Goal: Task Accomplishment & Management: Use online tool/utility

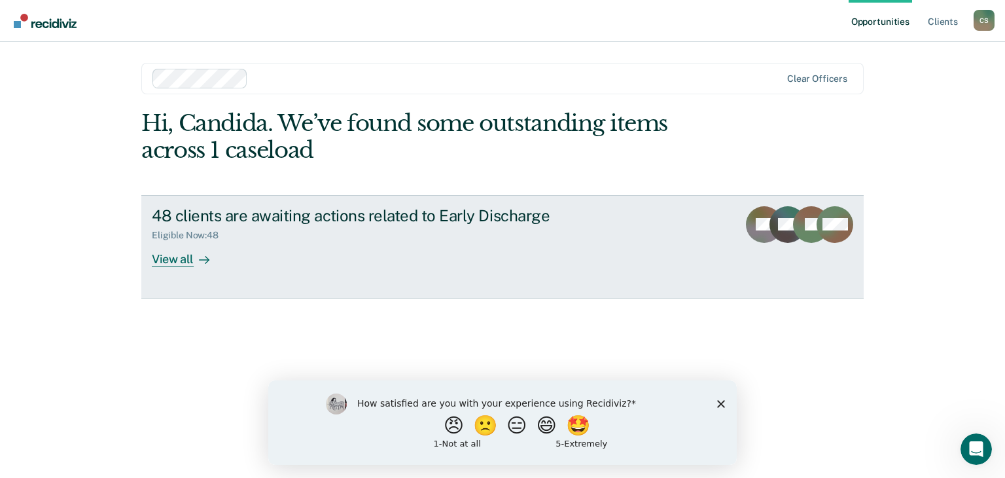
click at [171, 260] on div "View all" at bounding box center [188, 254] width 73 height 26
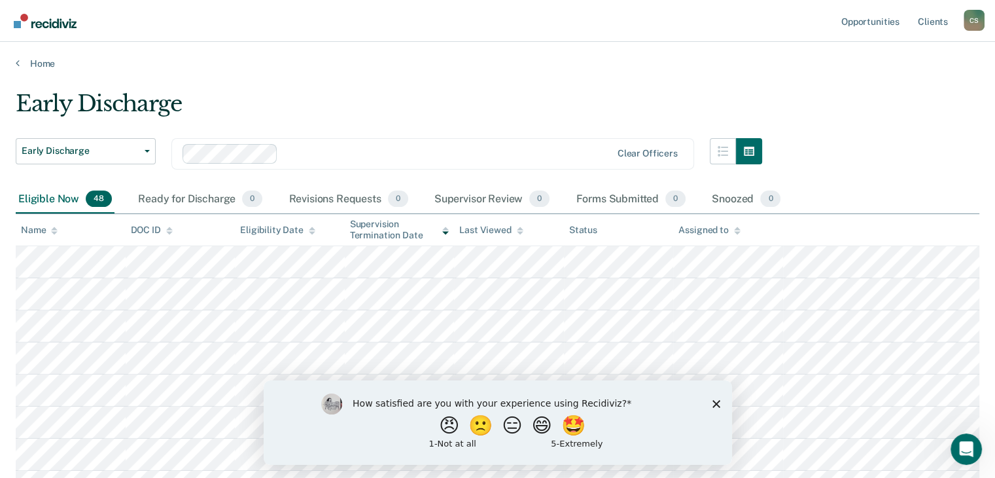
click at [716, 397] on div "How satisfied are you with your experience using Recidiviz? 😠 🙁 😑 😄 🤩 1 - Not a…" at bounding box center [497, 421] width 468 height 84
click at [436, 429] on button "😠" at bounding box center [449, 424] width 31 height 26
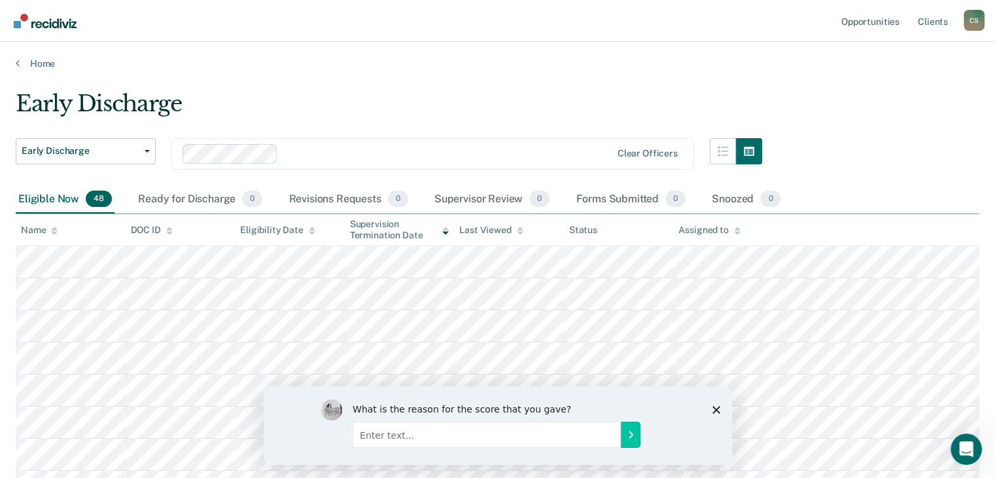
click at [433, 433] on input "Enter text..." at bounding box center [486, 434] width 268 height 26
type input "redundant. We already have a program that does this"
click at [627, 434] on icon "Submit your response" at bounding box center [630, 433] width 10 height 10
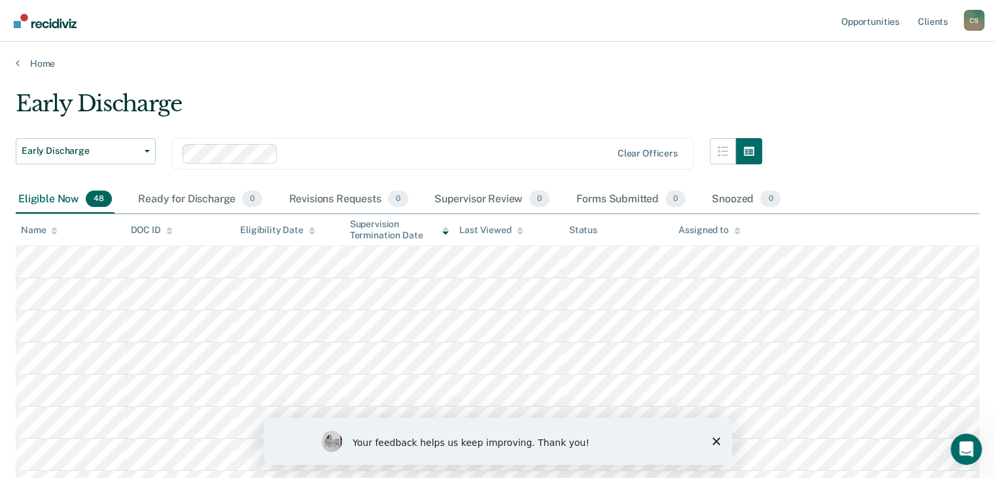
click at [716, 442] on icon "Close survey" at bounding box center [716, 441] width 8 height 8
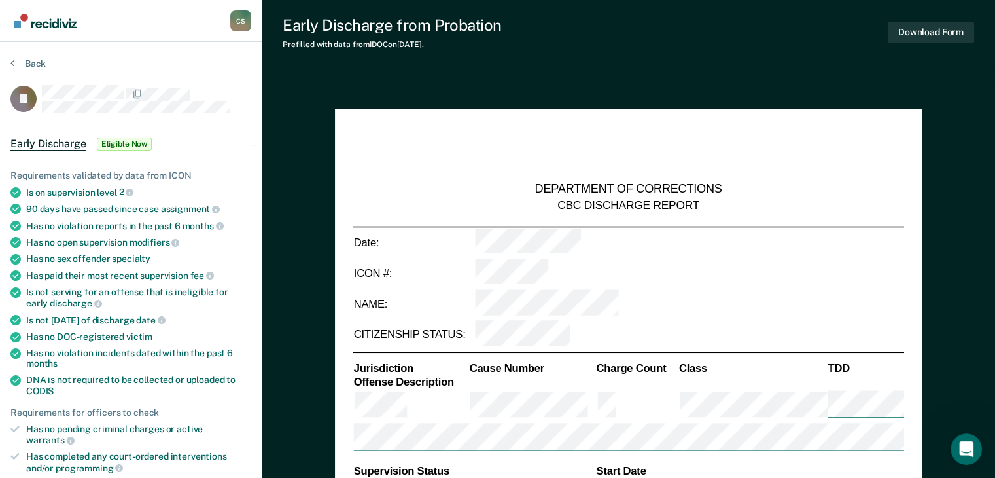
type textarea "x"
click at [29, 61] on button "Back" at bounding box center [27, 64] width 35 height 12
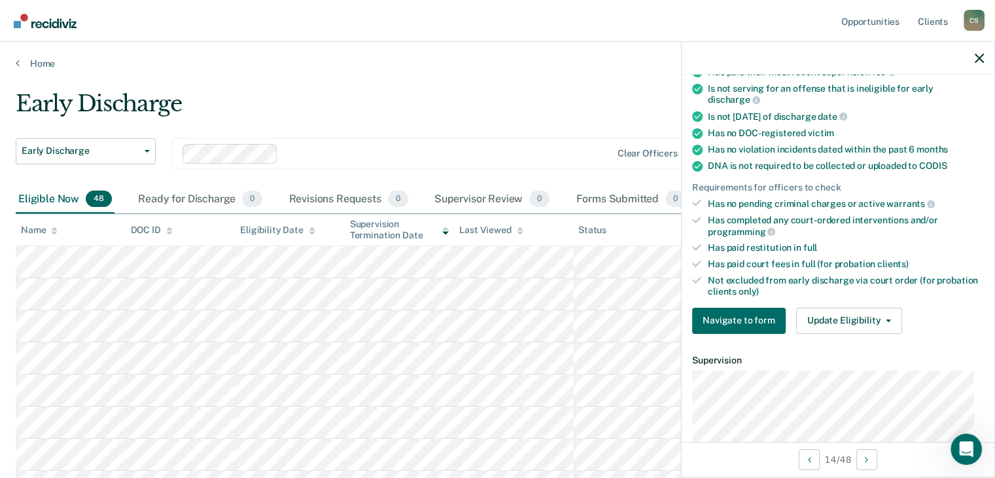
scroll to position [262, 0]
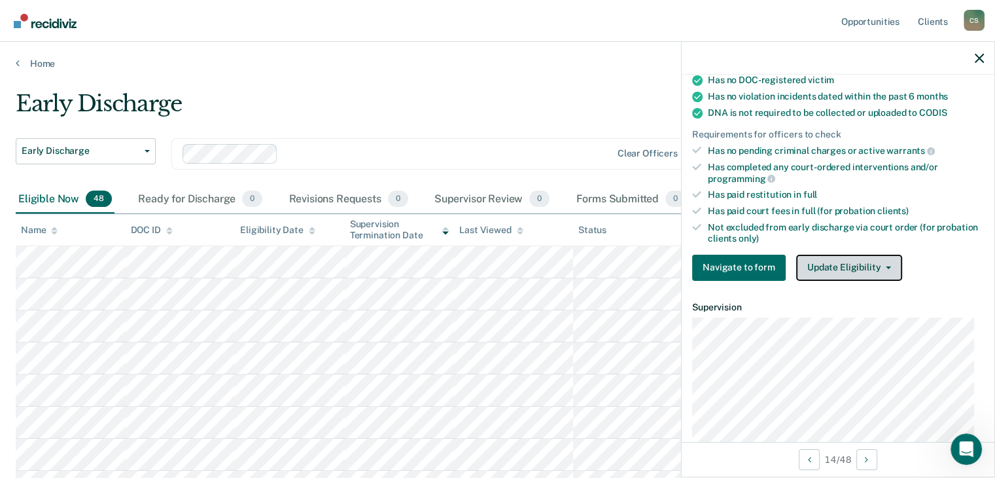
click at [821, 264] on button "Update Eligibility" at bounding box center [849, 267] width 106 height 26
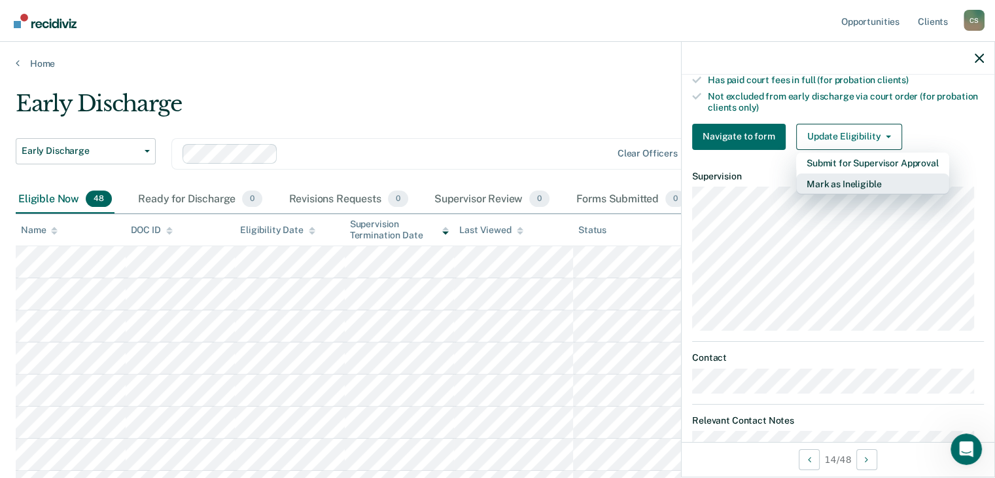
scroll to position [424, 0]
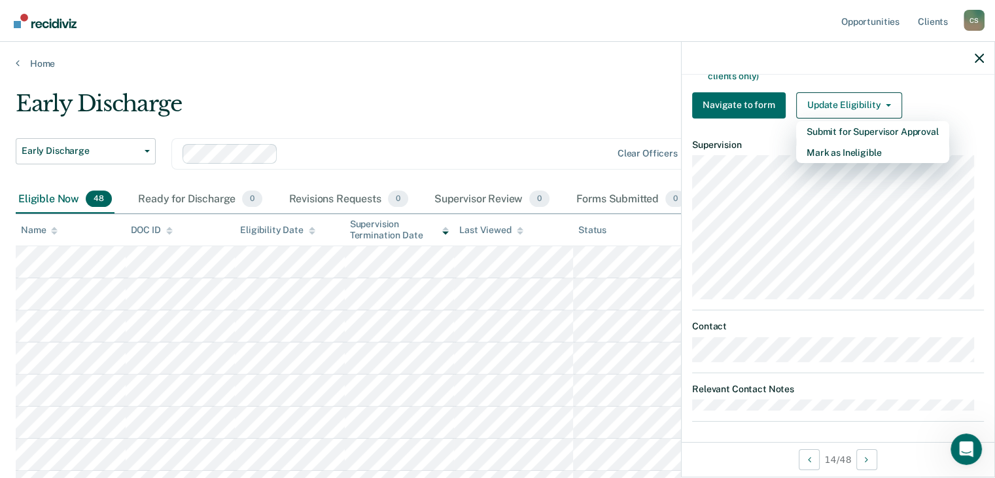
click at [307, 115] on div "Early Discharge" at bounding box center [389, 108] width 746 height 37
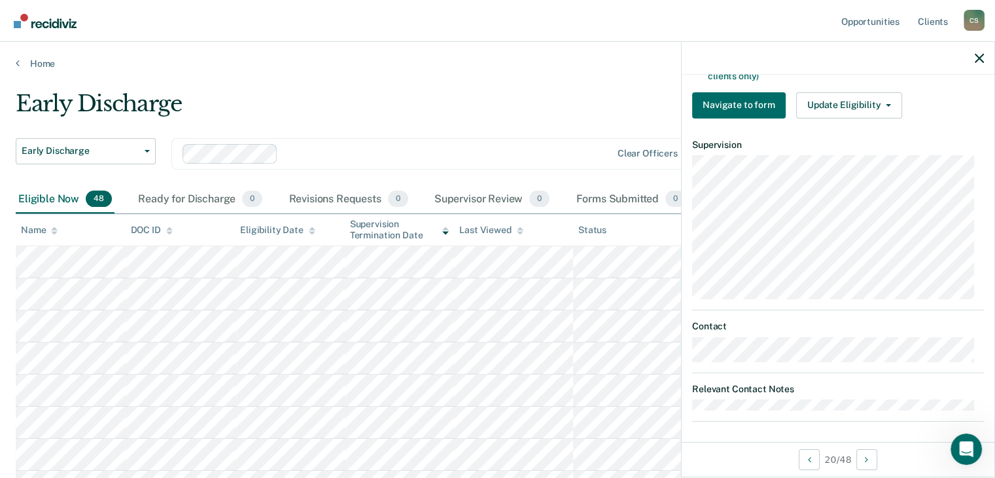
click at [984, 56] on div at bounding box center [838, 58] width 313 height 33
click at [852, 97] on button "Update Eligibility" at bounding box center [849, 105] width 106 height 26
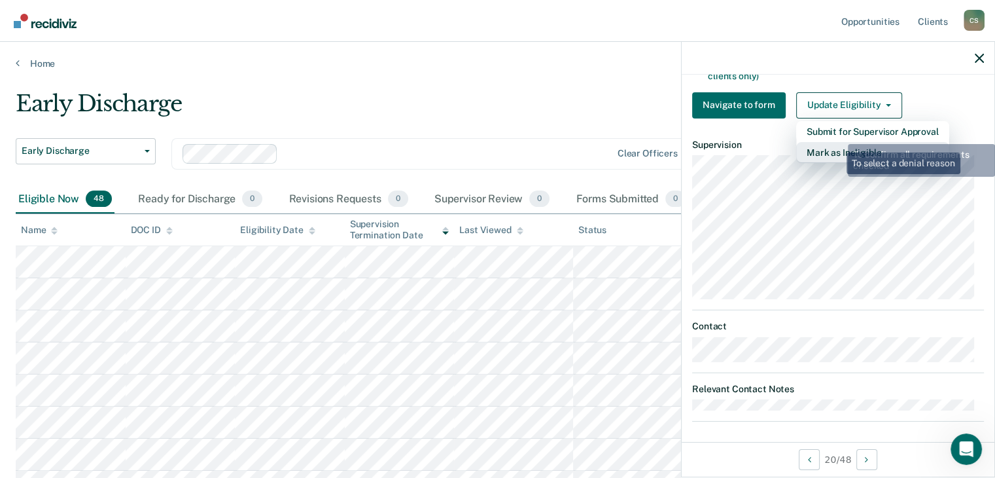
click at [837, 146] on button "Mark as Ineligible" at bounding box center [872, 152] width 153 height 21
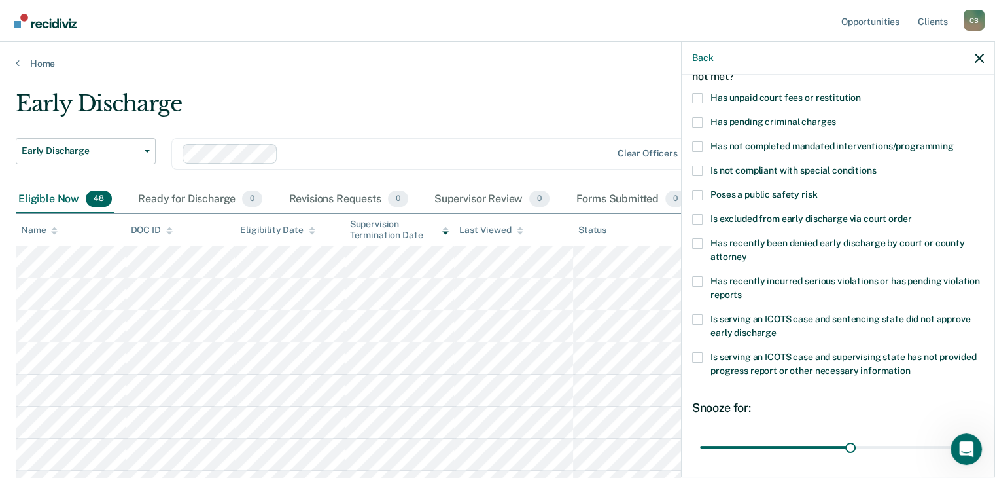
scroll to position [0, 0]
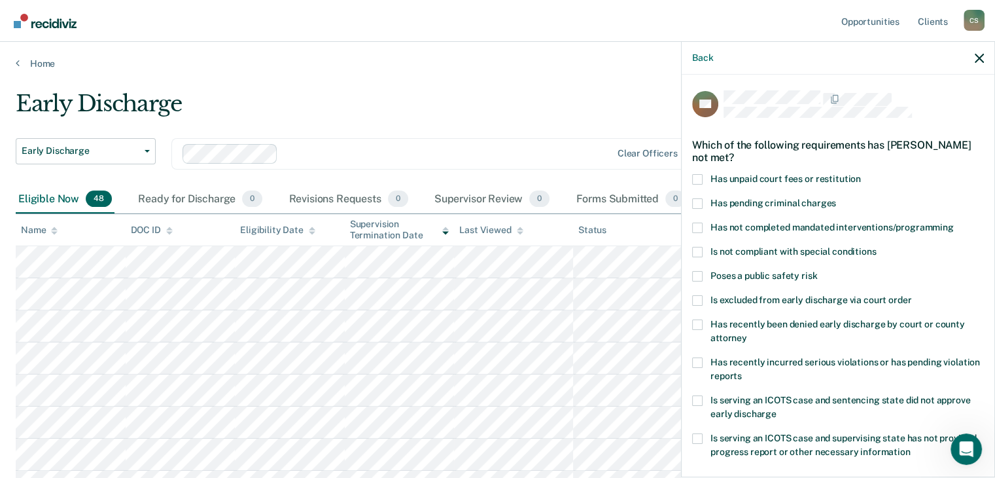
click at [695, 175] on span at bounding box center [697, 179] width 10 height 10
click at [861, 174] on input "Has unpaid court fees or restitution" at bounding box center [861, 174] width 0 height 0
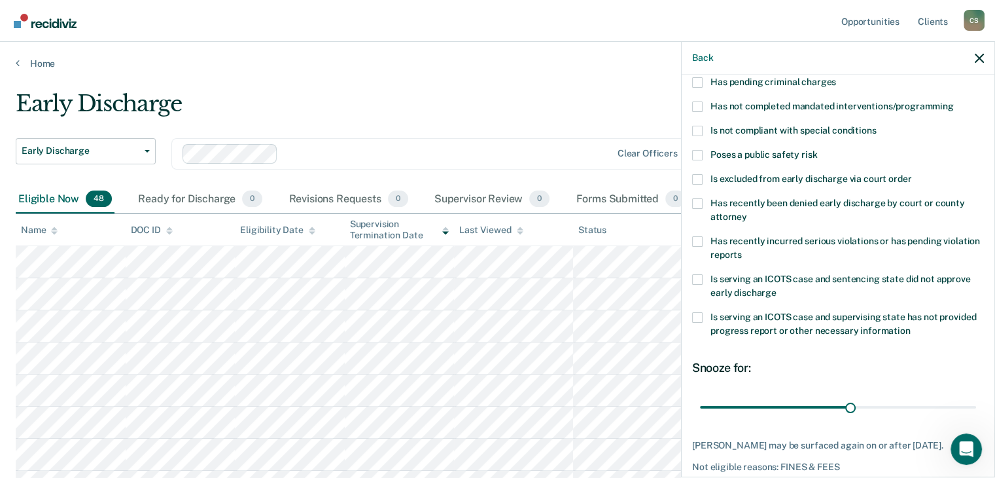
scroll to position [189, 0]
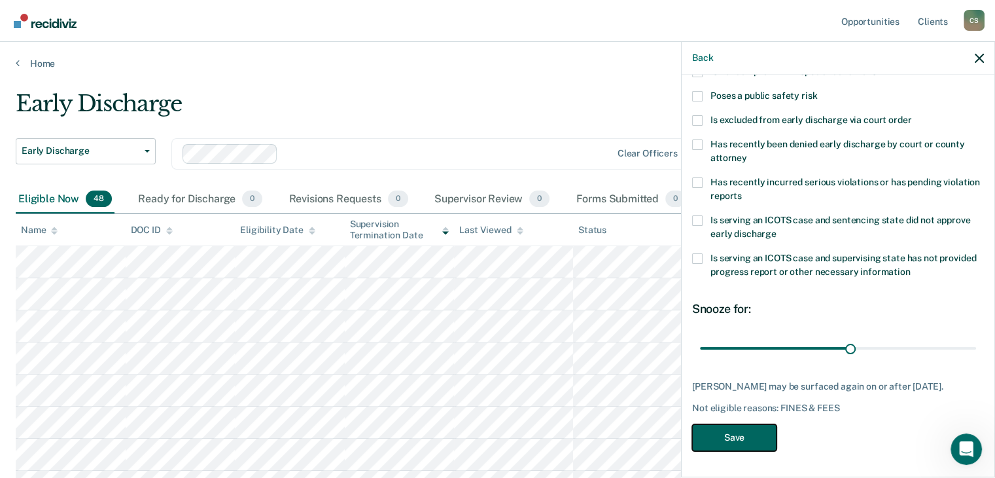
click at [709, 438] on button "Save" at bounding box center [734, 437] width 84 height 27
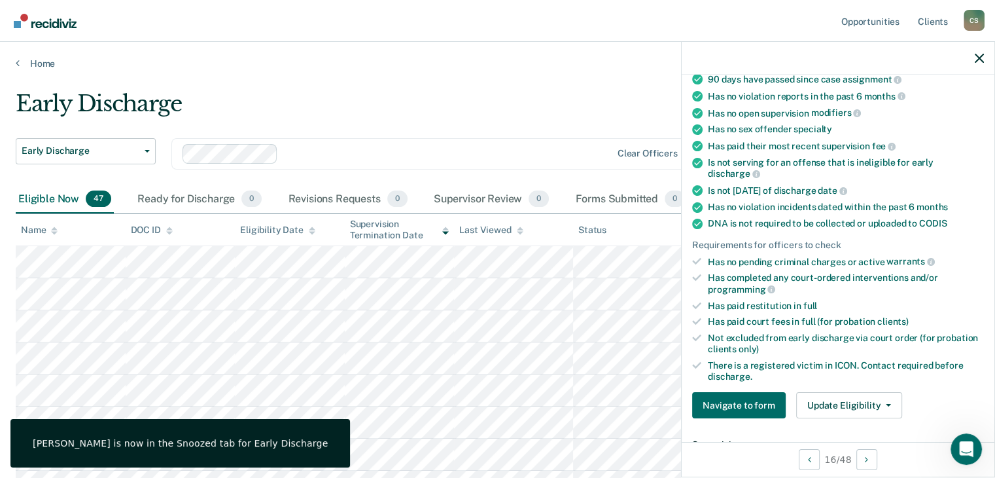
scroll to position [243, 0]
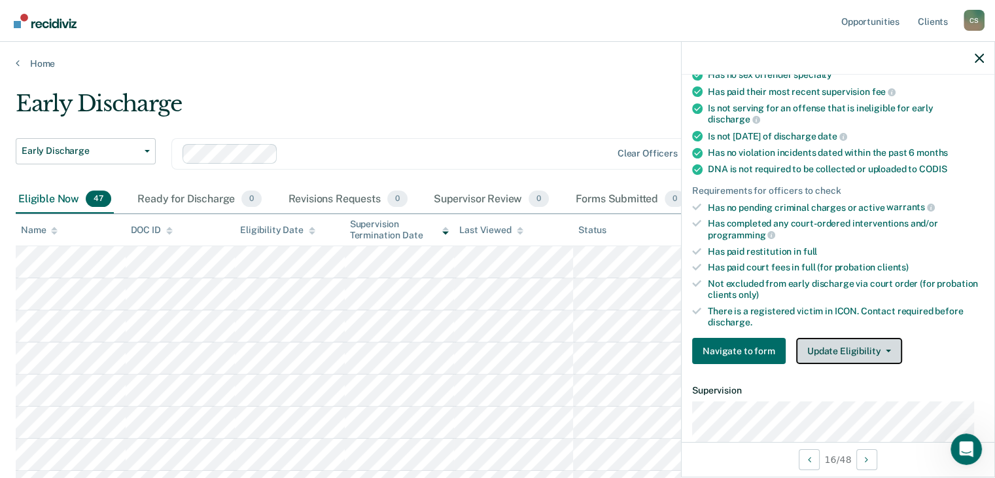
click at [879, 347] on button "Update Eligibility" at bounding box center [849, 351] width 106 height 26
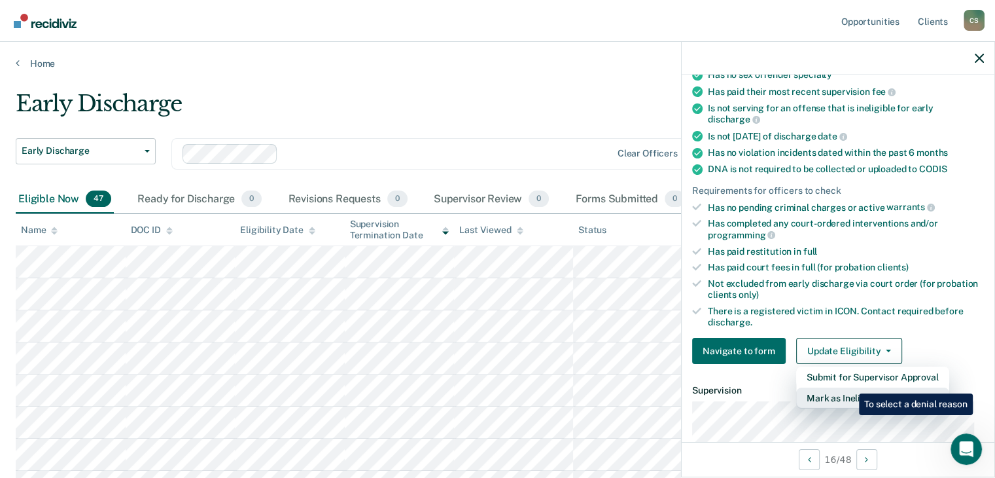
click at [848, 387] on button "Mark as Ineligible" at bounding box center [872, 397] width 153 height 21
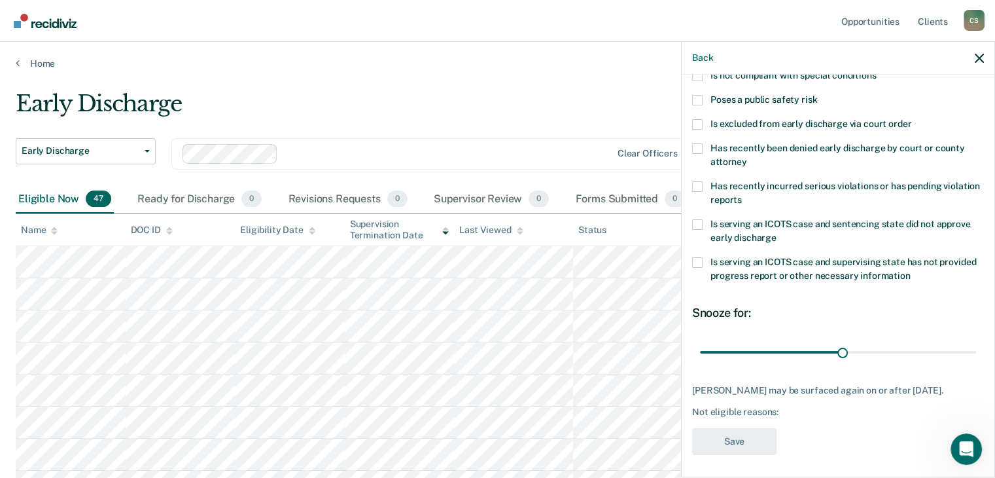
scroll to position [178, 0]
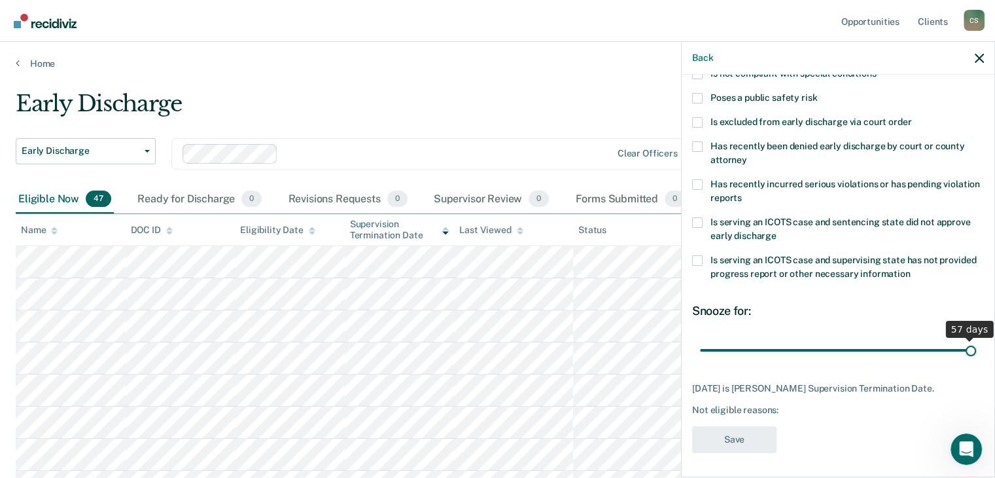
drag, startPoint x: 836, startPoint y: 345, endPoint x: 973, endPoint y: 349, distance: 137.4
type input "57"
click at [973, 349] on input "range" at bounding box center [838, 350] width 276 height 23
click at [848, 413] on div "SP Which of the following requirements has [PERSON_NAME] not met? Has unpaid co…" at bounding box center [838, 186] width 292 height 548
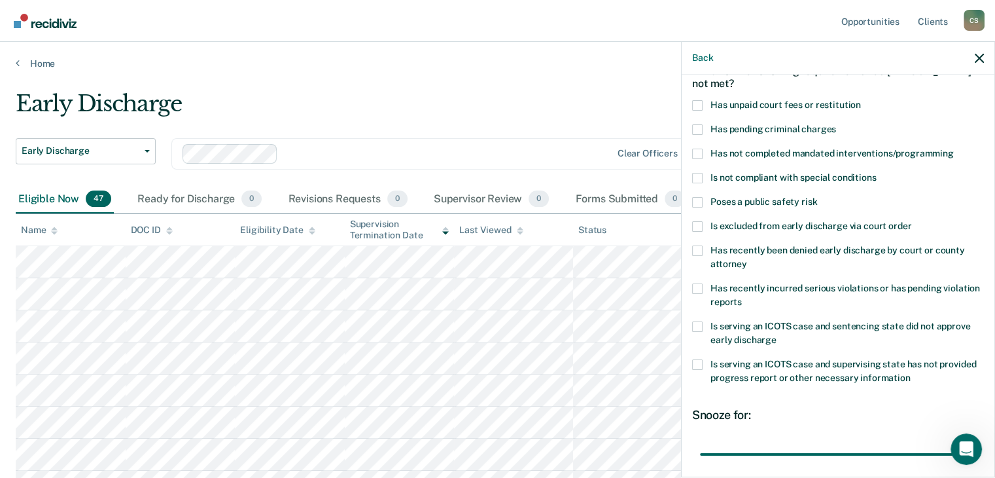
scroll to position [0, 0]
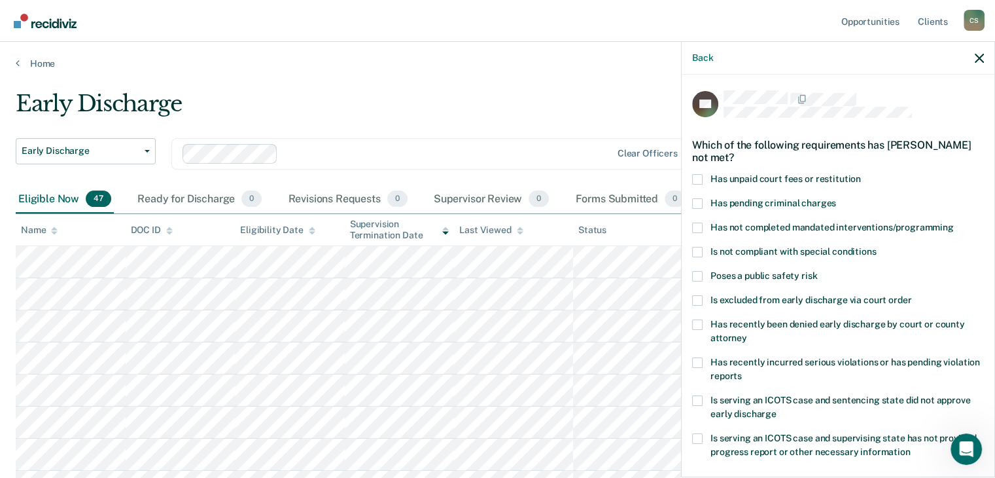
click at [983, 54] on div "Back" at bounding box center [838, 58] width 313 height 33
click at [980, 55] on icon "button" at bounding box center [979, 58] width 9 height 9
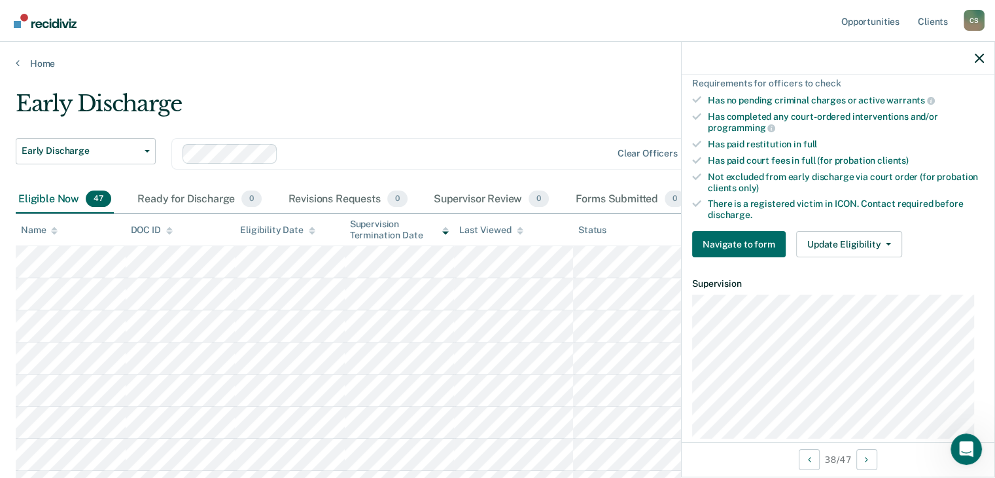
scroll to position [393, 0]
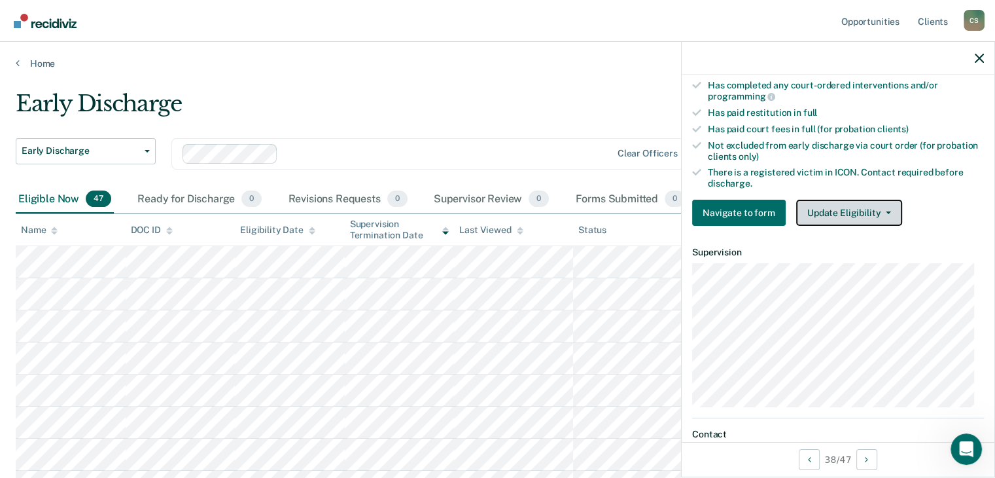
click at [850, 210] on button "Update Eligibility" at bounding box center [849, 213] width 106 height 26
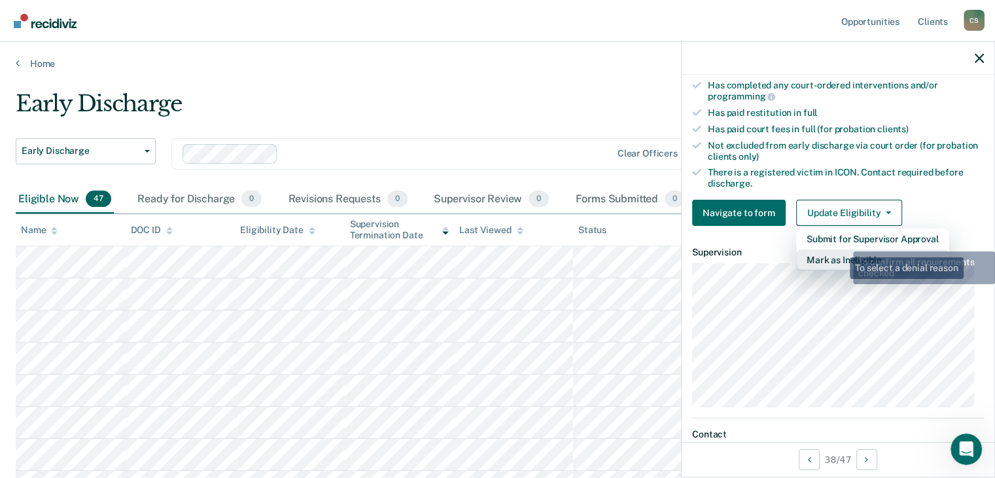
click at [840, 249] on button "Mark as Ineligible" at bounding box center [872, 259] width 153 height 21
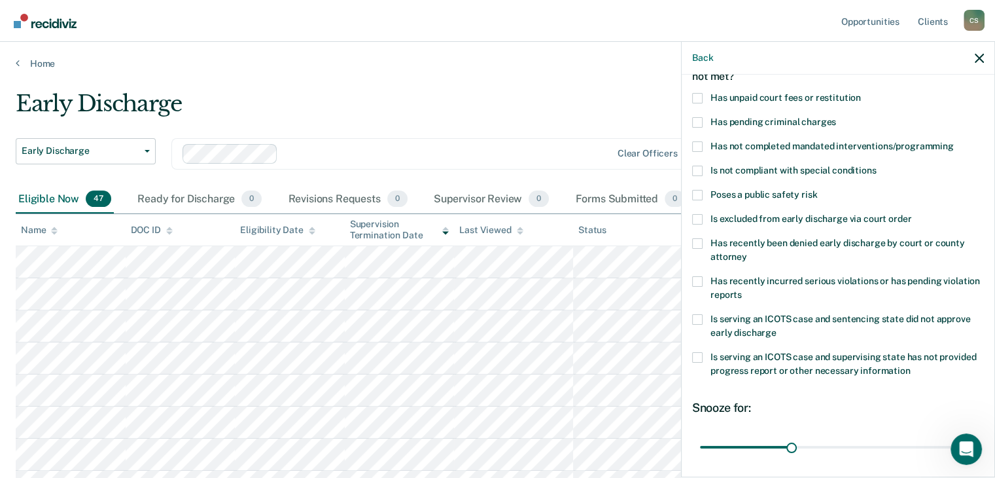
scroll to position [58, 0]
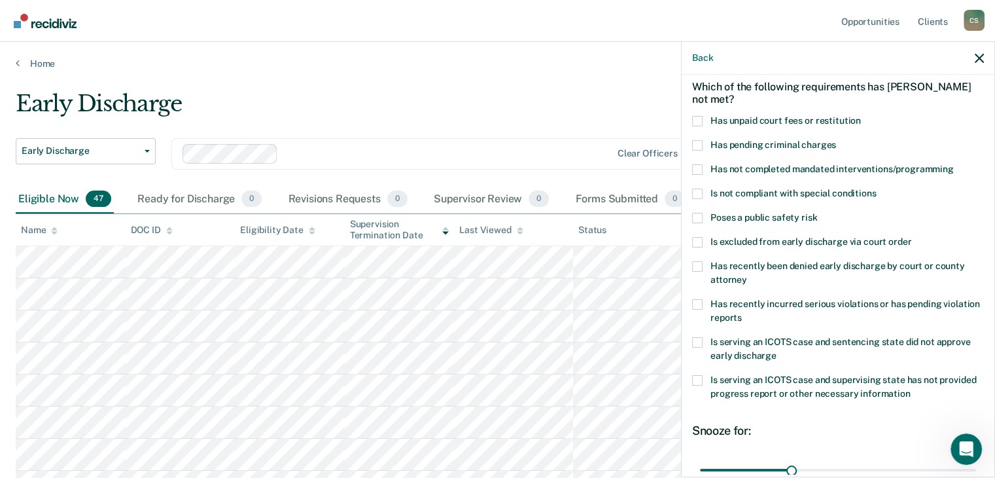
click at [697, 116] on span at bounding box center [697, 121] width 10 height 10
click at [861, 116] on input "Has unpaid court fees or restitution" at bounding box center [861, 116] width 0 height 0
drag, startPoint x: 767, startPoint y: 466, endPoint x: 966, endPoint y: 466, distance: 198.9
type input "122"
click at [966, 466] on input "range" at bounding box center [838, 470] width 276 height 23
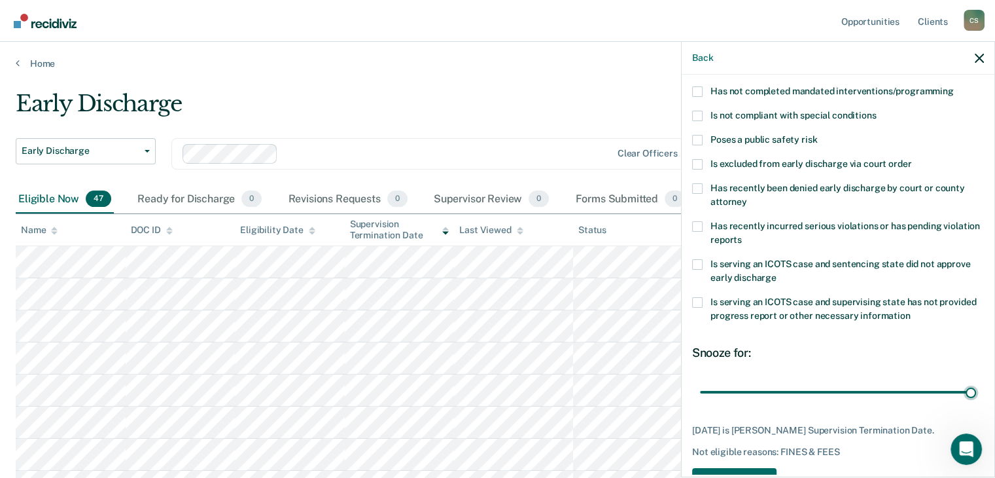
scroll to position [189, 0]
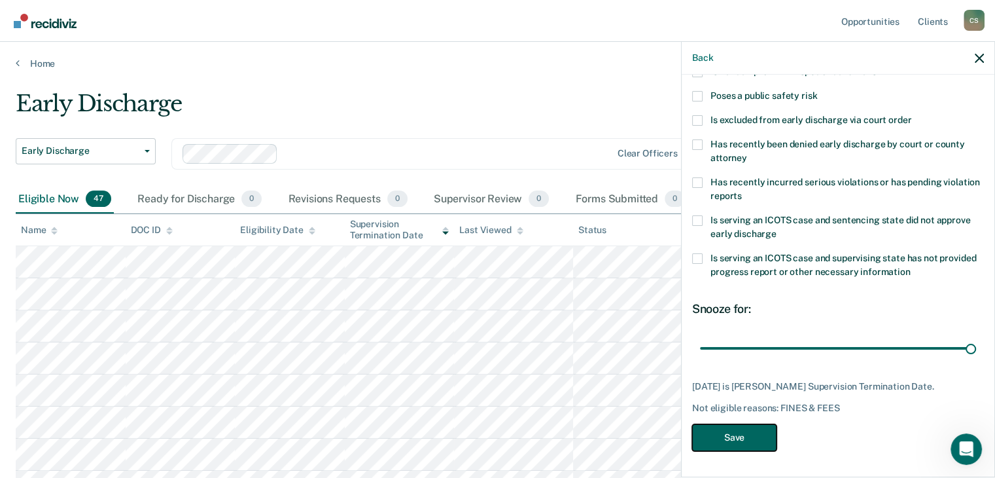
click at [745, 438] on button "Save" at bounding box center [734, 437] width 84 height 27
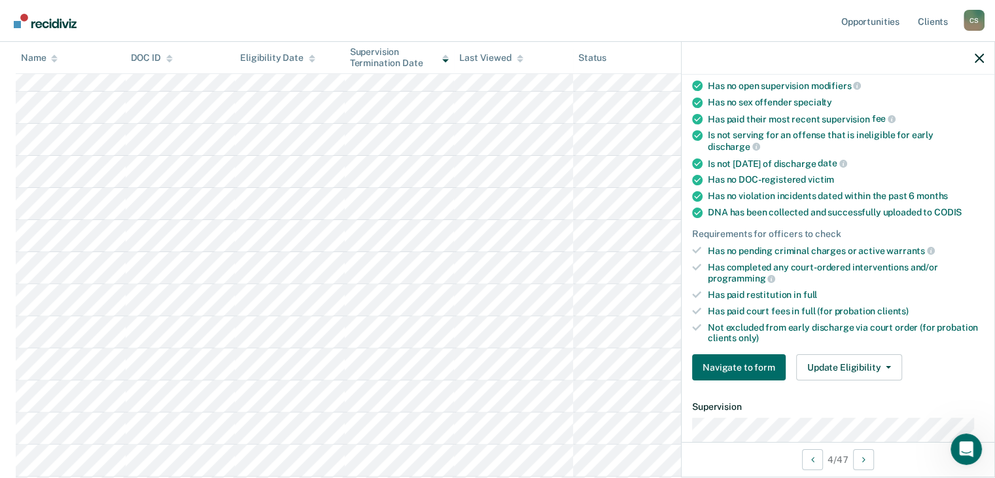
scroll to position [135, 0]
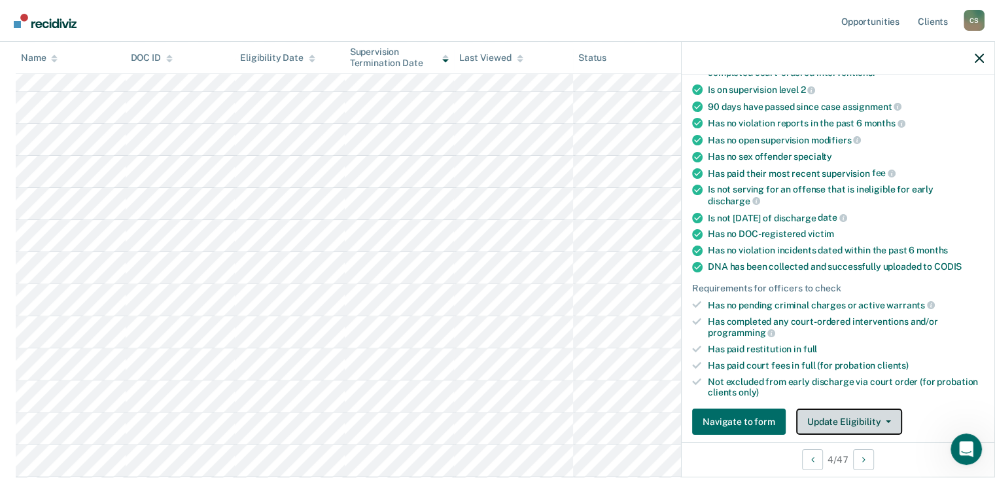
click at [845, 419] on button "Update Eligibility" at bounding box center [849, 421] width 106 height 26
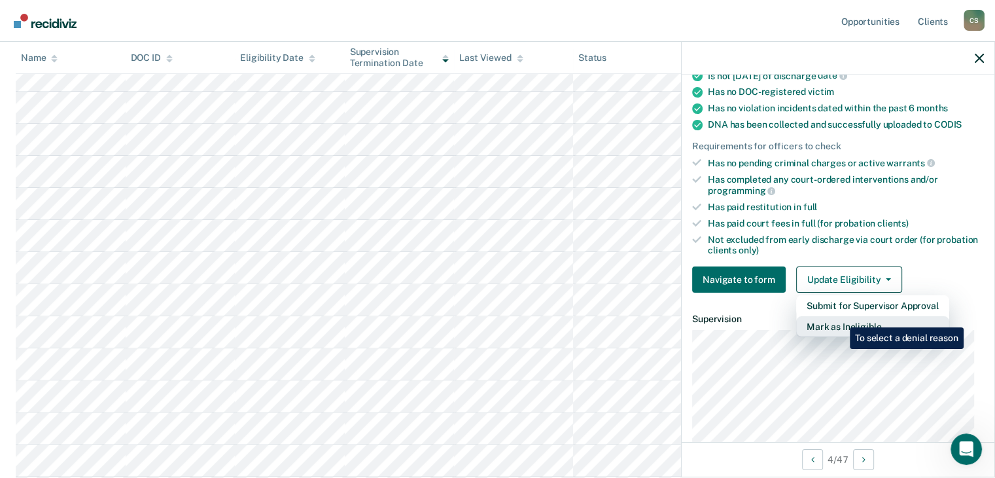
click at [840, 317] on button "Mark as Ineligible" at bounding box center [872, 326] width 153 height 21
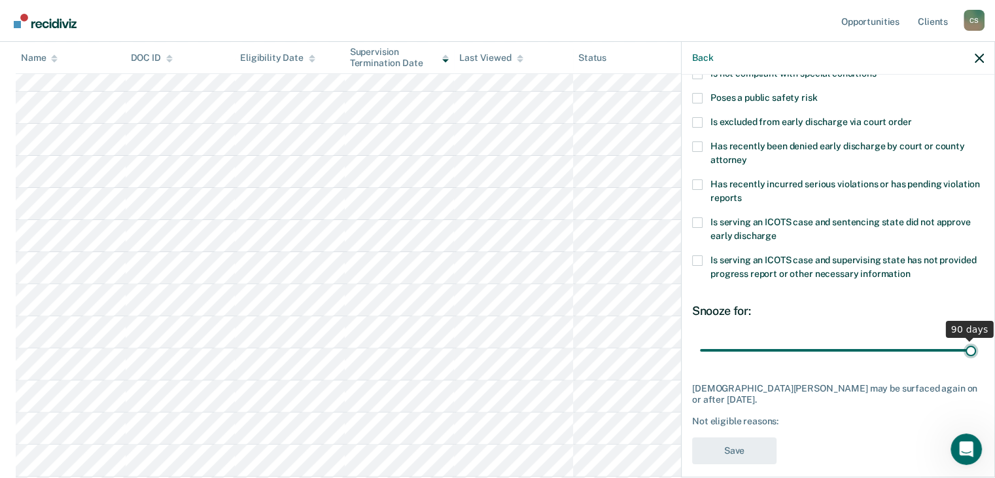
drag, startPoint x: 788, startPoint y: 349, endPoint x: 1004, endPoint y: 341, distance: 216.0
type input "90"
click at [976, 341] on input "range" at bounding box center [838, 350] width 276 height 23
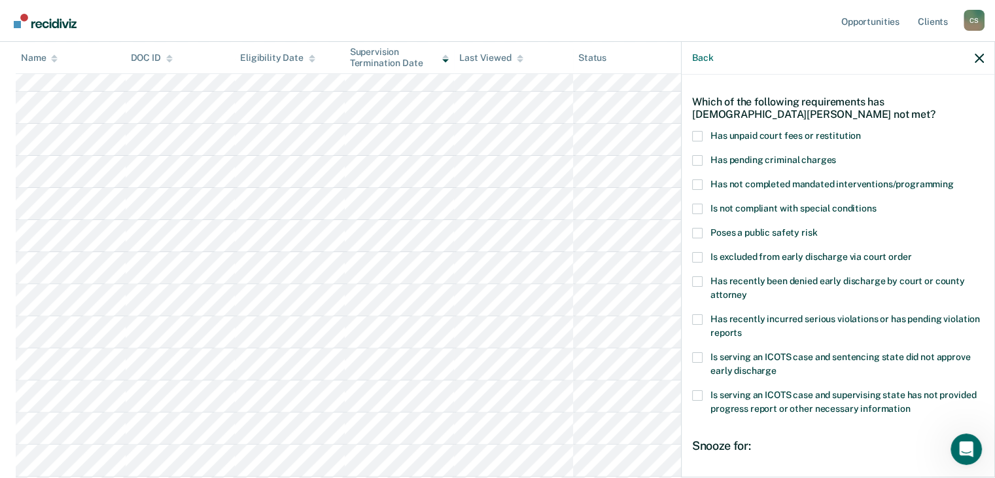
scroll to position [0, 0]
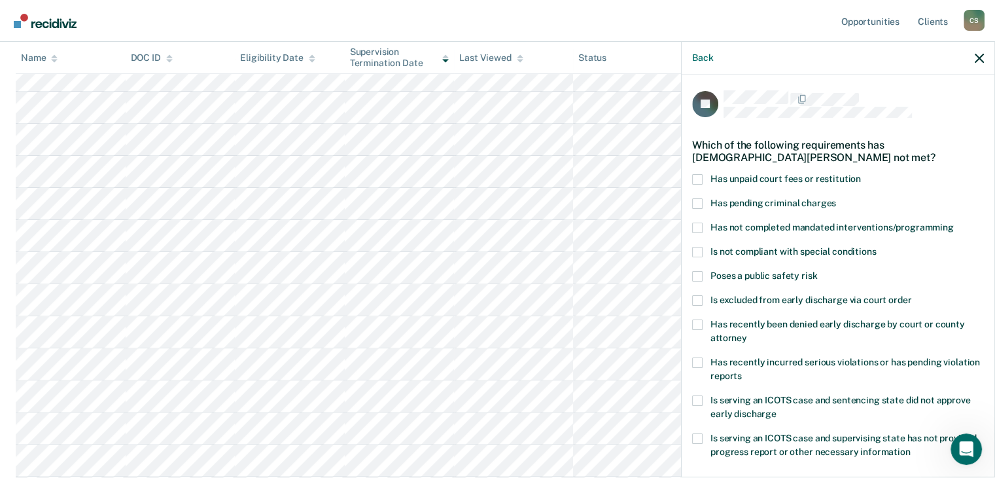
click at [696, 218] on div "Has pending criminal charges" at bounding box center [838, 210] width 292 height 24
click at [700, 226] on span at bounding box center [697, 227] width 10 height 10
click at [954, 222] on input "Has not completed mandated interventions/programming" at bounding box center [954, 222] width 0 height 0
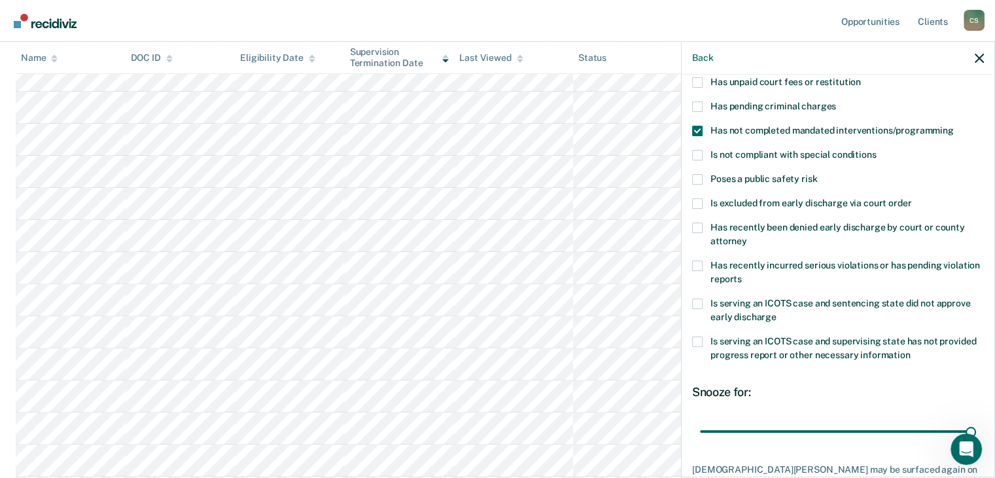
scroll to position [178, 0]
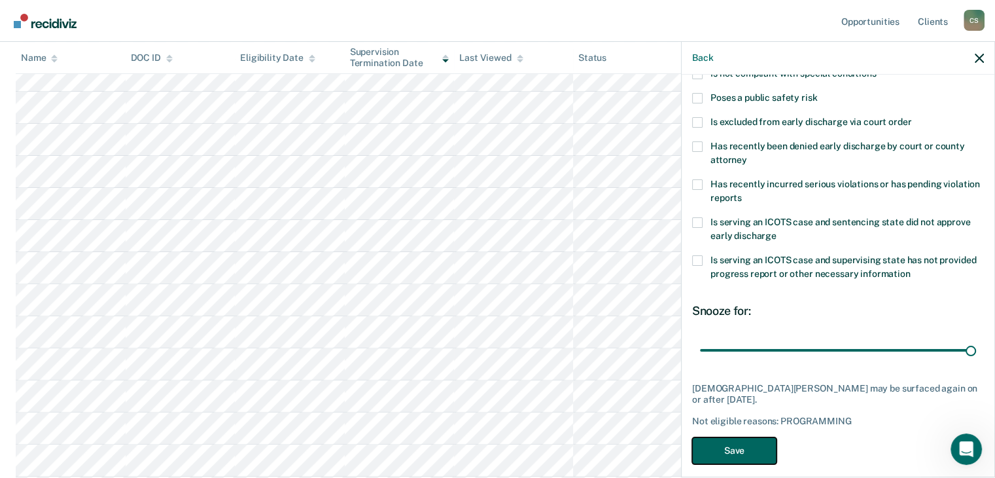
click at [735, 437] on button "Save" at bounding box center [734, 450] width 84 height 27
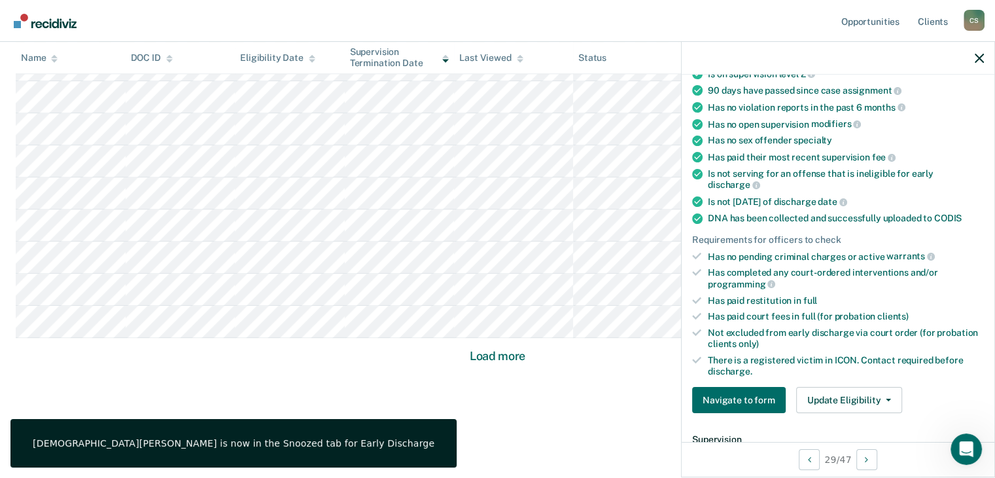
scroll to position [205, 0]
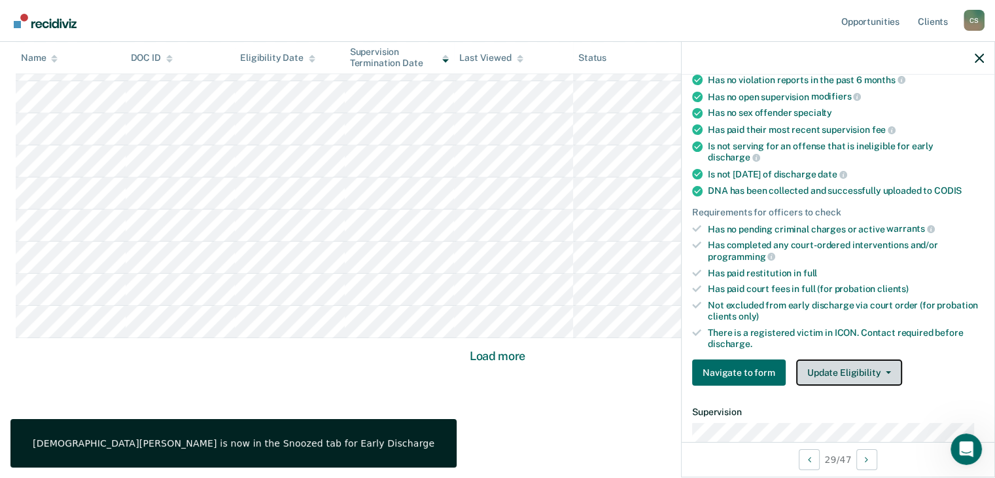
click at [864, 363] on button "Update Eligibility" at bounding box center [849, 372] width 106 height 26
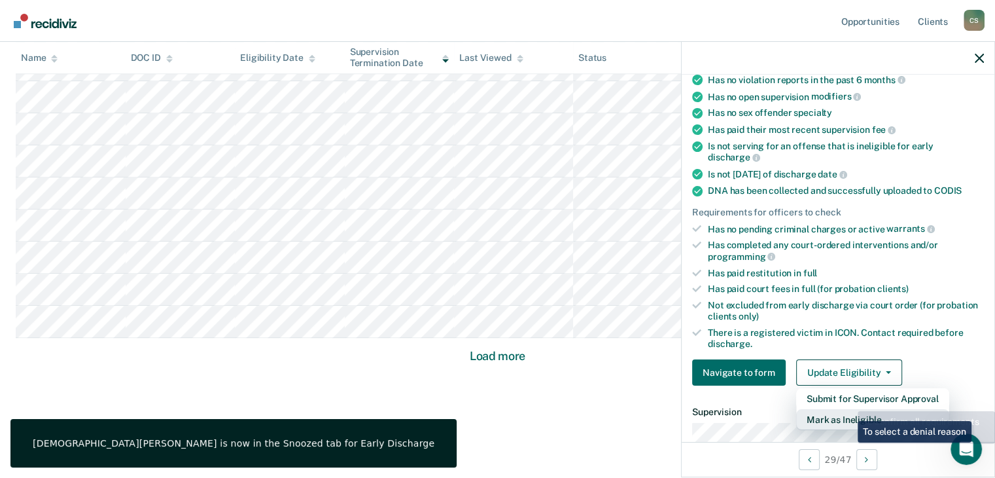
click at [847, 410] on button "Mark as Ineligible" at bounding box center [872, 419] width 153 height 21
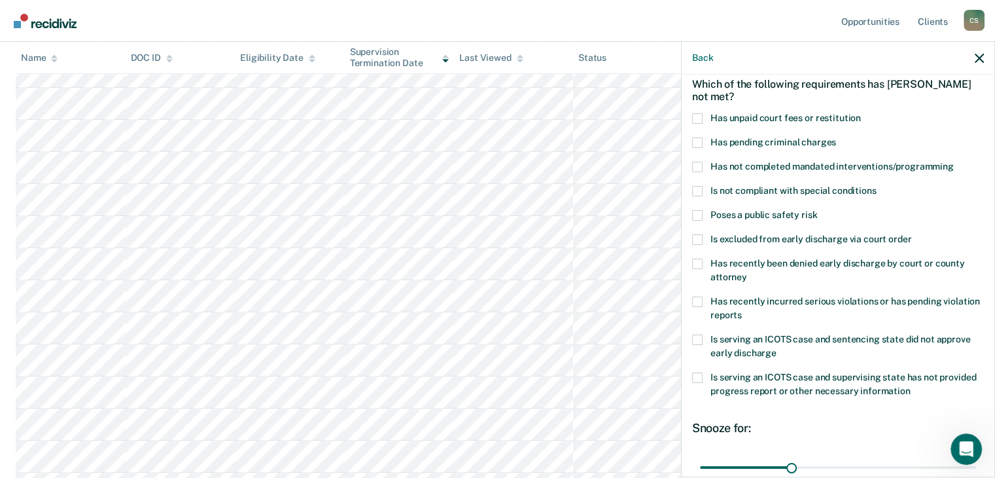
scroll to position [0, 0]
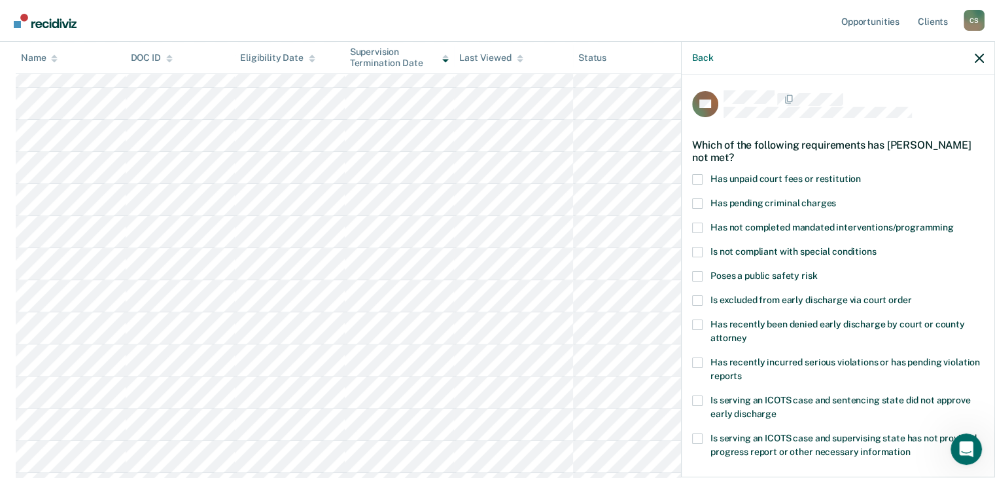
click at [699, 183] on label "Has unpaid court fees or restitution" at bounding box center [838, 181] width 292 height 14
click at [861, 174] on input "Has unpaid court fees or restitution" at bounding box center [861, 174] width 0 height 0
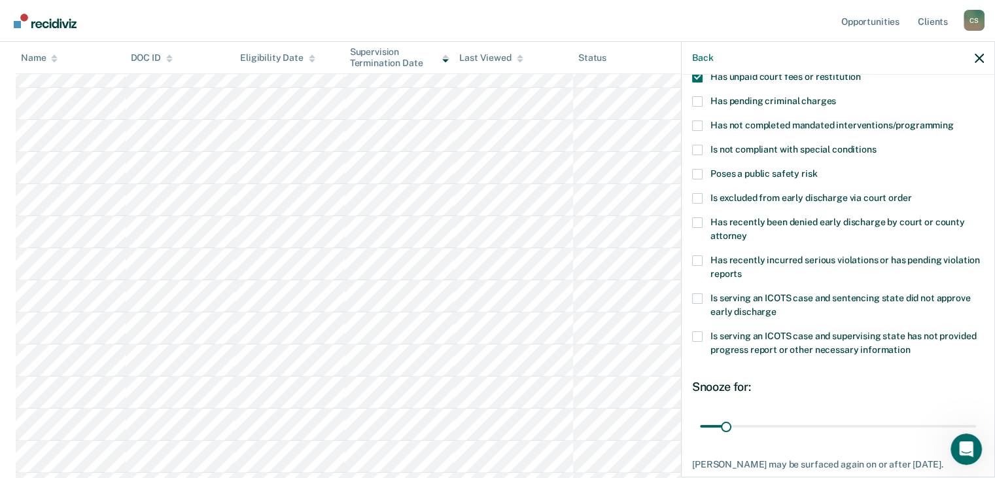
scroll to position [178, 0]
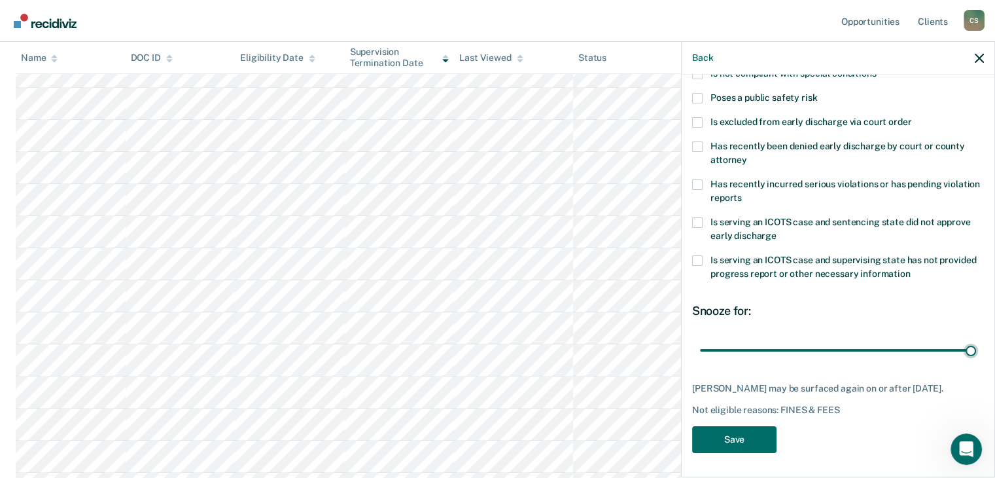
drag, startPoint x: 727, startPoint y: 349, endPoint x: 1004, endPoint y: 365, distance: 277.2
type input "365"
click at [976, 362] on input "range" at bounding box center [838, 350] width 276 height 23
click at [724, 437] on button "Save" at bounding box center [734, 439] width 84 height 27
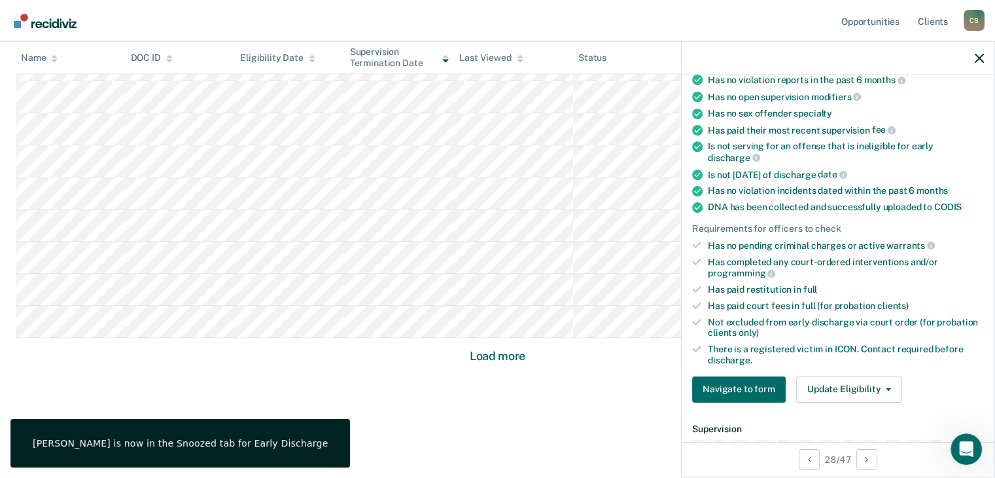
scroll to position [151, 0]
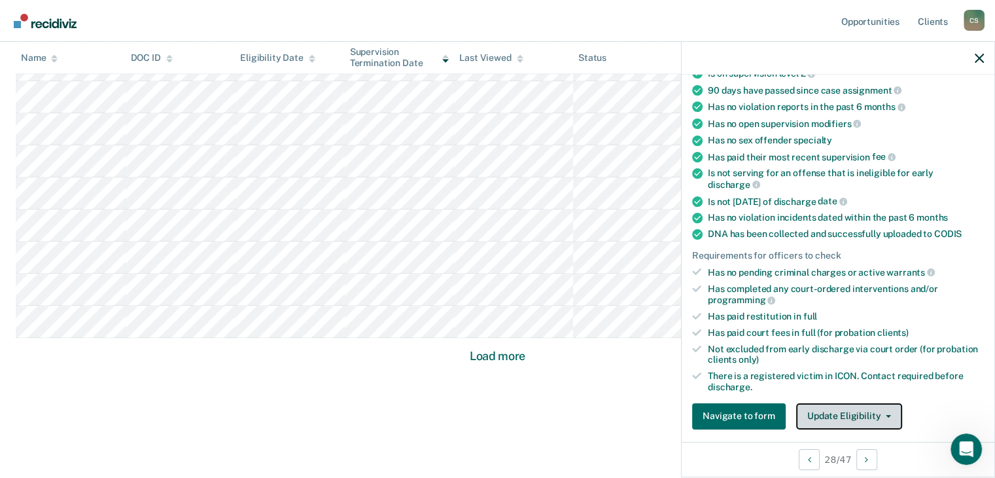
click at [843, 411] on button "Update Eligibility" at bounding box center [849, 416] width 106 height 26
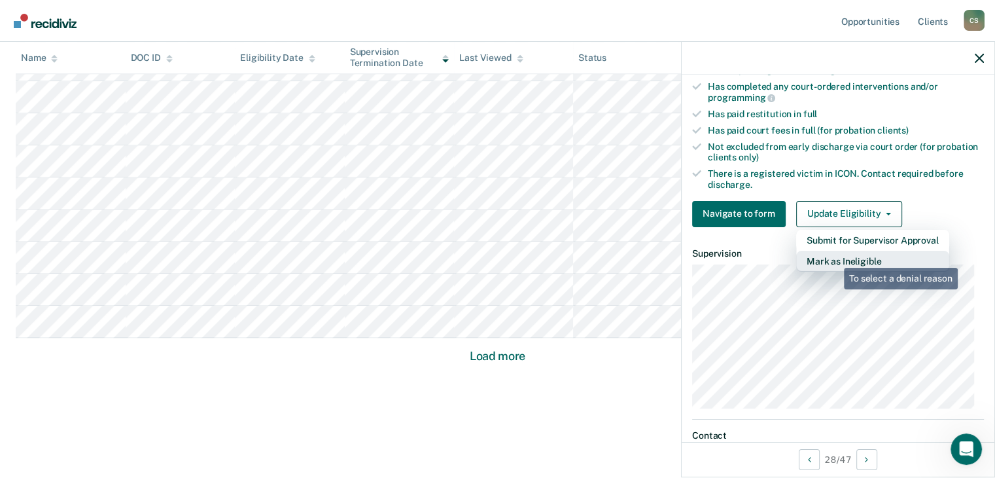
click at [835, 256] on button "Mark as Ineligible" at bounding box center [872, 261] width 153 height 21
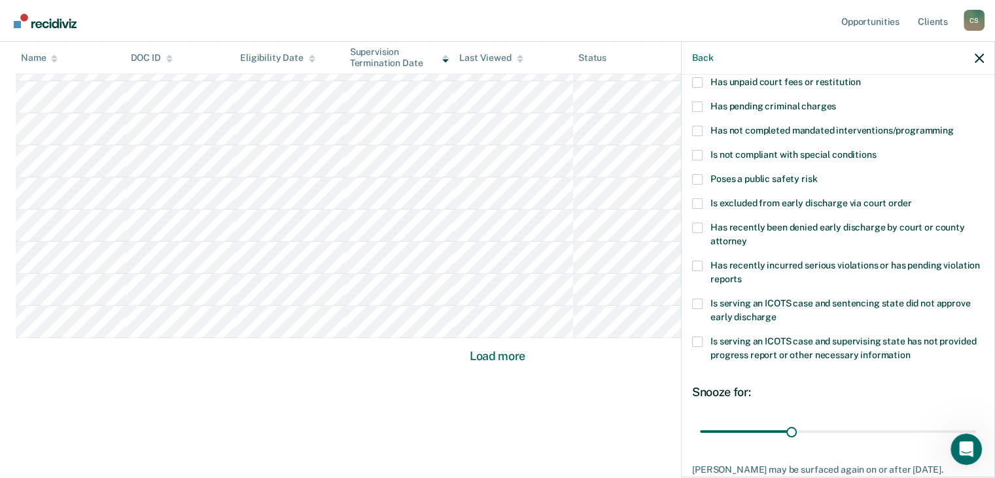
scroll to position [0, 0]
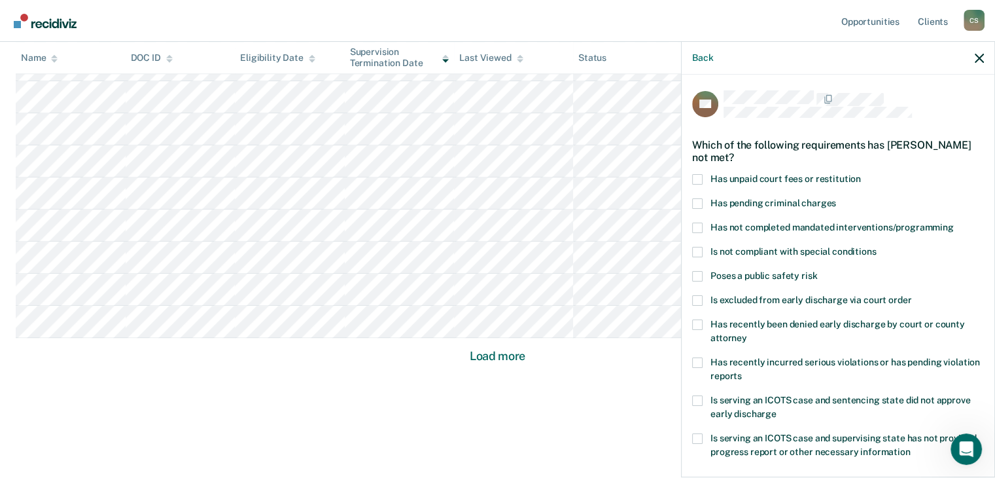
click at [698, 177] on span at bounding box center [697, 179] width 10 height 10
click at [861, 174] on input "Has unpaid court fees or restitution" at bounding box center [861, 174] width 0 height 0
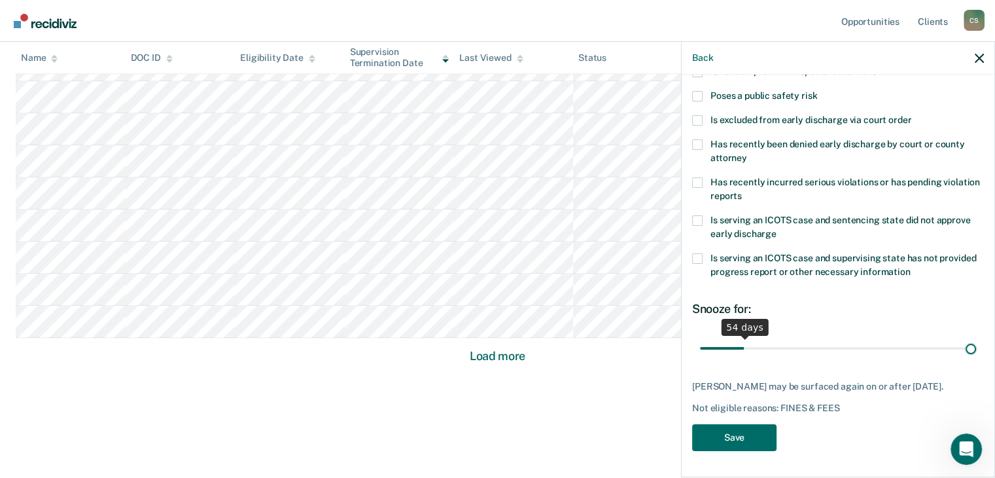
scroll to position [189, 0]
drag, startPoint x: 723, startPoint y: 334, endPoint x: 1004, endPoint y: 347, distance: 281.6
type input "365"
click at [976, 347] on input "range" at bounding box center [838, 348] width 276 height 23
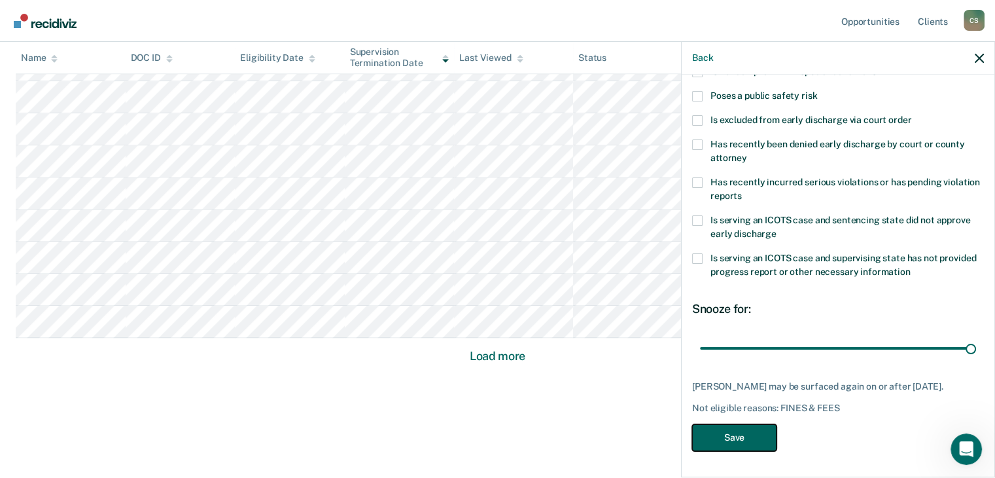
click at [746, 440] on button "Save" at bounding box center [734, 437] width 84 height 27
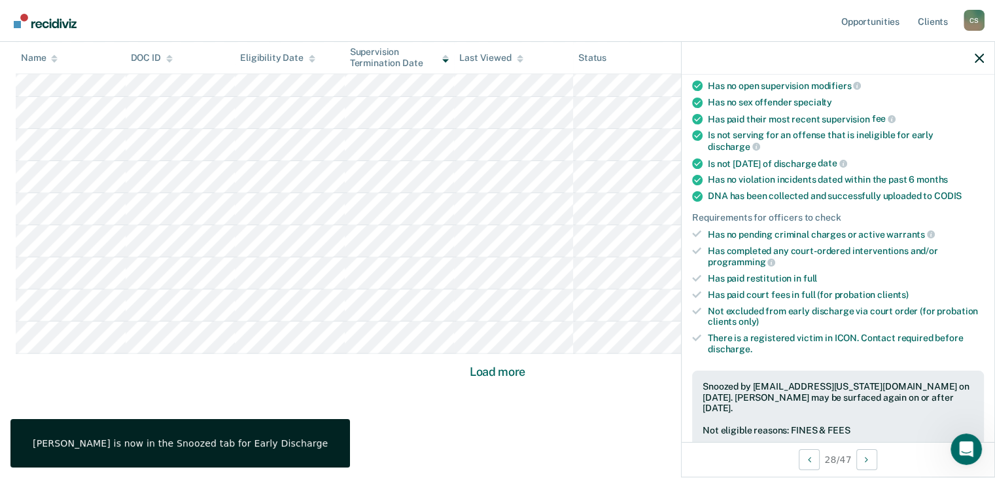
scroll to position [870, 0]
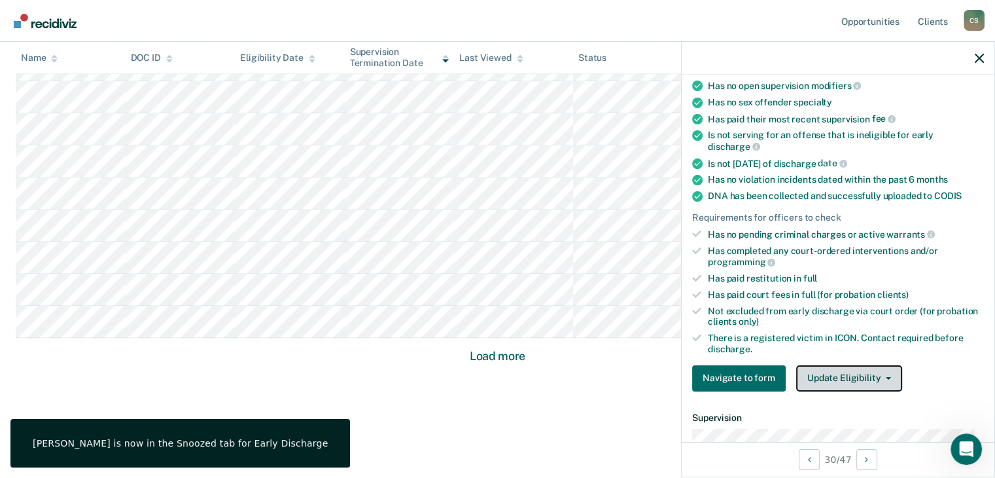
click at [832, 371] on button "Update Eligibility" at bounding box center [849, 378] width 106 height 26
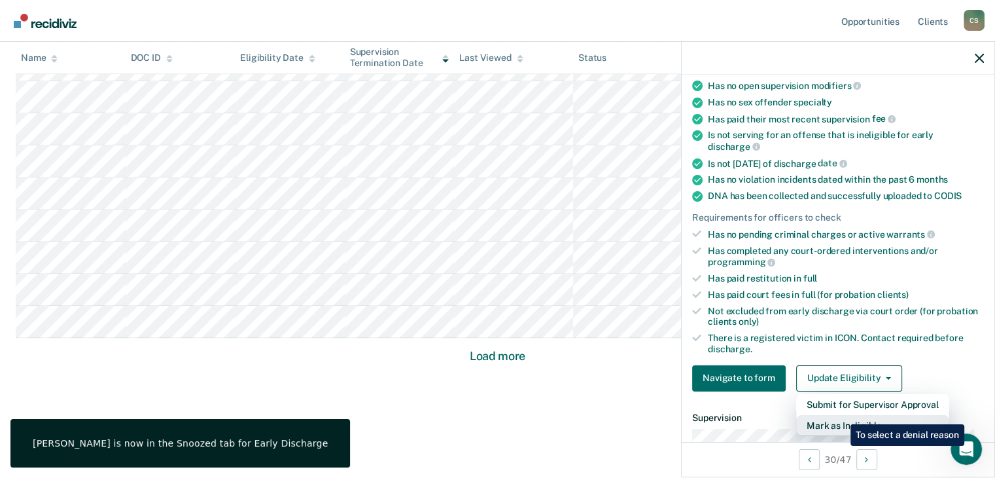
click at [841, 415] on button "Mark as Ineligible" at bounding box center [872, 425] width 153 height 21
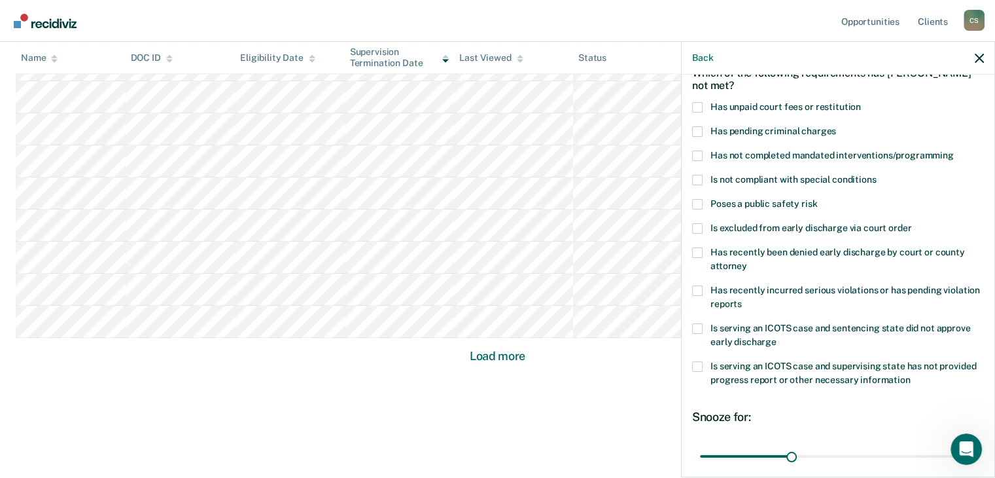
scroll to position [0, 0]
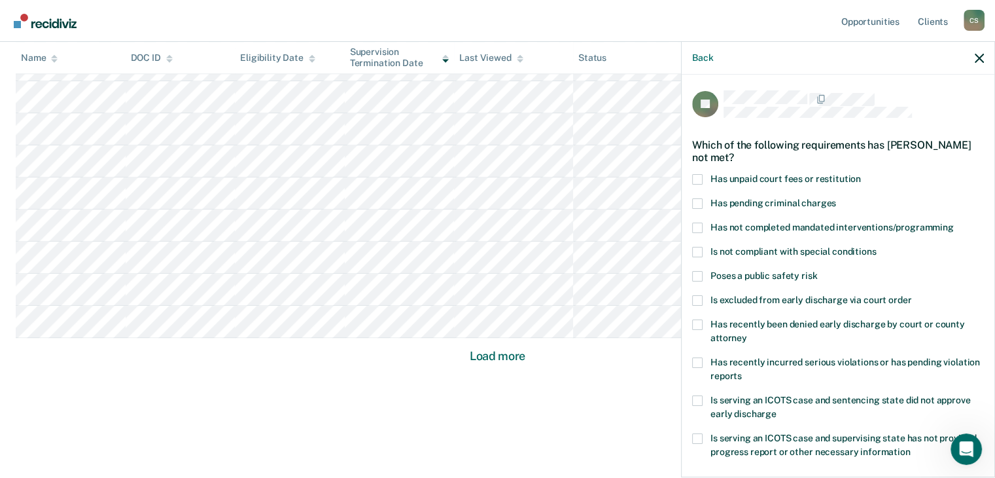
click at [693, 176] on span at bounding box center [697, 179] width 10 height 10
click at [861, 174] on input "Has unpaid court fees or restitution" at bounding box center [861, 174] width 0 height 0
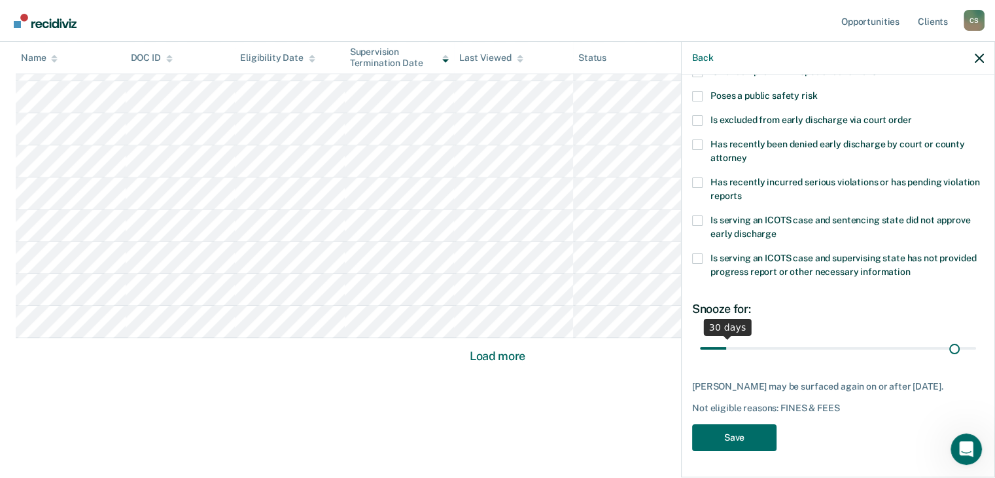
scroll to position [189, 0]
drag, startPoint x: 723, startPoint y: 337, endPoint x: 987, endPoint y: 377, distance: 266.7
type input "365"
click at [976, 360] on input "range" at bounding box center [838, 348] width 276 height 23
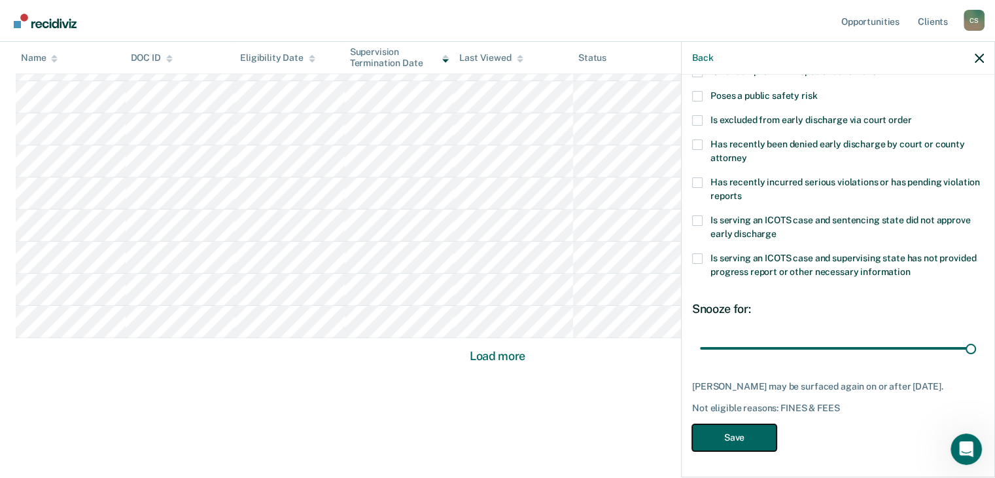
click at [743, 449] on button "Save" at bounding box center [734, 437] width 84 height 27
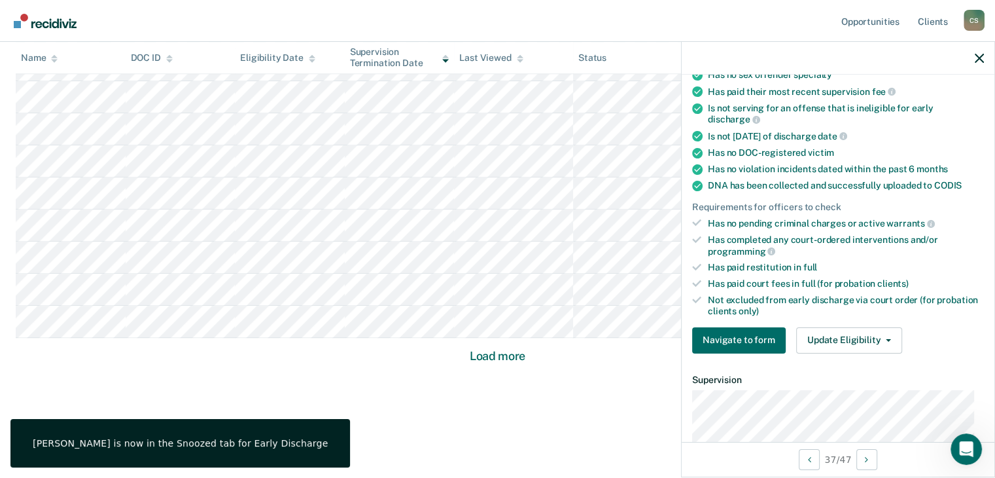
scroll to position [0, 0]
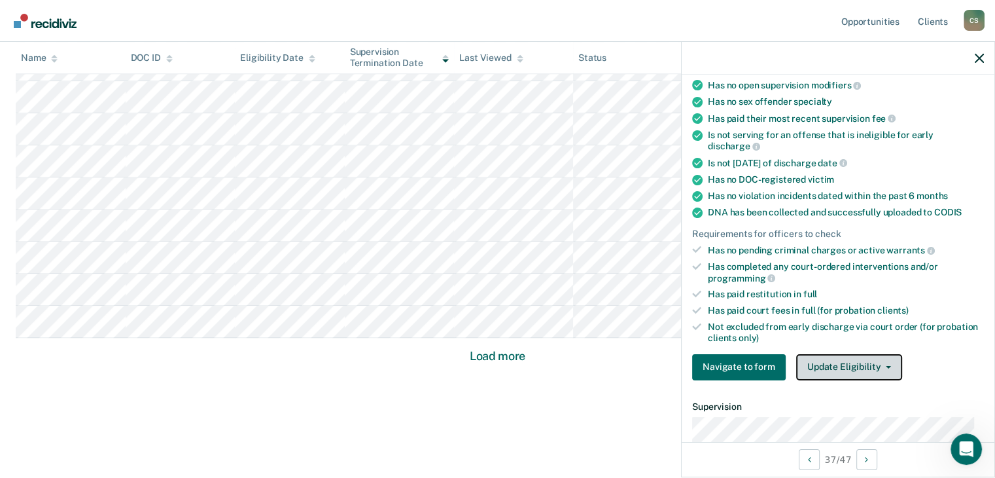
click at [835, 364] on button "Update Eligibility" at bounding box center [849, 367] width 106 height 26
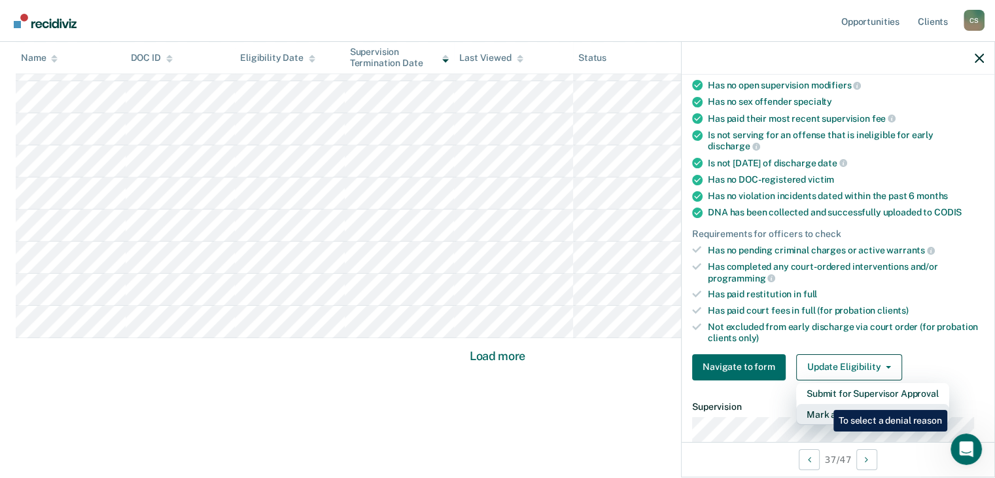
click at [821, 404] on button "Mark as Ineligible" at bounding box center [872, 414] width 153 height 21
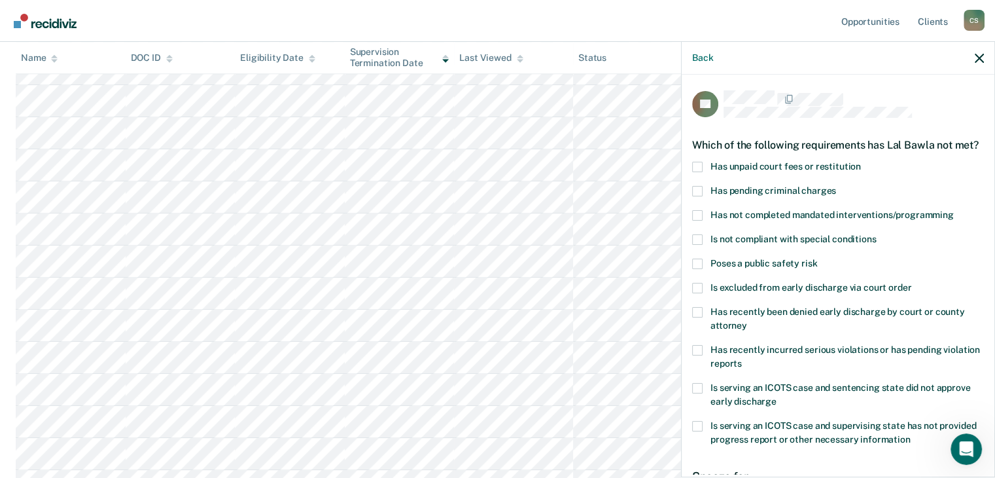
drag, startPoint x: 698, startPoint y: 176, endPoint x: 733, endPoint y: 218, distance: 54.4
click at [698, 172] on span at bounding box center [697, 167] width 10 height 10
click at [861, 162] on input "Has unpaid court fees or restitution" at bounding box center [861, 162] width 0 height 0
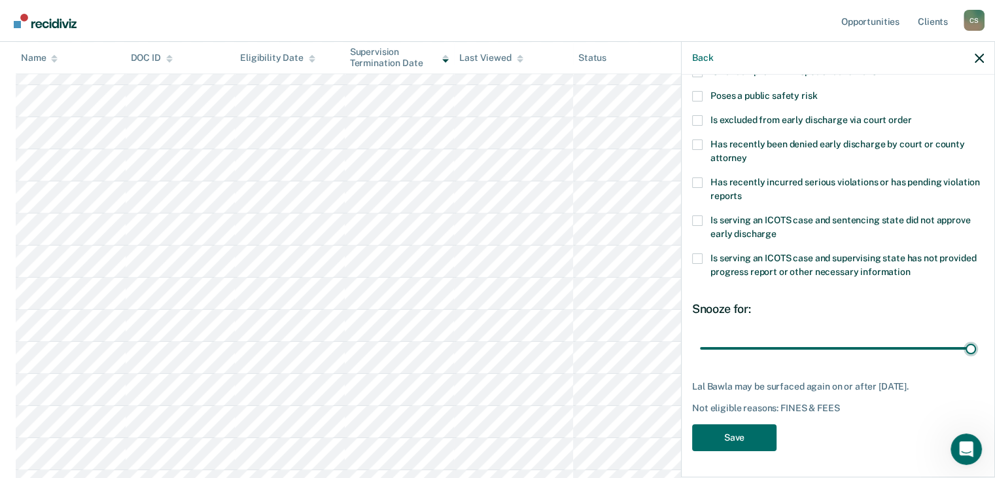
drag, startPoint x: 720, startPoint y: 345, endPoint x: 1004, endPoint y: 374, distance: 285.4
type input "365"
click at [976, 360] on input "range" at bounding box center [838, 348] width 276 height 23
click at [725, 440] on button "Save" at bounding box center [734, 437] width 84 height 27
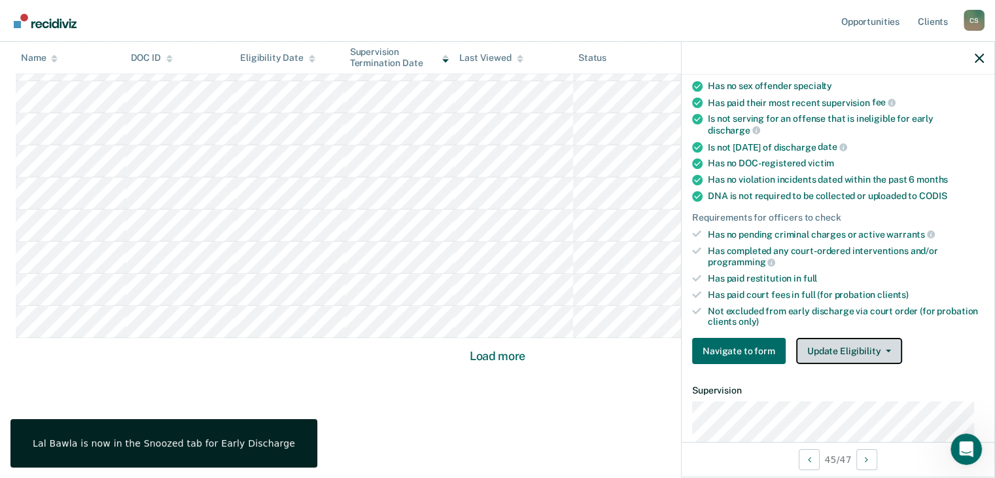
click at [848, 346] on button "Update Eligibility" at bounding box center [849, 351] width 106 height 26
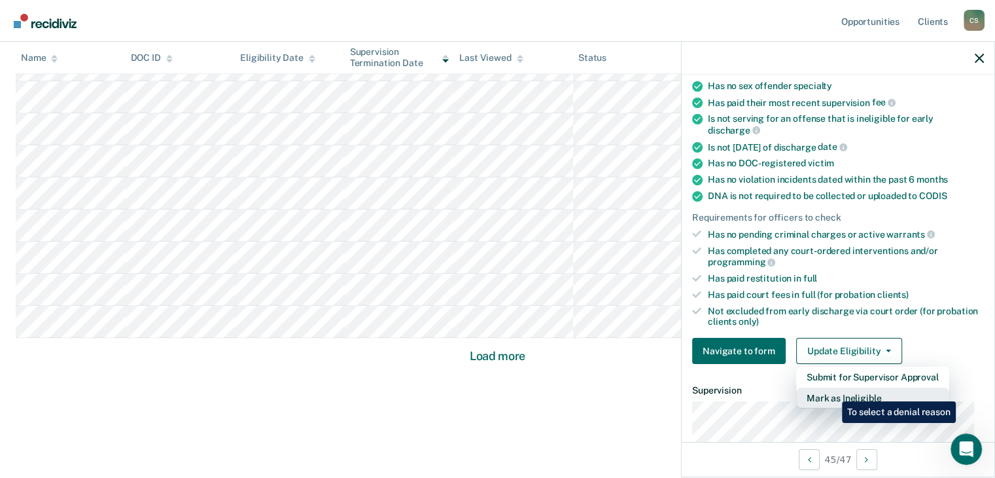
click at [832, 391] on button "Mark as Ineligible" at bounding box center [872, 397] width 153 height 21
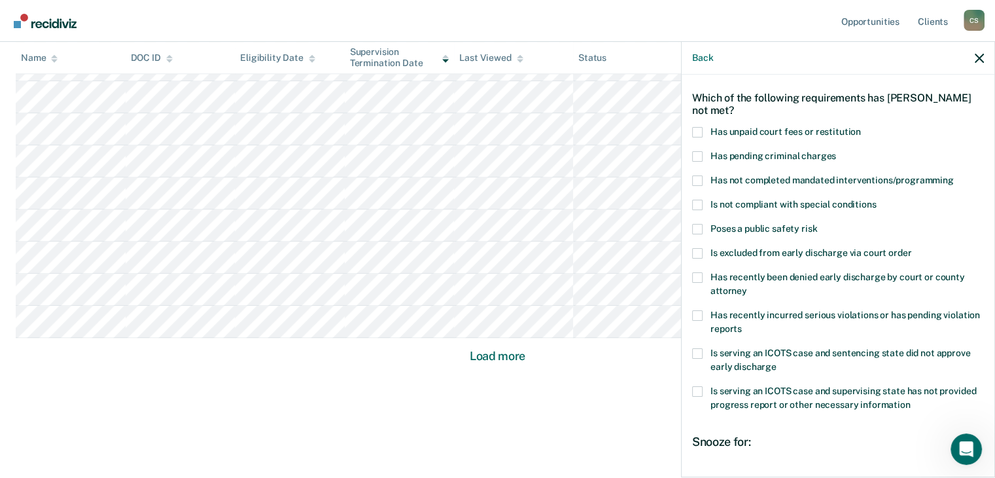
drag, startPoint x: 295, startPoint y: 376, endPoint x: 169, endPoint y: 387, distance: 126.1
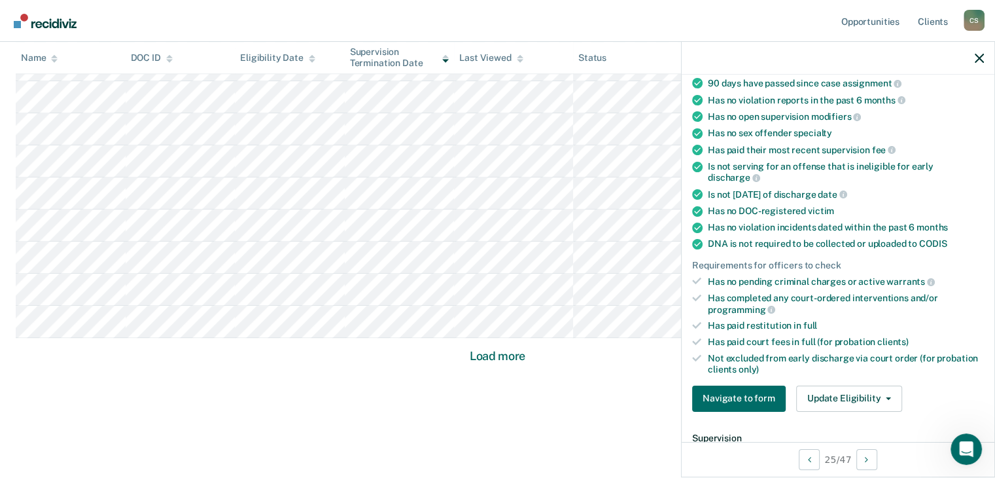
scroll to position [196, 0]
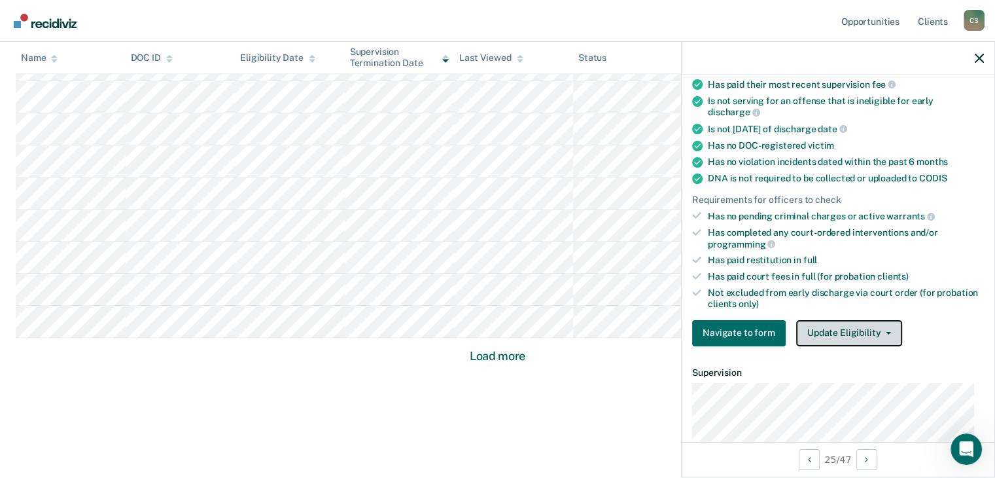
click at [847, 332] on button "Update Eligibility" at bounding box center [849, 333] width 106 height 26
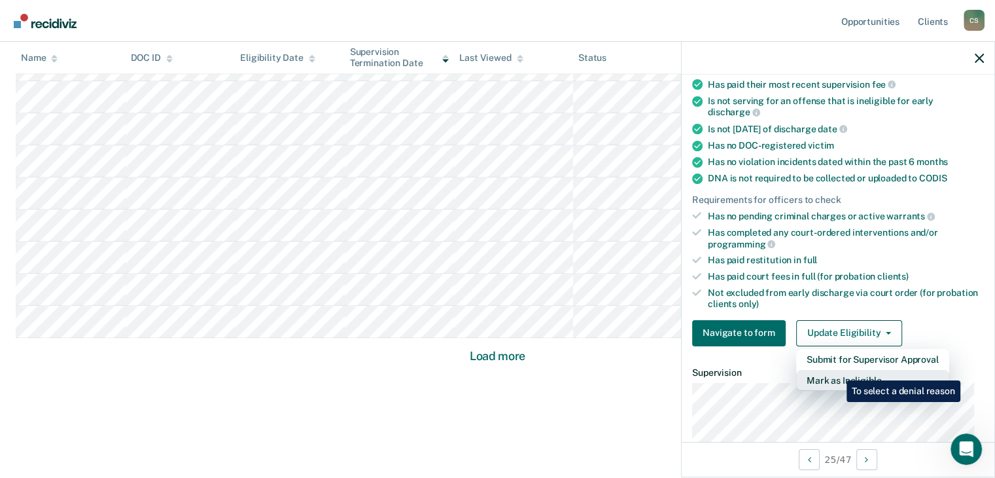
click at [836, 370] on button "Mark as Ineligible" at bounding box center [872, 380] width 153 height 21
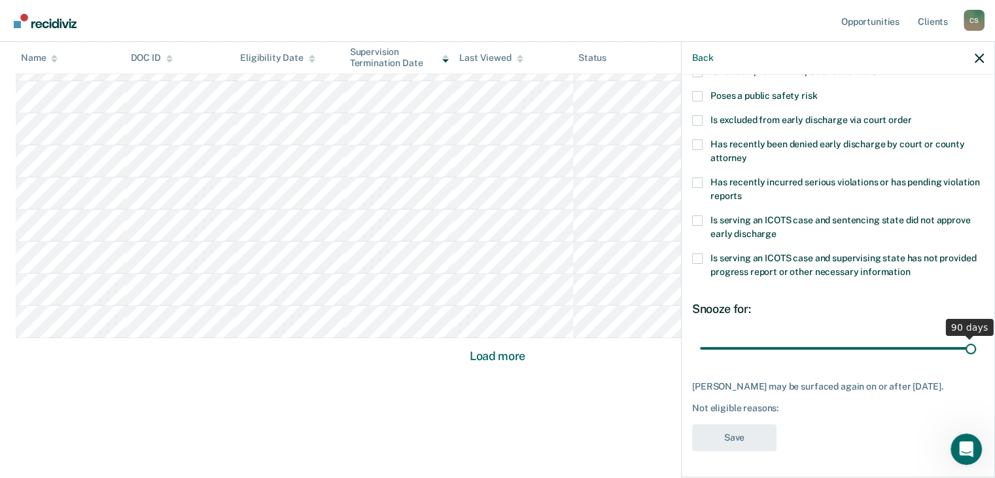
drag, startPoint x: 819, startPoint y: 338, endPoint x: 1000, endPoint y: 360, distance: 181.9
type input "90"
click at [976, 360] on input "range" at bounding box center [838, 348] width 276 height 23
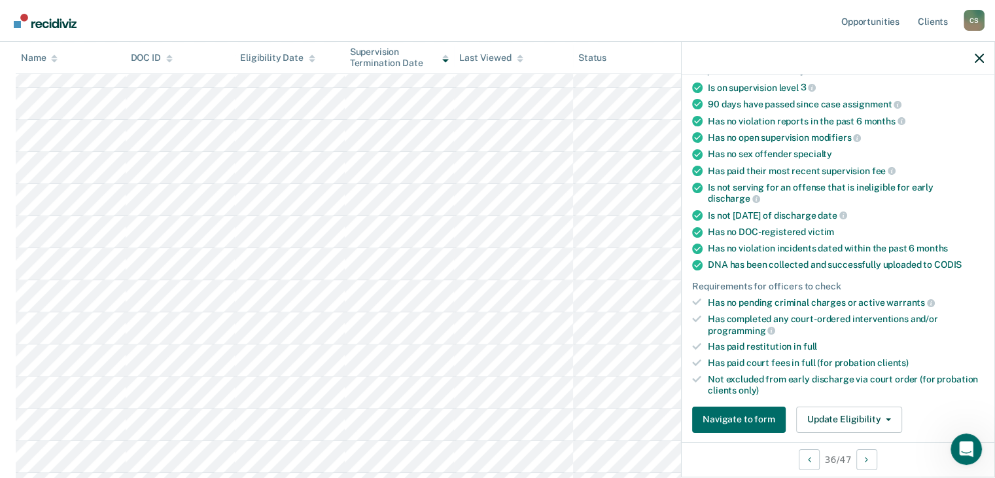
scroll to position [327, 0]
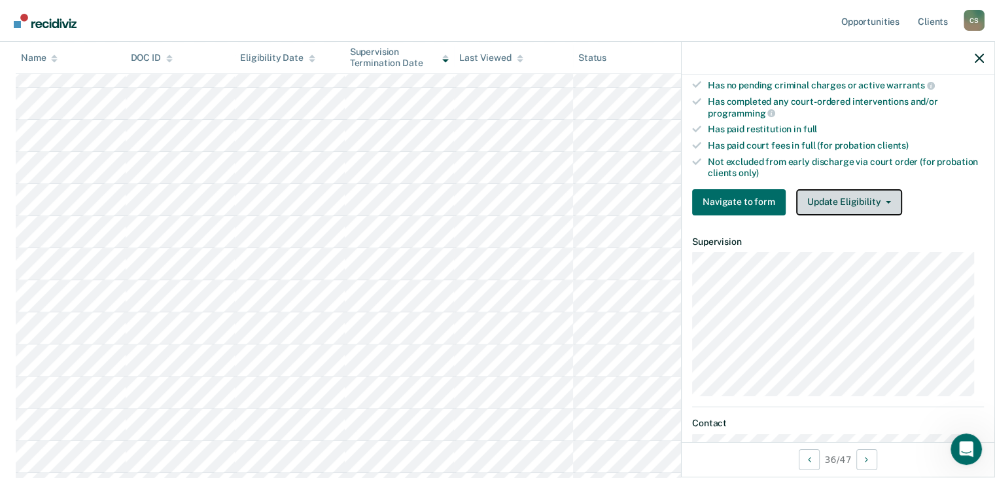
click at [824, 189] on button "Update Eligibility" at bounding box center [849, 202] width 106 height 26
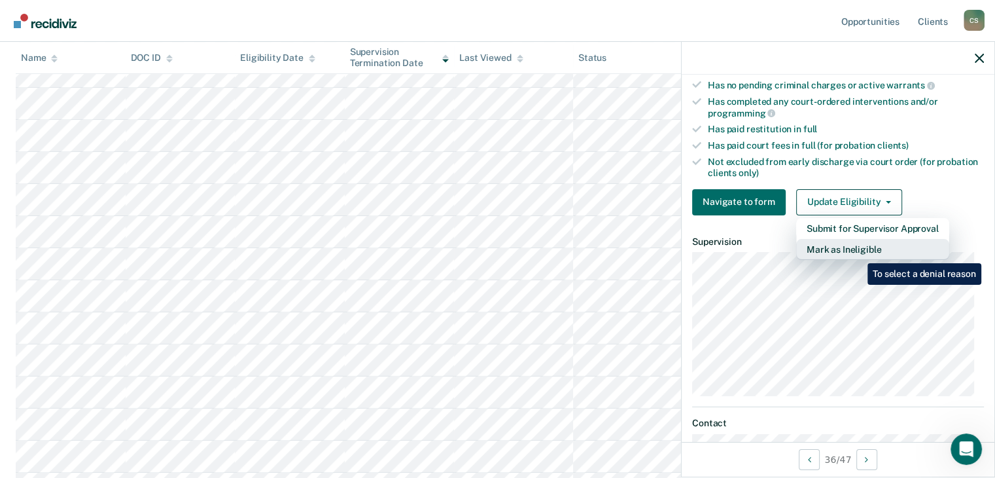
click at [856, 251] on button "Mark as Ineligible" at bounding box center [872, 249] width 153 height 21
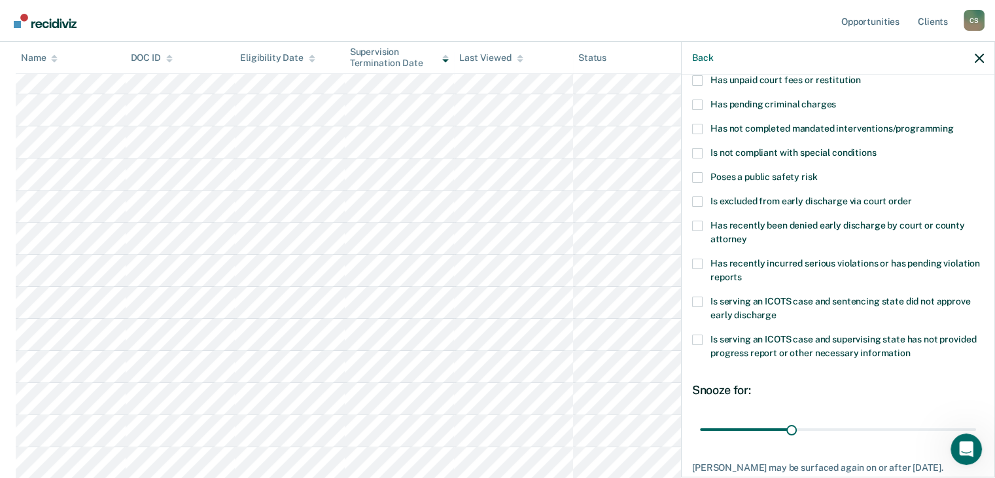
scroll to position [0, 0]
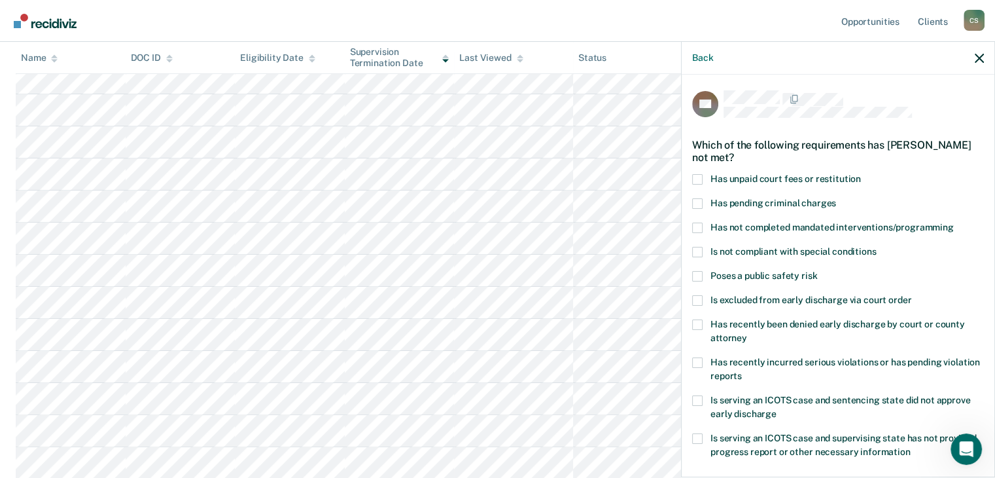
click at [693, 200] on span at bounding box center [697, 203] width 10 height 10
click at [836, 198] on input "Has pending criminal charges" at bounding box center [836, 198] width 0 height 0
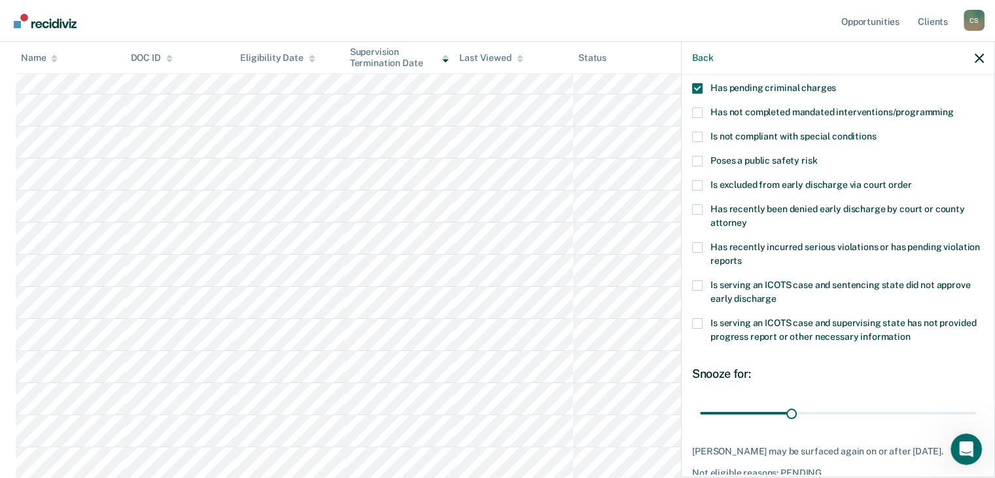
scroll to position [178, 0]
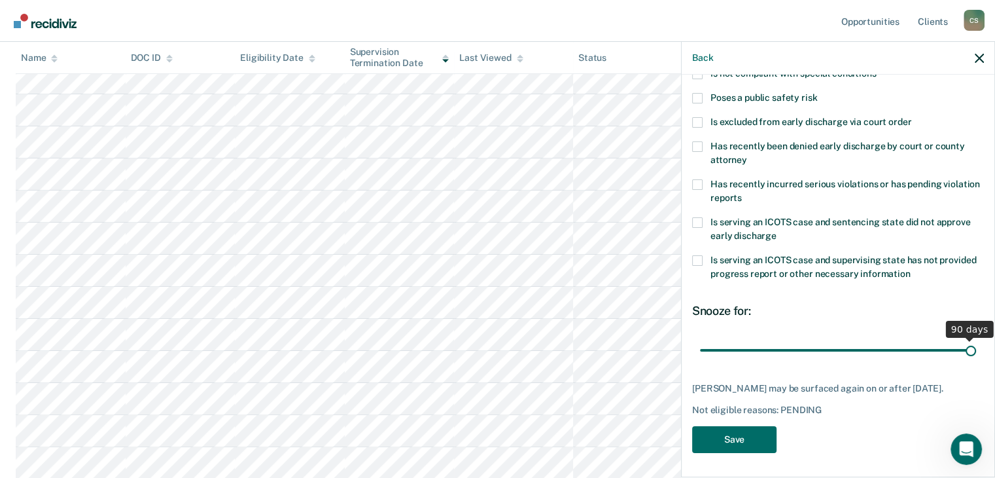
drag, startPoint x: 921, startPoint y: 360, endPoint x: 1004, endPoint y: 375, distance: 84.4
type input "90"
click at [976, 362] on input "range" at bounding box center [838, 350] width 276 height 23
click at [738, 434] on button "Save" at bounding box center [734, 439] width 84 height 27
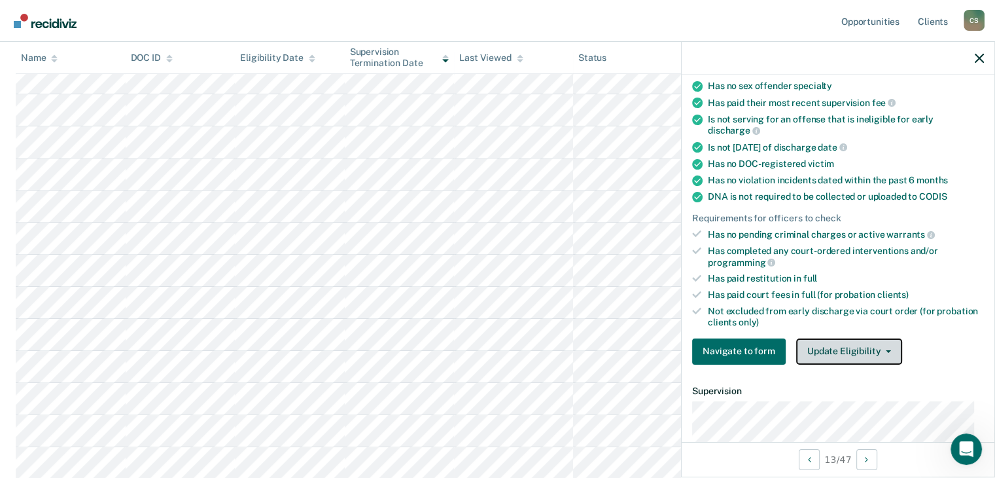
drag, startPoint x: 854, startPoint y: 345, endPoint x: 852, endPoint y: 353, distance: 7.7
click at [854, 346] on button "Update Eligibility" at bounding box center [849, 351] width 106 height 26
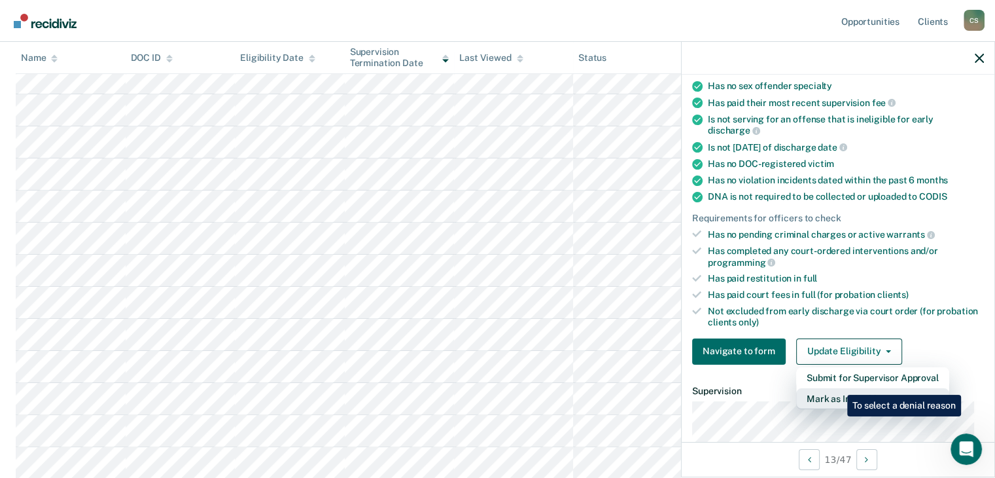
click at [837, 388] on button "Mark as Ineligible" at bounding box center [872, 398] width 153 height 21
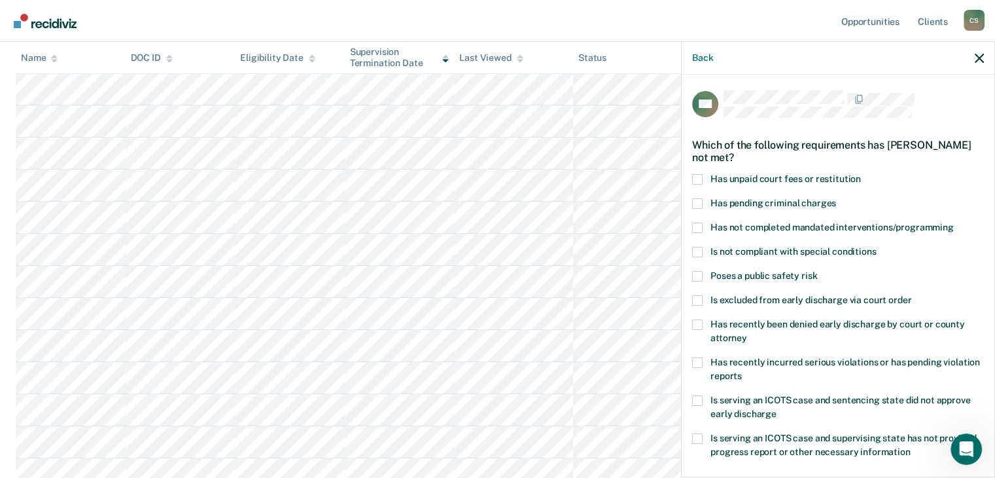
scroll to position [150, 0]
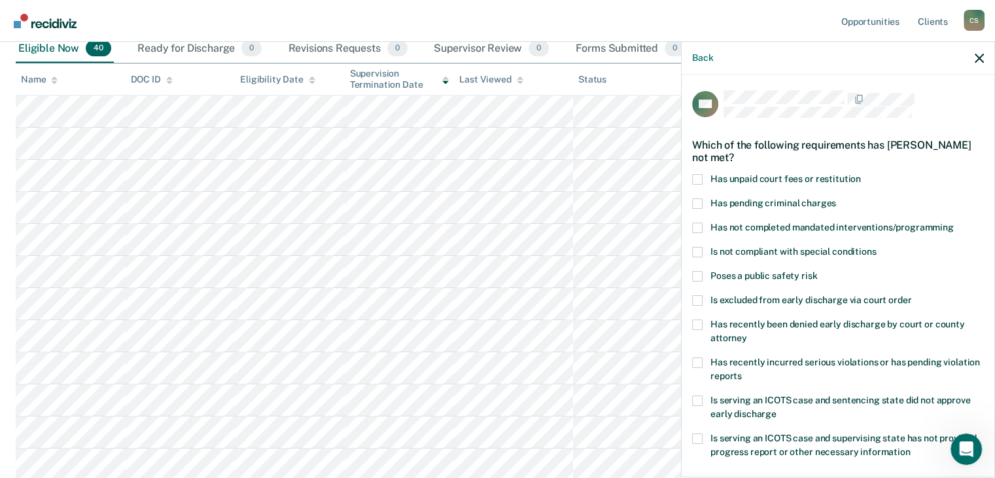
click at [691, 179] on div "DN Which of the following requirements has [PERSON_NAME] not met? Has unpaid co…" at bounding box center [838, 275] width 313 height 400
click at [697, 167] on div "Which of the following requirements has [PERSON_NAME] not met?" at bounding box center [838, 151] width 292 height 46
click at [697, 174] on span at bounding box center [697, 179] width 10 height 10
click at [861, 174] on input "Has unpaid court fees or restitution" at bounding box center [861, 174] width 0 height 0
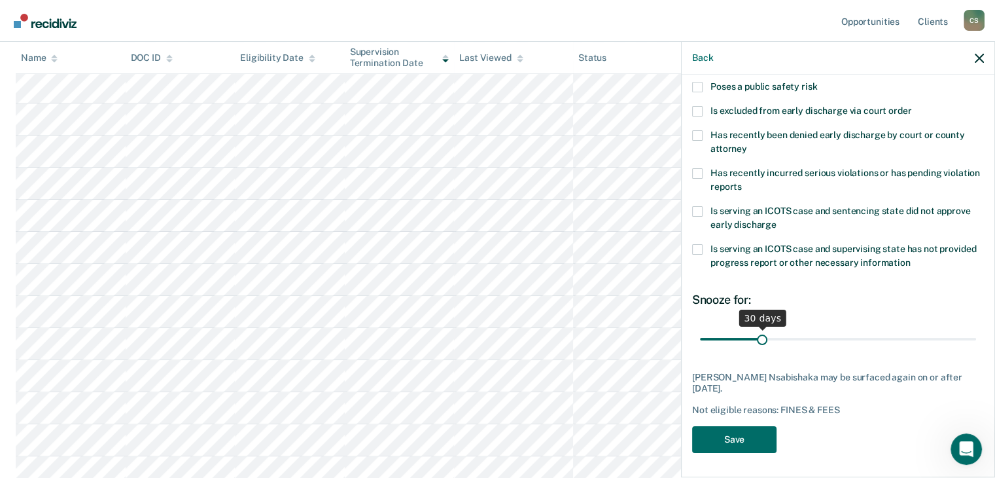
scroll to position [412, 0]
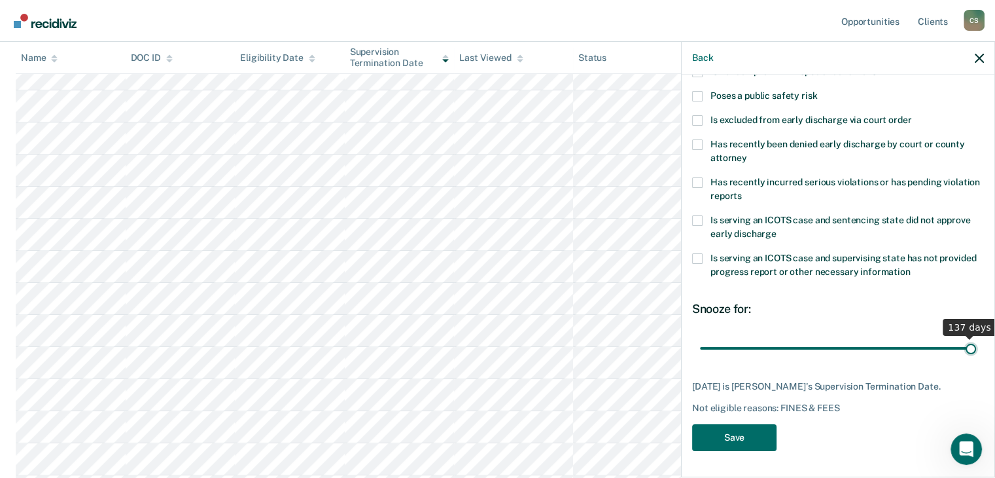
drag, startPoint x: 761, startPoint y: 336, endPoint x: 873, endPoint y: 396, distance: 127.0
type input "137"
click at [976, 360] on input "range" at bounding box center [838, 348] width 276 height 23
click at [735, 437] on button "Save" at bounding box center [734, 437] width 84 height 27
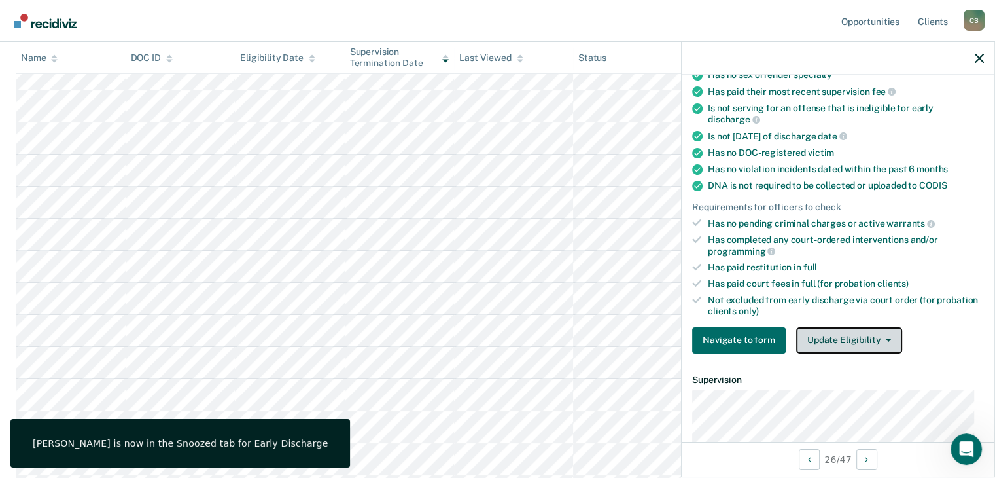
click at [809, 344] on button "Update Eligibility" at bounding box center [849, 340] width 106 height 26
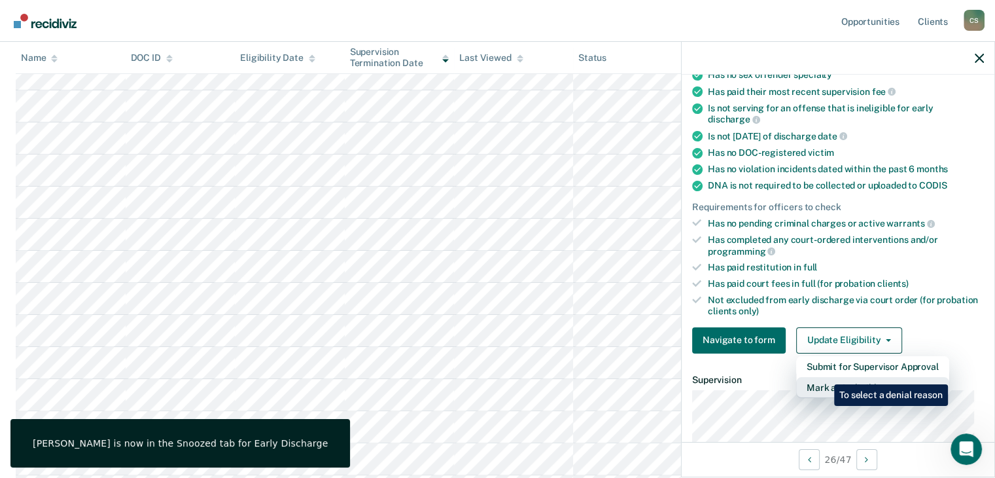
click at [824, 377] on button "Mark as Ineligible" at bounding box center [872, 387] width 153 height 21
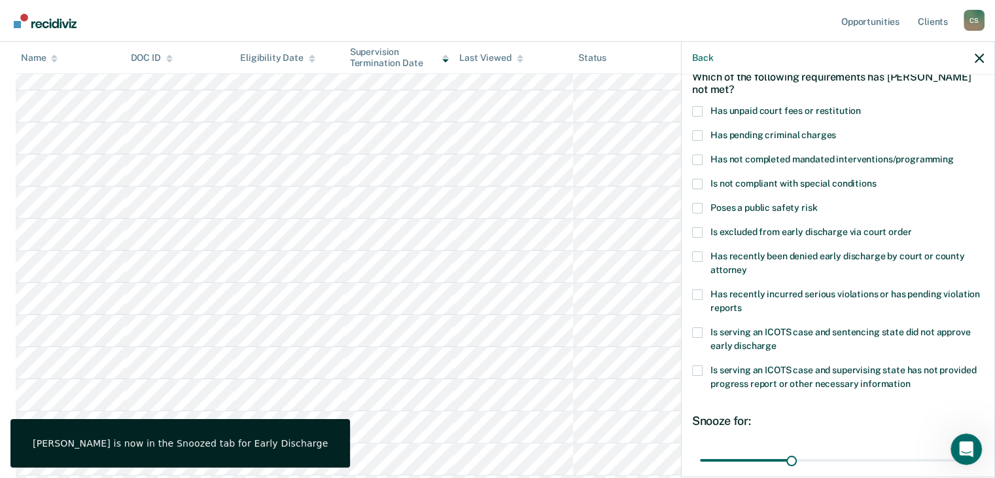
scroll to position [0, 0]
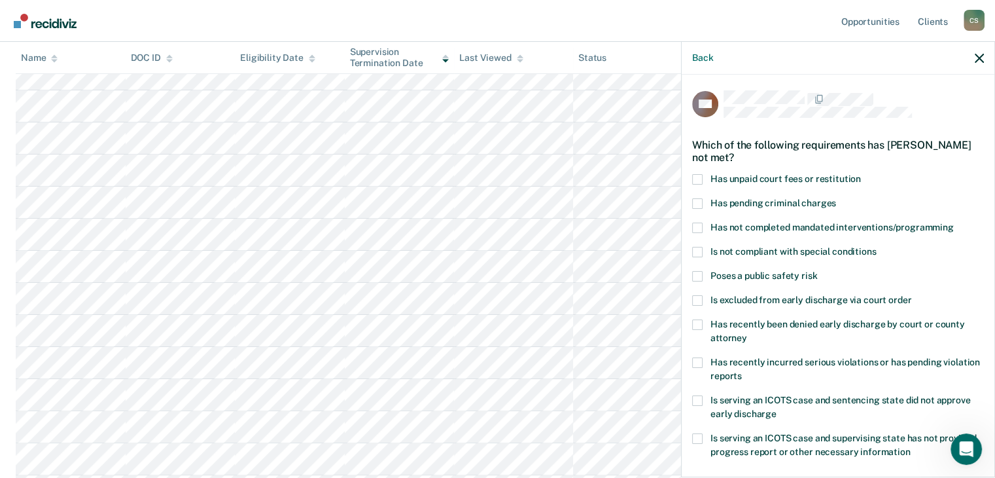
drag, startPoint x: 697, startPoint y: 177, endPoint x: 841, endPoint y: 323, distance: 205.4
click at [699, 179] on span at bounding box center [697, 179] width 10 height 10
click at [861, 174] on input "Has unpaid court fees or restitution" at bounding box center [861, 174] width 0 height 0
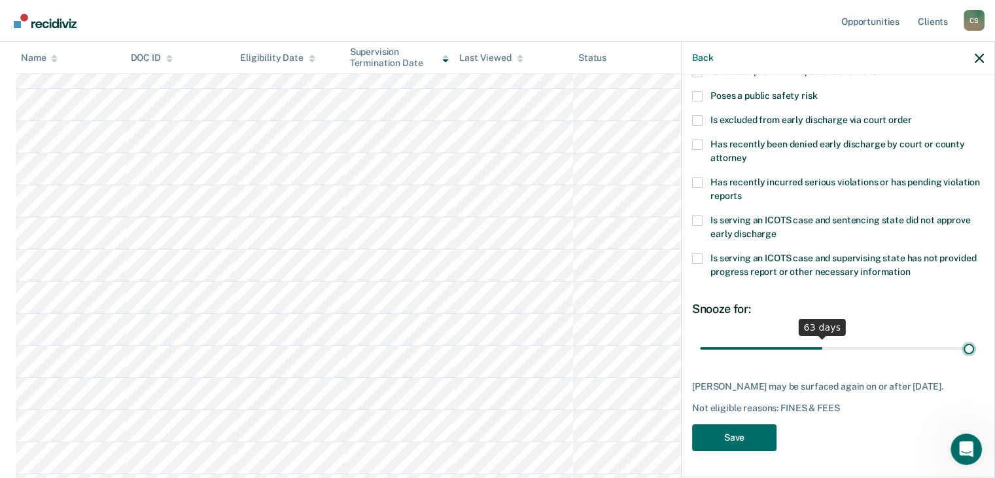
scroll to position [189, 0]
drag, startPoint x: 780, startPoint y: 338, endPoint x: 803, endPoint y: 387, distance: 53.6
type input "142"
click at [976, 360] on input "range" at bounding box center [838, 348] width 276 height 23
click at [756, 430] on button "Save" at bounding box center [734, 437] width 84 height 27
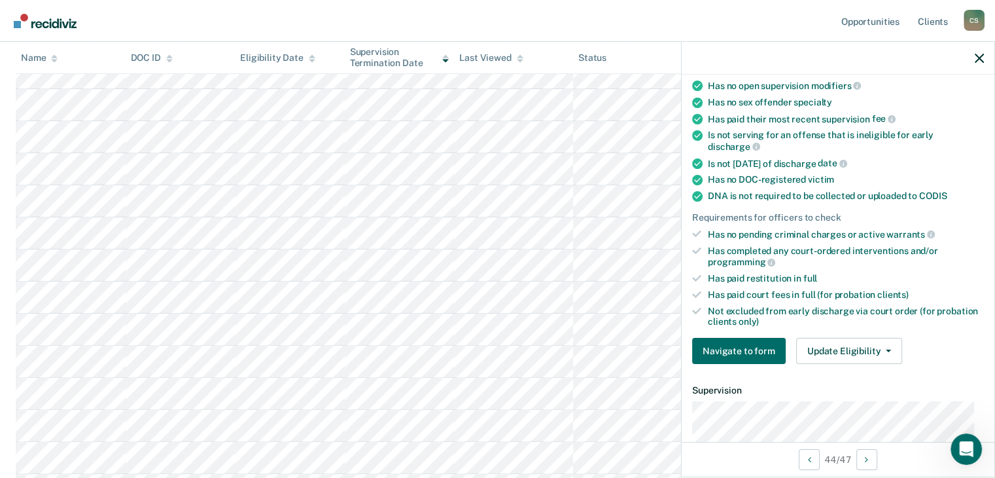
scroll to position [217, 0]
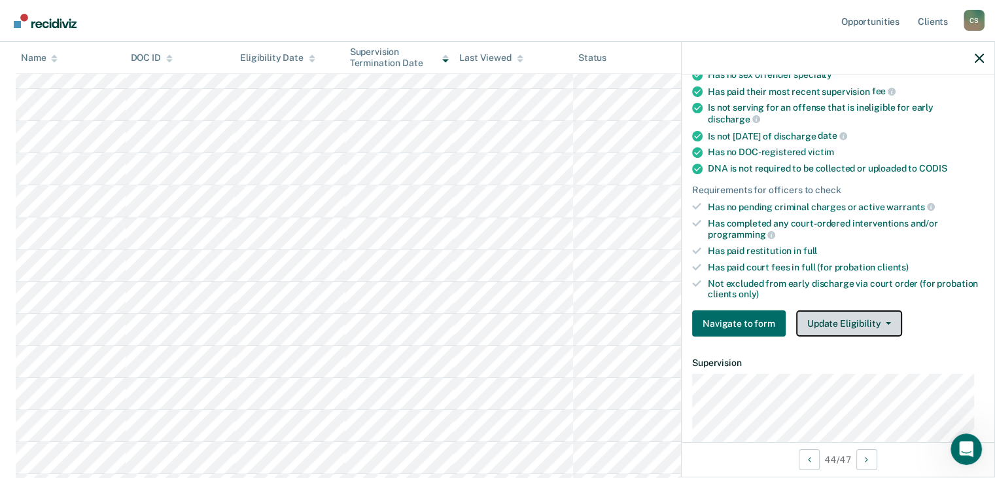
click at [840, 322] on button "Update Eligibility" at bounding box center [849, 323] width 106 height 26
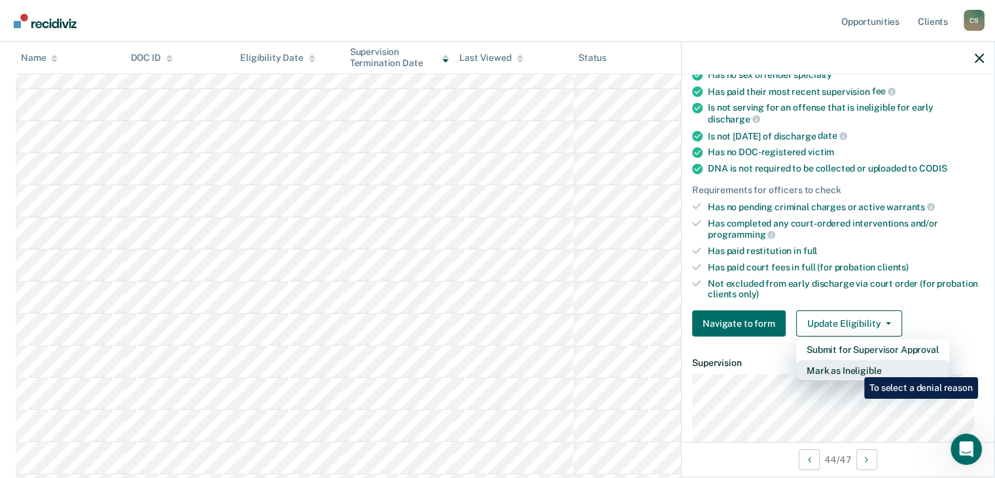
click at [853, 367] on button "Mark as Ineligible" at bounding box center [872, 370] width 153 height 21
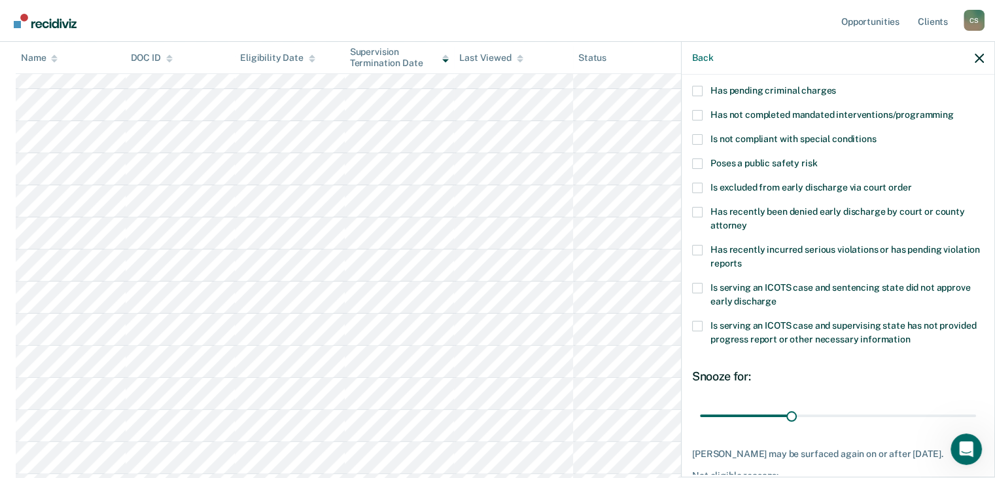
scroll to position [47, 0]
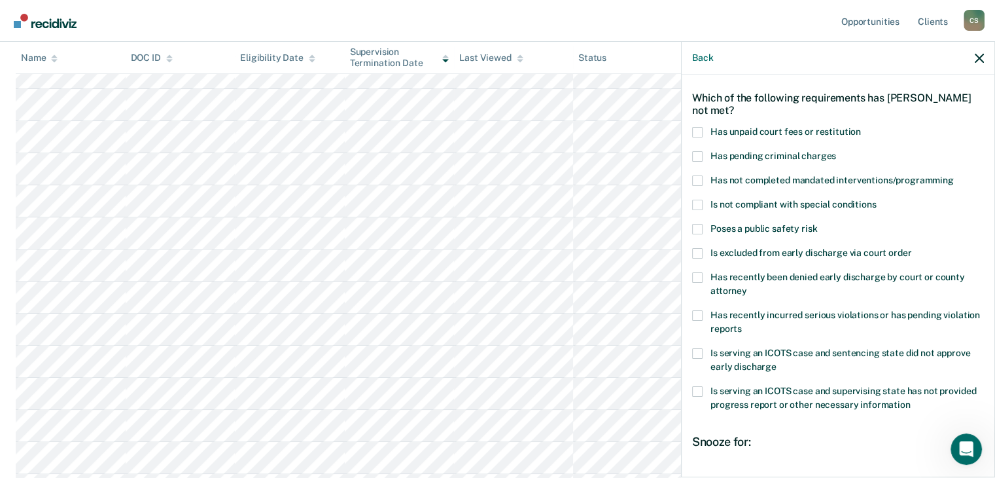
click at [696, 200] on span at bounding box center [697, 205] width 10 height 10
click at [876, 200] on input "Is not compliant with special conditions" at bounding box center [876, 200] width 0 height 0
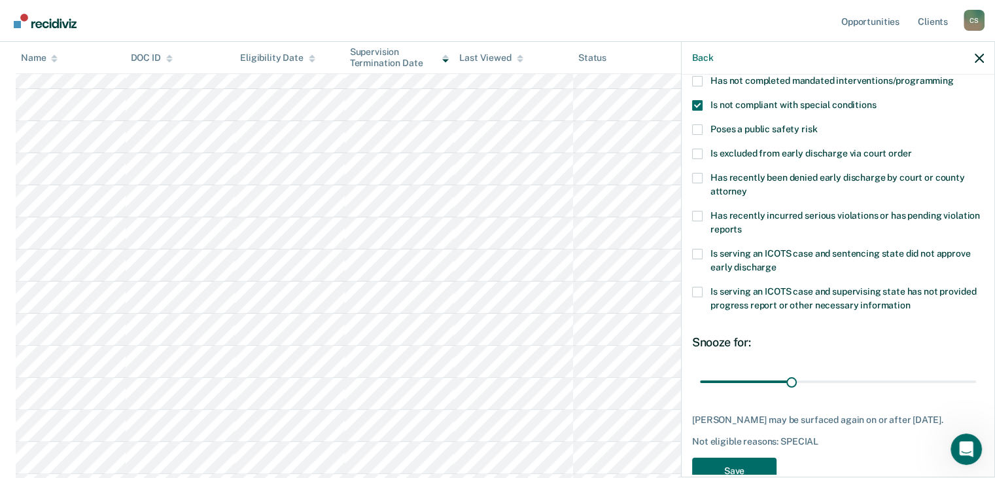
scroll to position [178, 0]
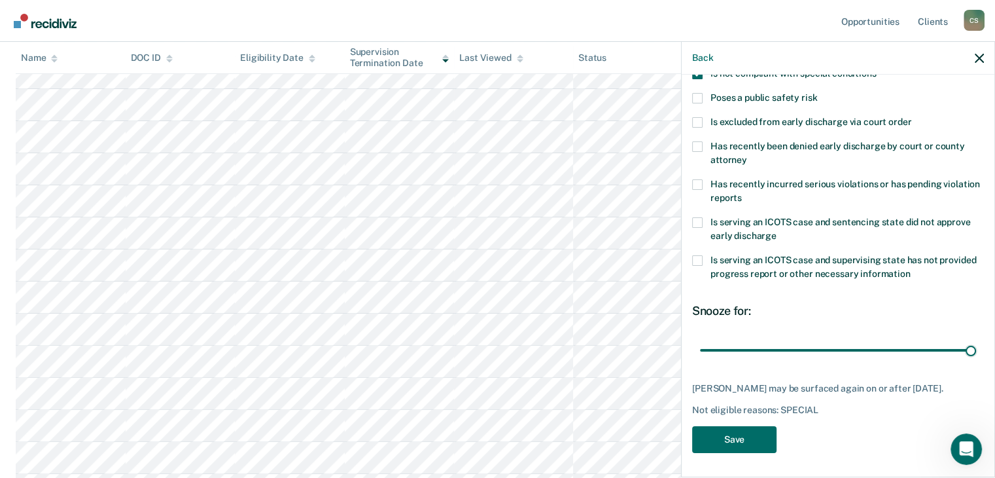
drag, startPoint x: 785, startPoint y: 348, endPoint x: 987, endPoint y: 384, distance: 204.7
type input "90"
click at [976, 362] on input "range" at bounding box center [838, 350] width 276 height 23
drag, startPoint x: 756, startPoint y: 438, endPoint x: 696, endPoint y: 432, distance: 59.8
click at [754, 438] on button "Save" at bounding box center [734, 439] width 84 height 27
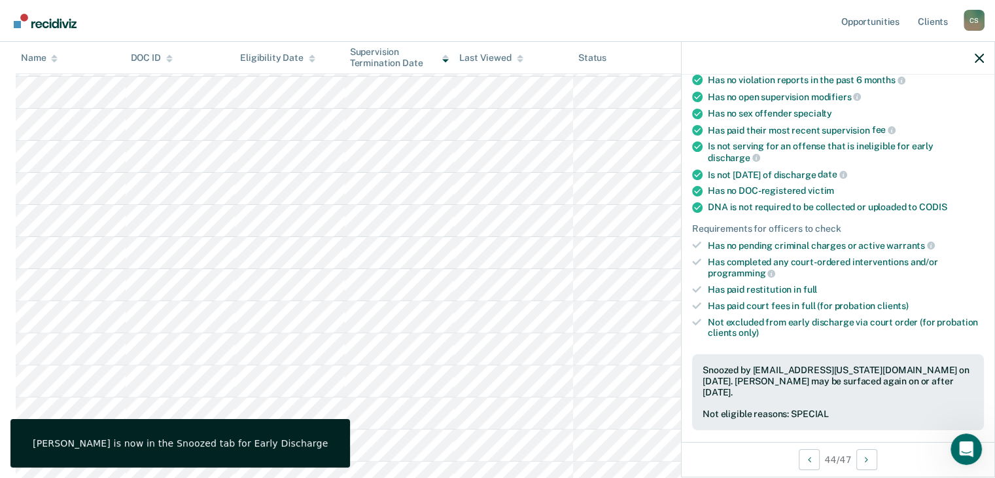
scroll to position [351, 0]
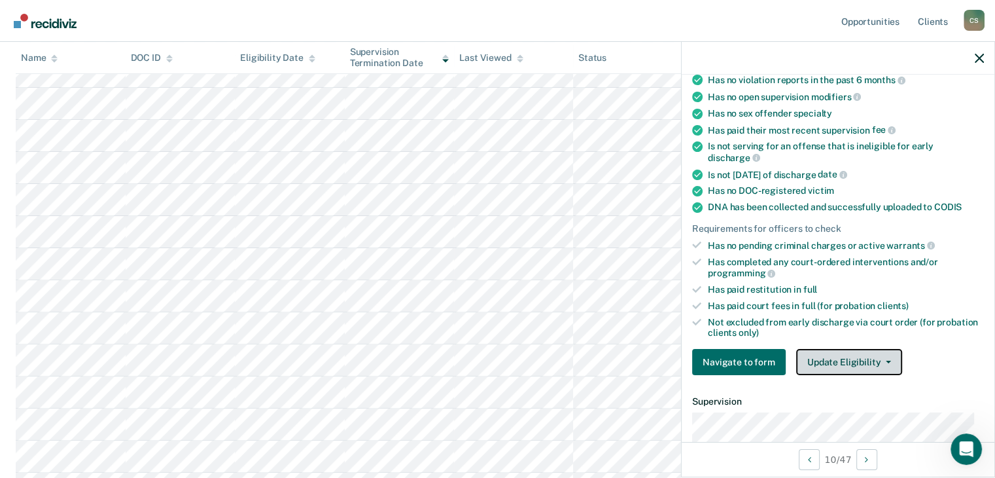
click at [855, 355] on button "Update Eligibility" at bounding box center [849, 362] width 106 height 26
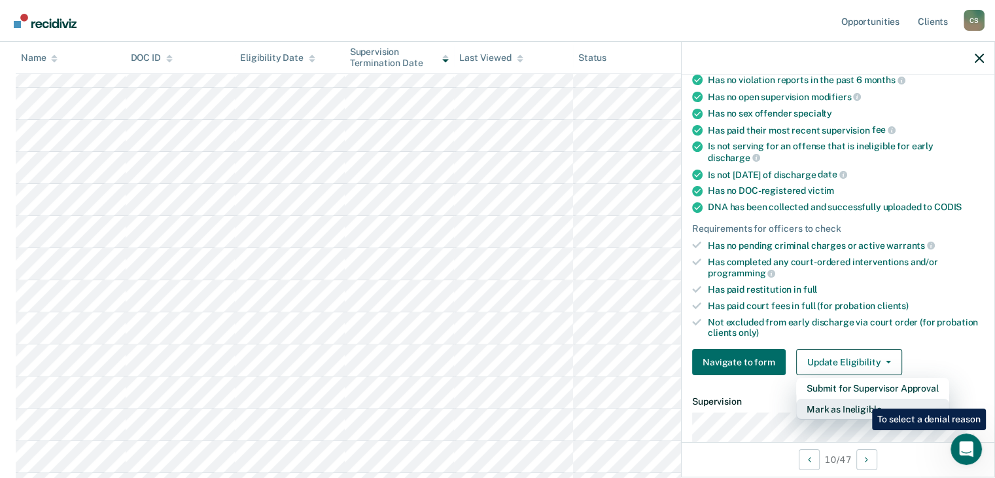
click at [860, 398] on button "Mark as Ineligible" at bounding box center [872, 408] width 153 height 21
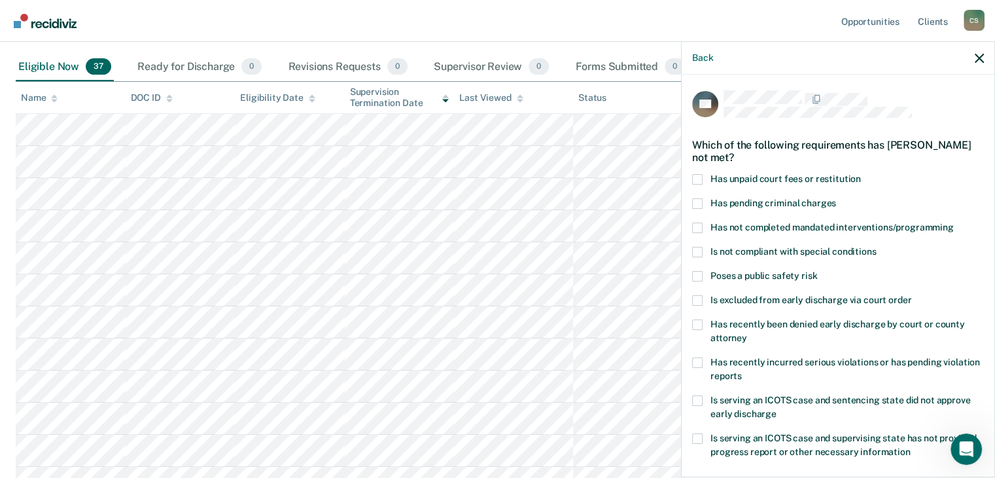
scroll to position [89, 0]
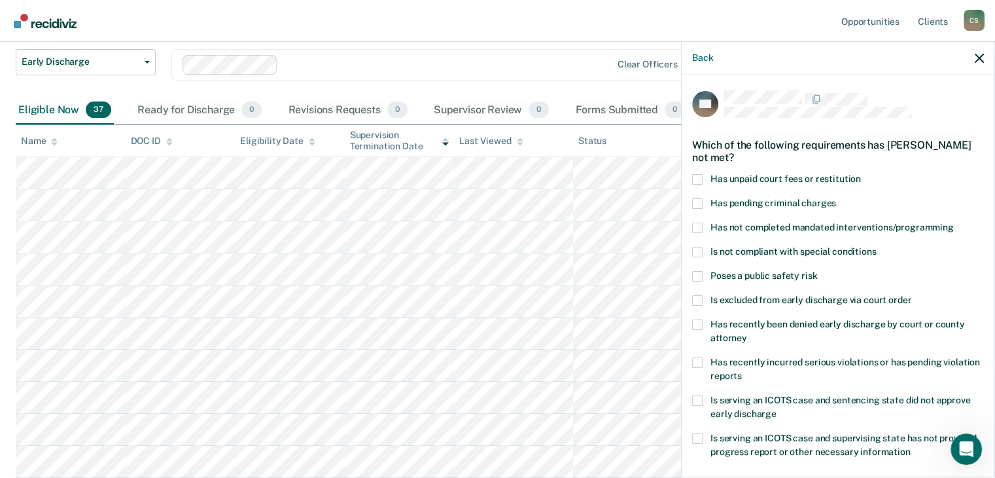
click at [699, 224] on span at bounding box center [697, 227] width 10 height 10
click at [954, 222] on input "Has not completed mandated interventions/programming" at bounding box center [954, 222] width 0 height 0
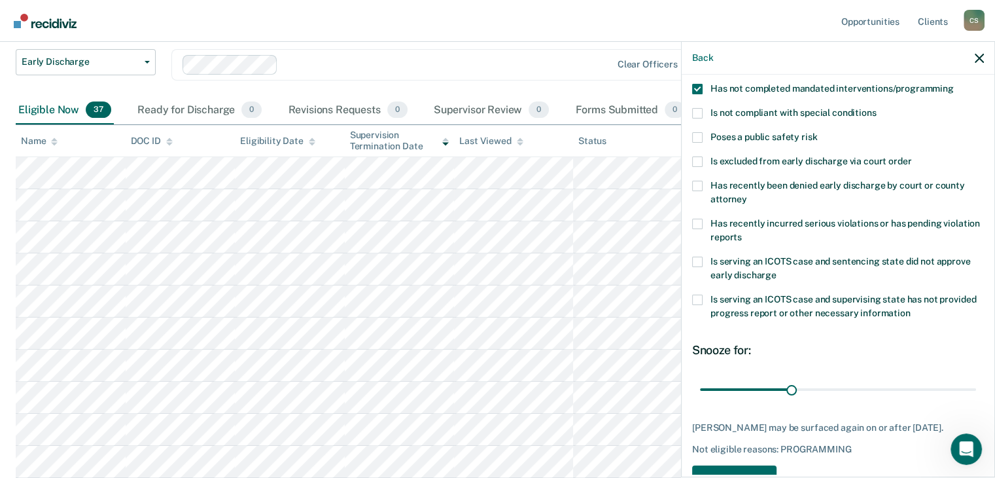
scroll to position [189, 0]
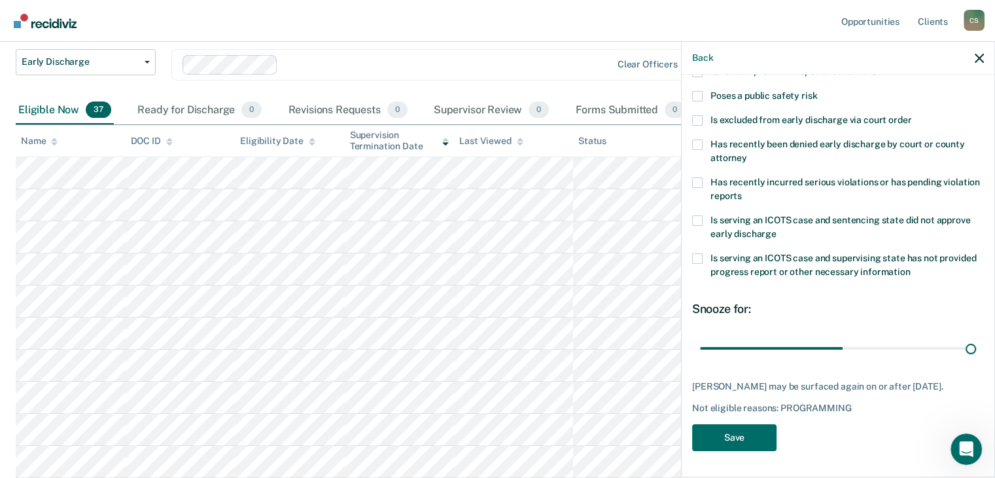
drag, startPoint x: 793, startPoint y: 334, endPoint x: 972, endPoint y: 376, distance: 183.9
type input "90"
click at [976, 360] on input "range" at bounding box center [838, 348] width 276 height 23
click at [727, 437] on button "Save" at bounding box center [734, 437] width 84 height 27
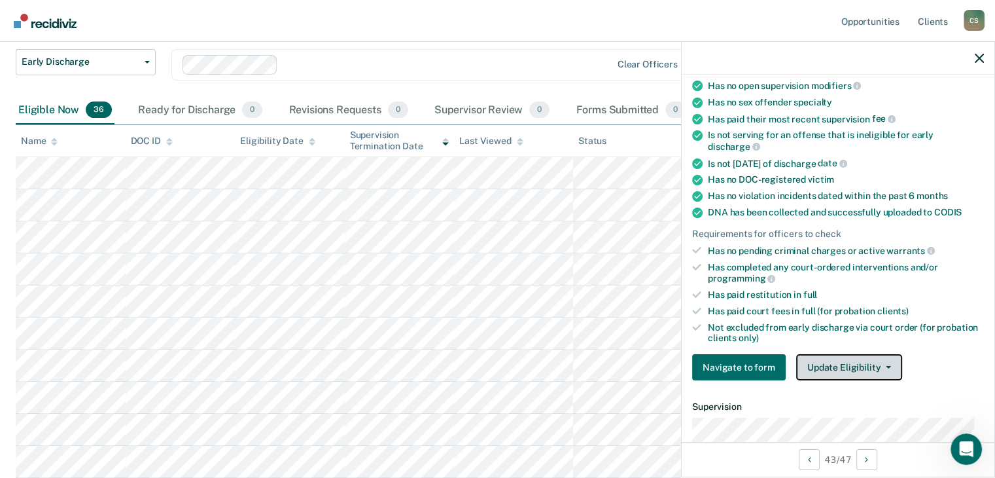
click at [851, 368] on button "Update Eligibility" at bounding box center [849, 367] width 106 height 26
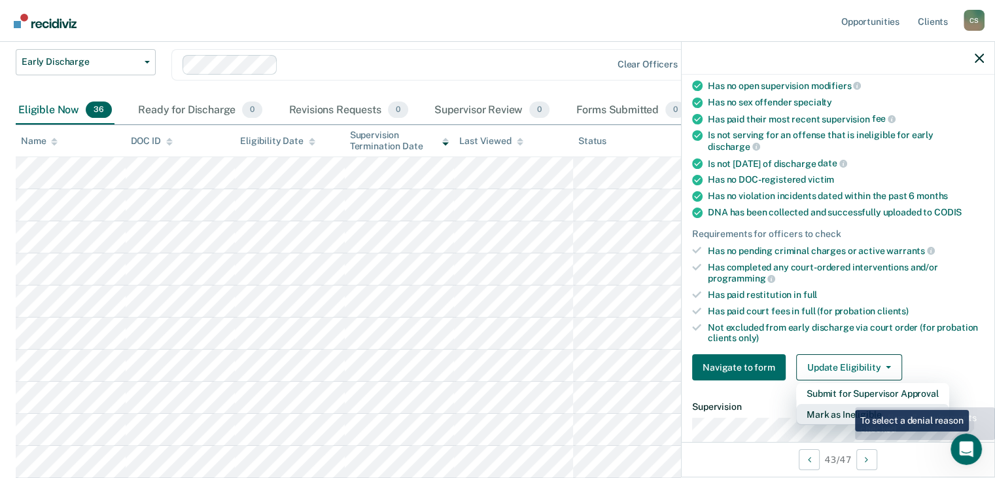
click at [845, 404] on button "Mark as Ineligible" at bounding box center [872, 414] width 153 height 21
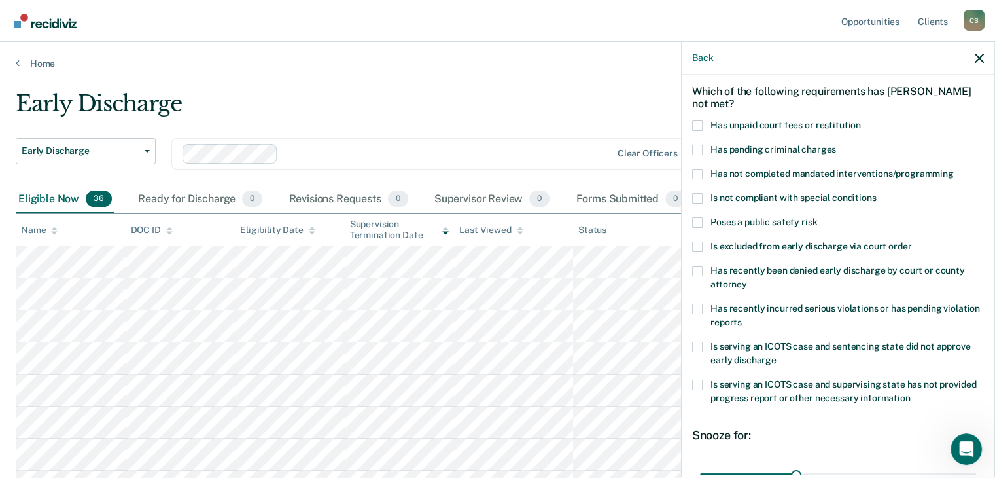
scroll to position [0, 0]
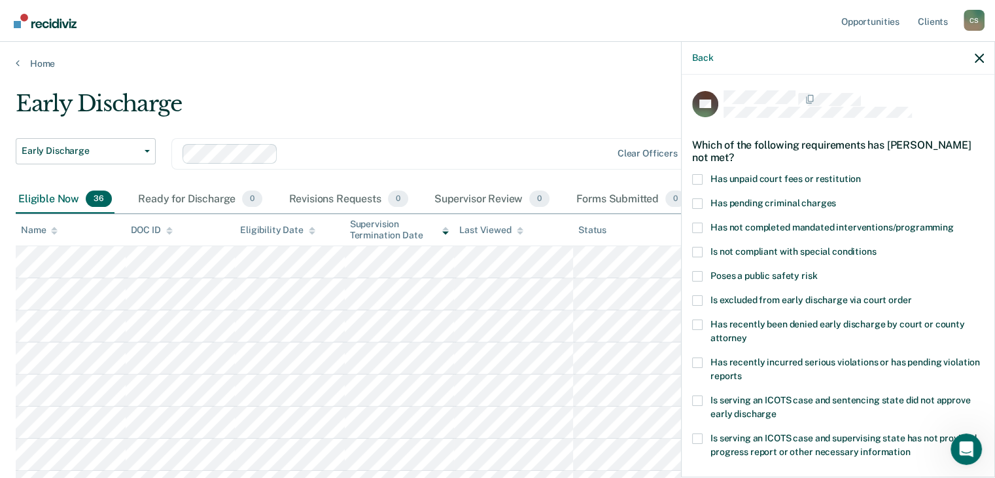
click at [699, 183] on span at bounding box center [697, 179] width 10 height 10
click at [861, 174] on input "Has unpaid court fees or restitution" at bounding box center [861, 174] width 0 height 0
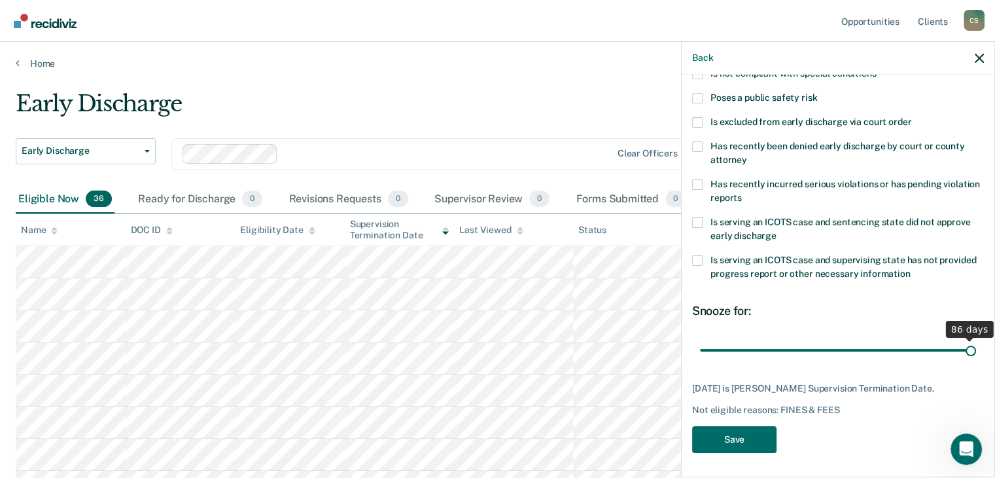
drag, startPoint x: 794, startPoint y: 345, endPoint x: 1004, endPoint y: 383, distance: 214.0
type input "86"
click at [976, 362] on input "range" at bounding box center [838, 350] width 276 height 23
click at [743, 453] on button "Save" at bounding box center [734, 439] width 84 height 27
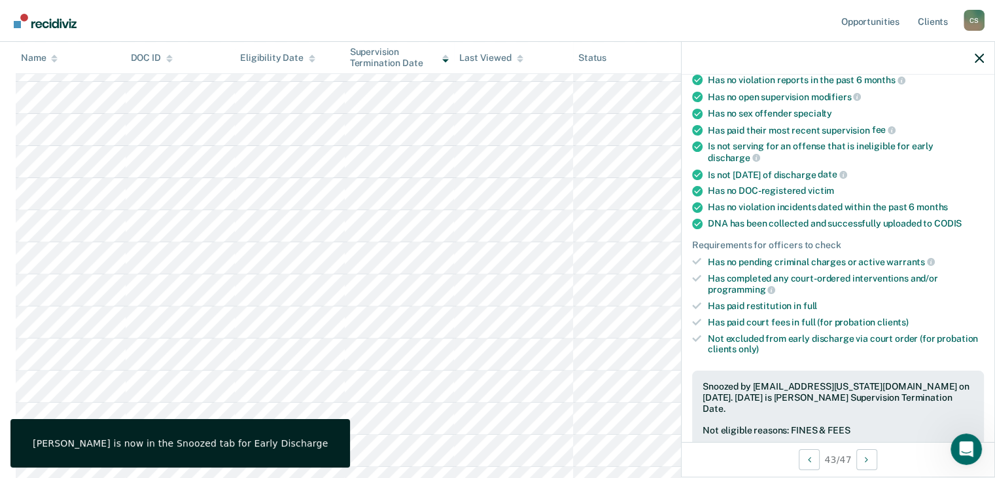
scroll to position [412, 0]
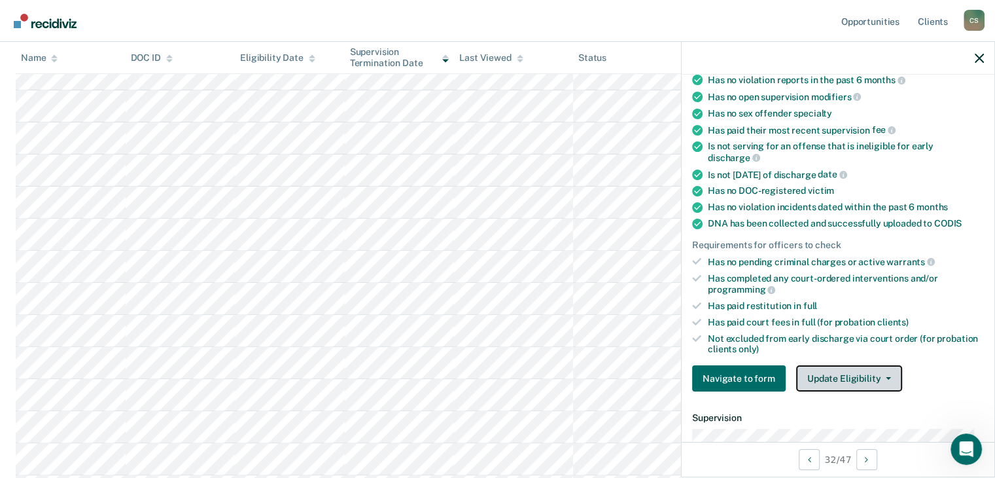
click at [862, 368] on button "Update Eligibility" at bounding box center [849, 378] width 106 height 26
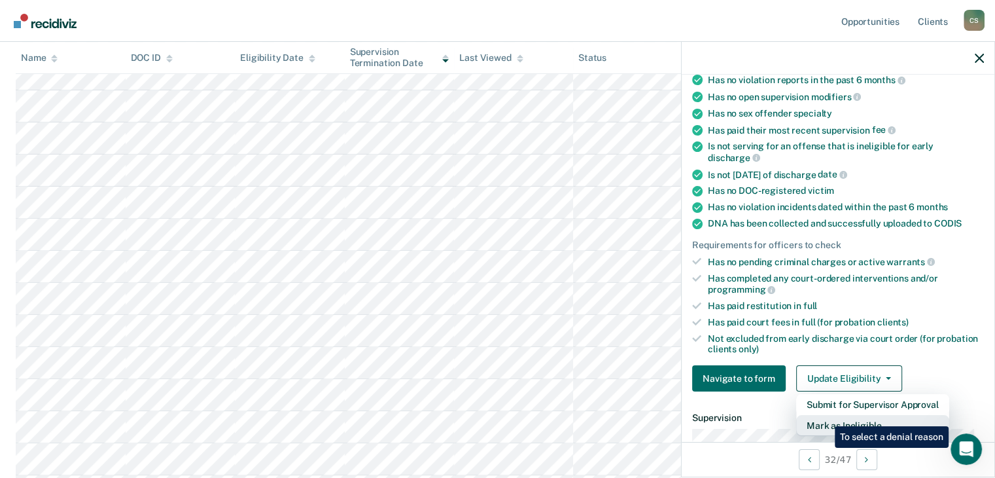
click at [824, 416] on button "Mark as Ineligible" at bounding box center [872, 425] width 153 height 21
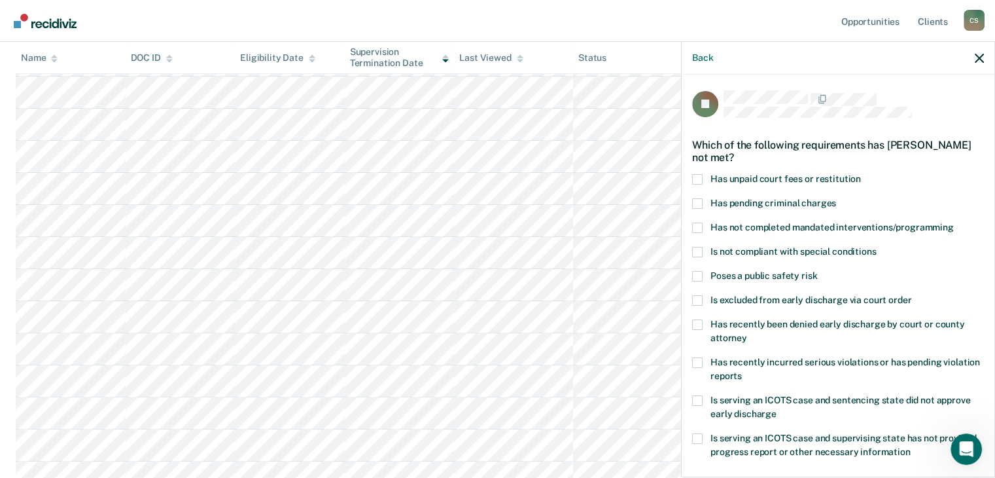
scroll to position [150, 0]
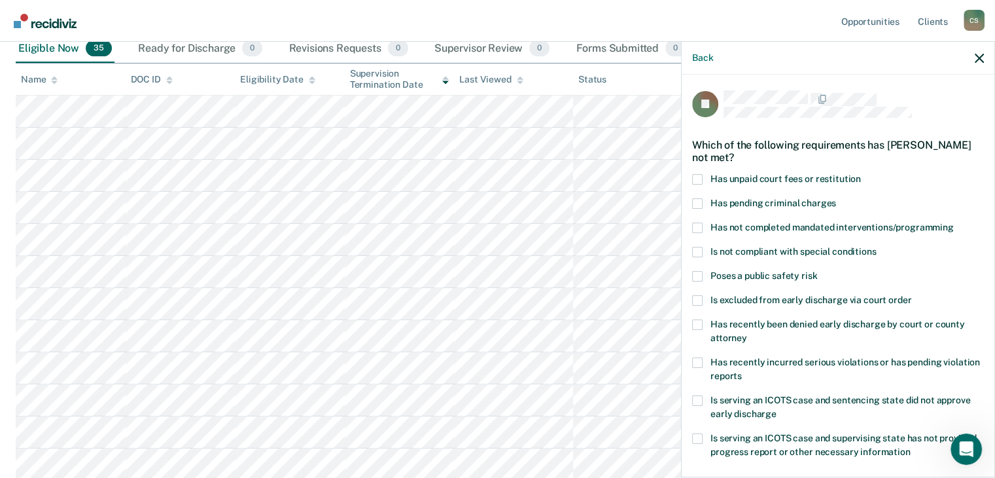
drag, startPoint x: 699, startPoint y: 179, endPoint x: 748, endPoint y: 239, distance: 77.6
click at [699, 181] on span at bounding box center [697, 179] width 10 height 10
click at [861, 174] on input "Has unpaid court fees or restitution" at bounding box center [861, 174] width 0 height 0
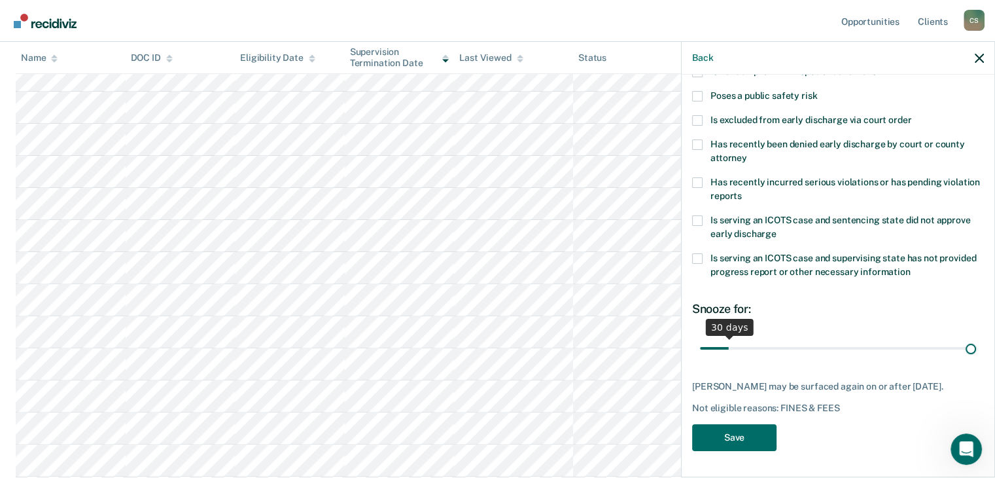
scroll to position [178, 0]
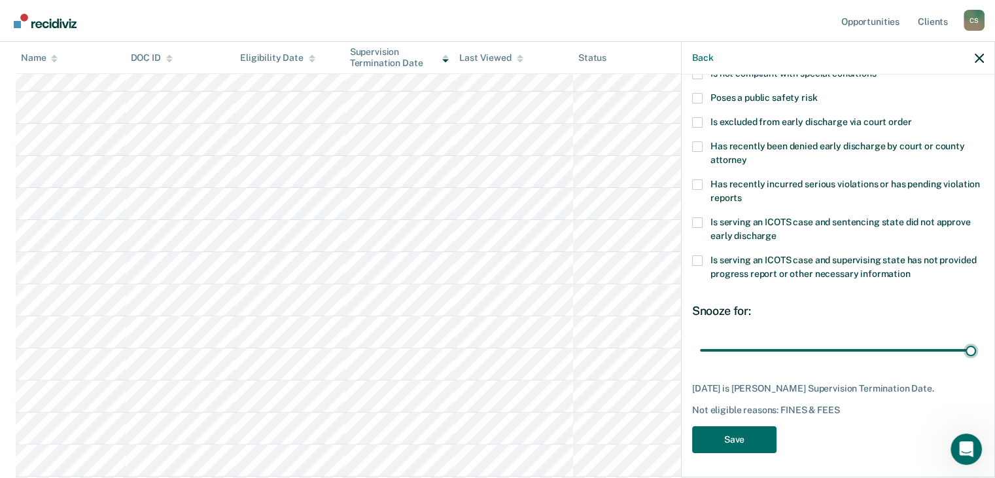
drag, startPoint x: 730, startPoint y: 340, endPoint x: 937, endPoint y: 406, distance: 217.8
type input "332"
click at [976, 362] on input "range" at bounding box center [838, 350] width 276 height 23
click at [748, 436] on button "Save" at bounding box center [734, 439] width 84 height 27
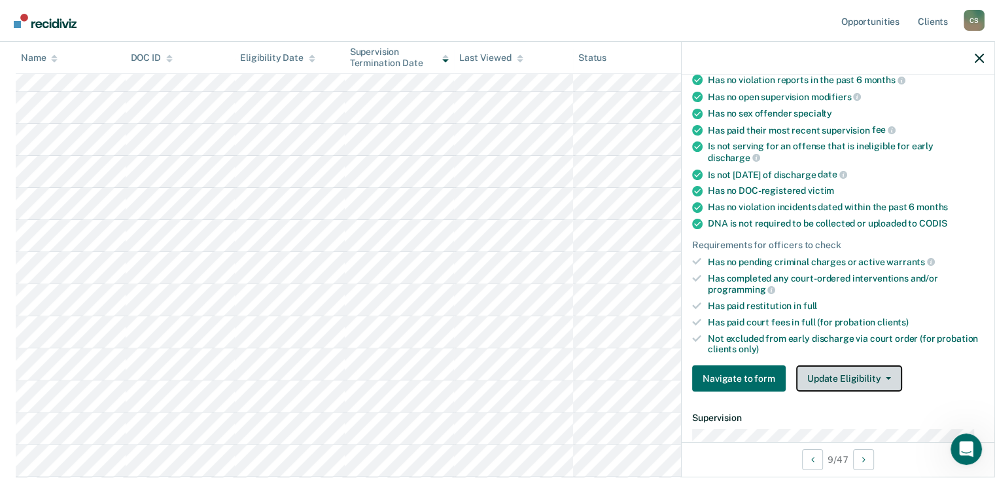
click at [854, 375] on button "Update Eligibility" at bounding box center [849, 378] width 106 height 26
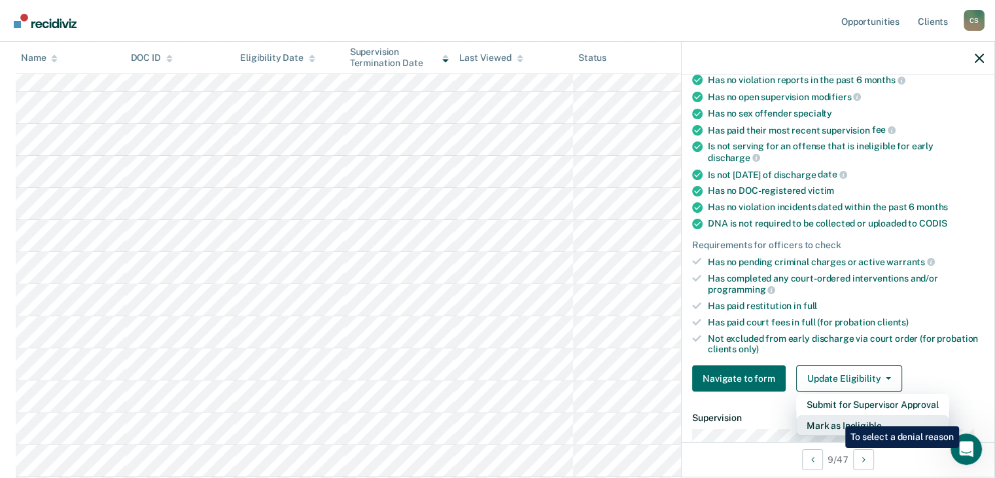
click at [835, 415] on button "Mark as Ineligible" at bounding box center [872, 425] width 153 height 21
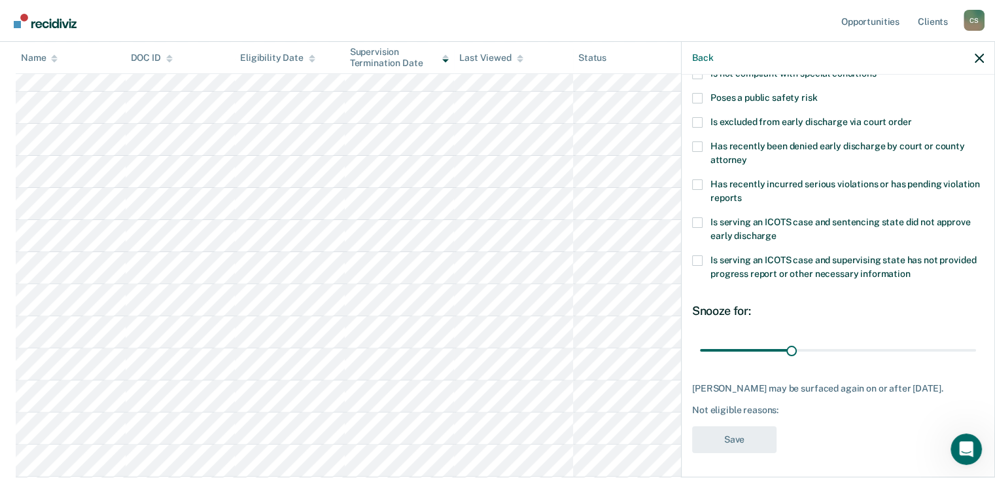
scroll to position [0, 0]
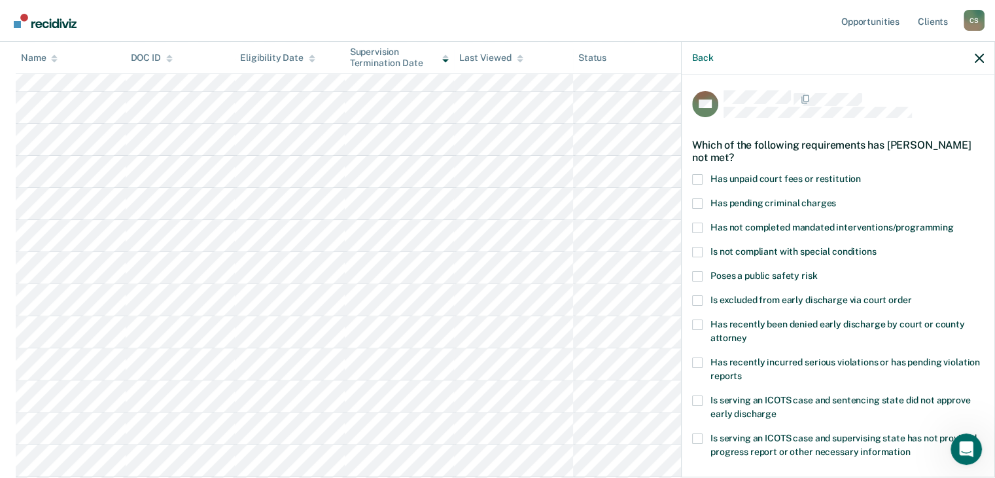
click at [699, 181] on span at bounding box center [697, 179] width 10 height 10
click at [861, 174] on input "Has unpaid court fees or restitution" at bounding box center [861, 174] width 0 height 0
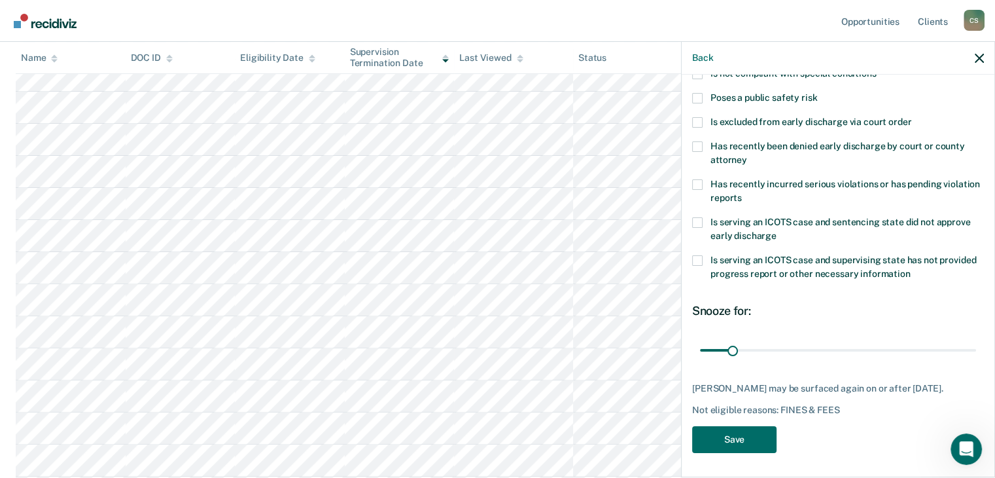
scroll to position [739, 0]
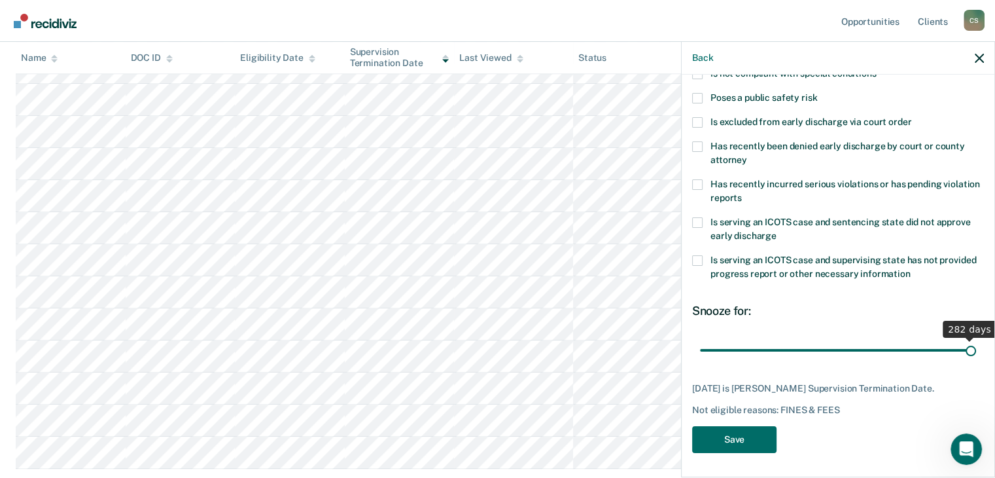
drag, startPoint x: 734, startPoint y: 351, endPoint x: 1004, endPoint y: 384, distance: 272.2
type input "282"
click at [976, 362] on input "range" at bounding box center [838, 350] width 276 height 23
click at [735, 438] on button "Save" at bounding box center [734, 439] width 84 height 27
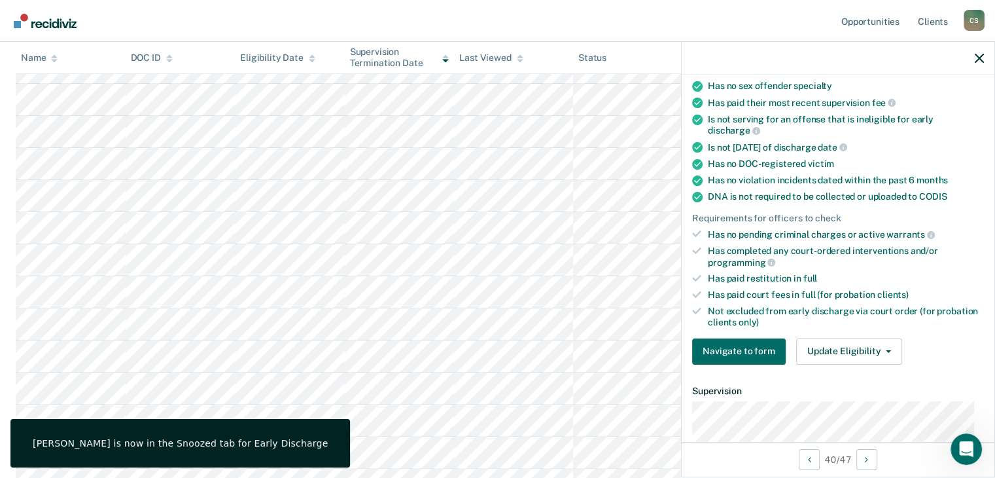
scroll to position [151, 0]
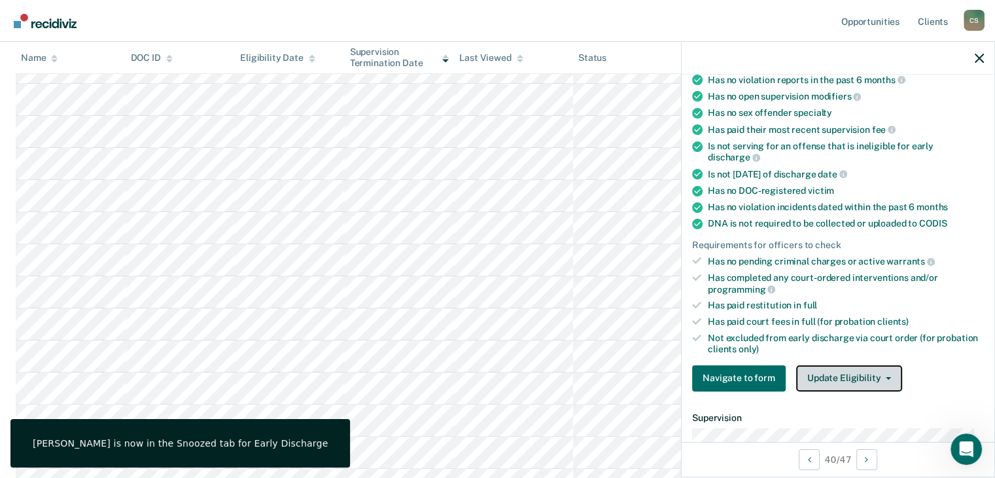
click at [858, 377] on button "Update Eligibility" at bounding box center [849, 378] width 106 height 26
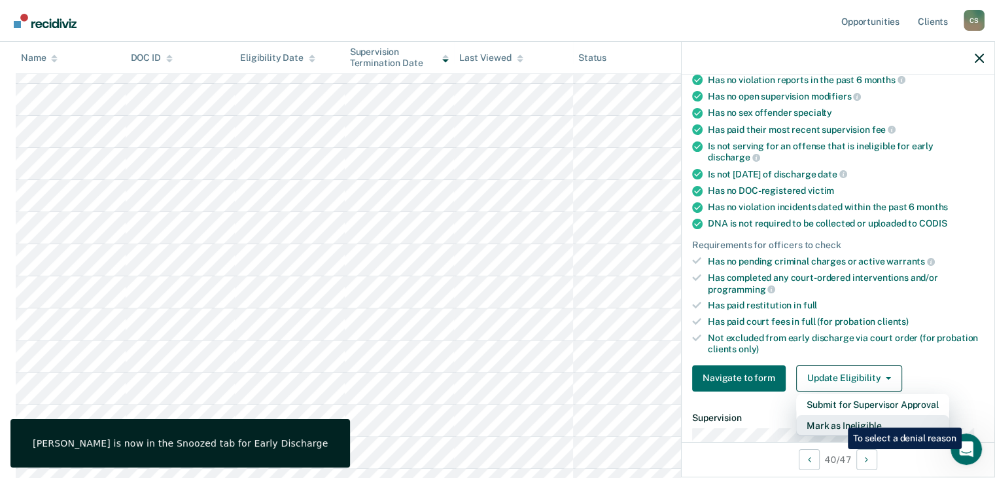
click at [838, 417] on button "Mark as Ineligible" at bounding box center [872, 425] width 153 height 21
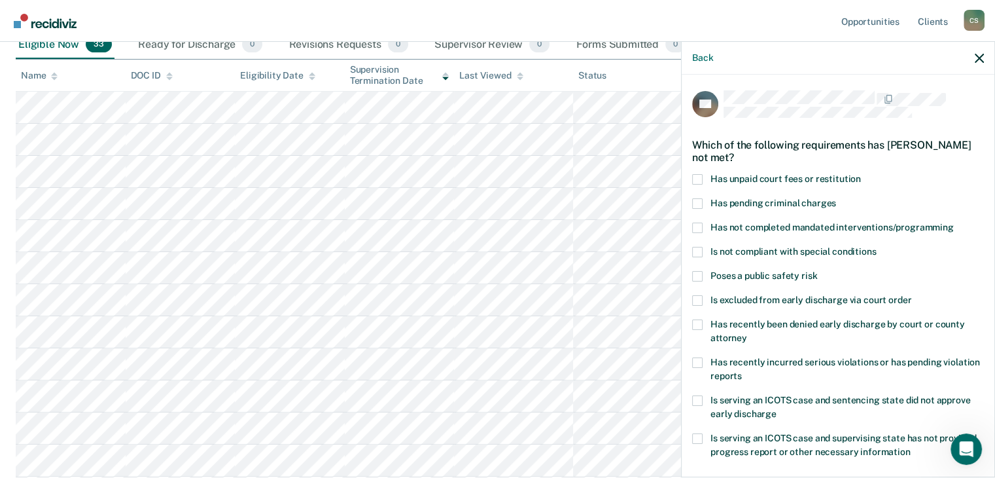
scroll to position [96, 0]
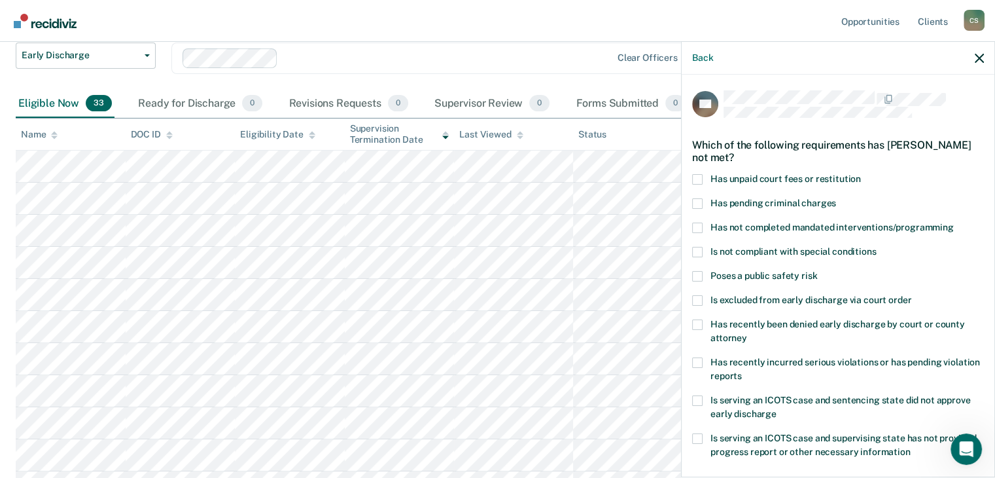
drag, startPoint x: 700, startPoint y: 176, endPoint x: 791, endPoint y: 312, distance: 163.7
click at [703, 183] on label "Has unpaid court fees or restitution" at bounding box center [838, 181] width 292 height 14
click at [861, 174] on input "Has unpaid court fees or restitution" at bounding box center [861, 174] width 0 height 0
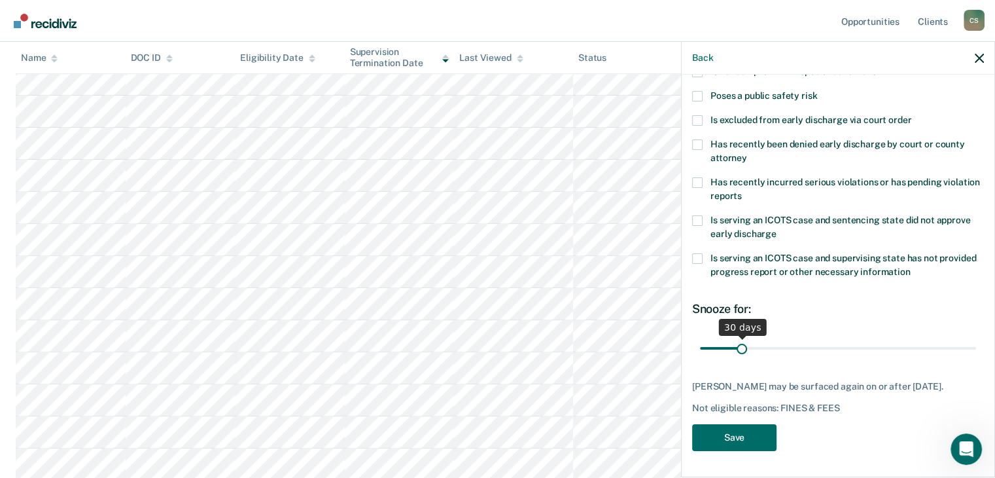
scroll to position [488, 0]
drag, startPoint x: 741, startPoint y: 338, endPoint x: 979, endPoint y: 376, distance: 241.0
type input "212"
click at [976, 360] on input "range" at bounding box center [838, 348] width 276 height 23
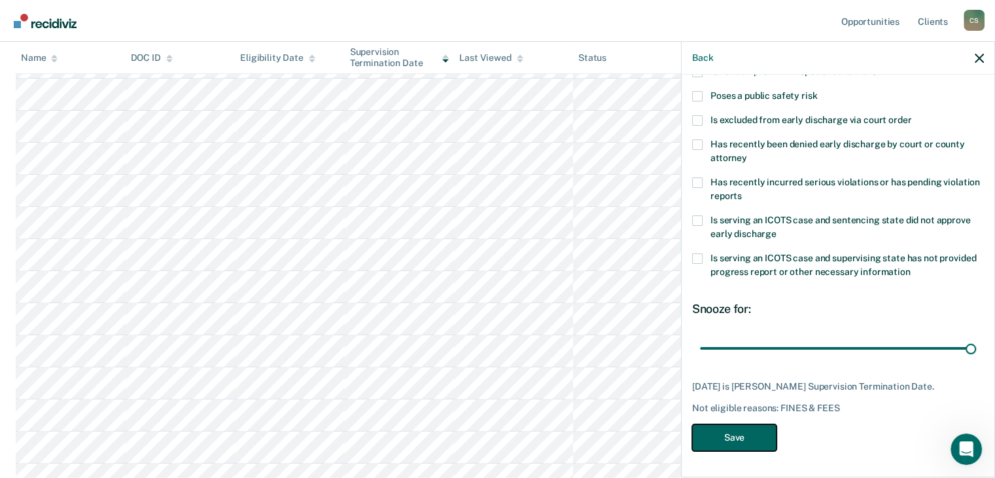
click at [756, 438] on button "Save" at bounding box center [734, 437] width 84 height 27
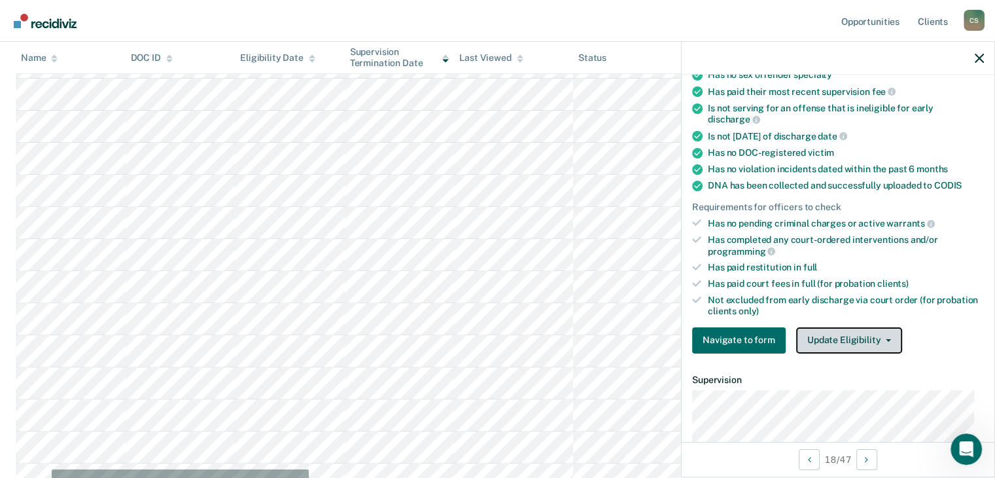
click at [838, 334] on button "Update Eligibility" at bounding box center [849, 340] width 106 height 26
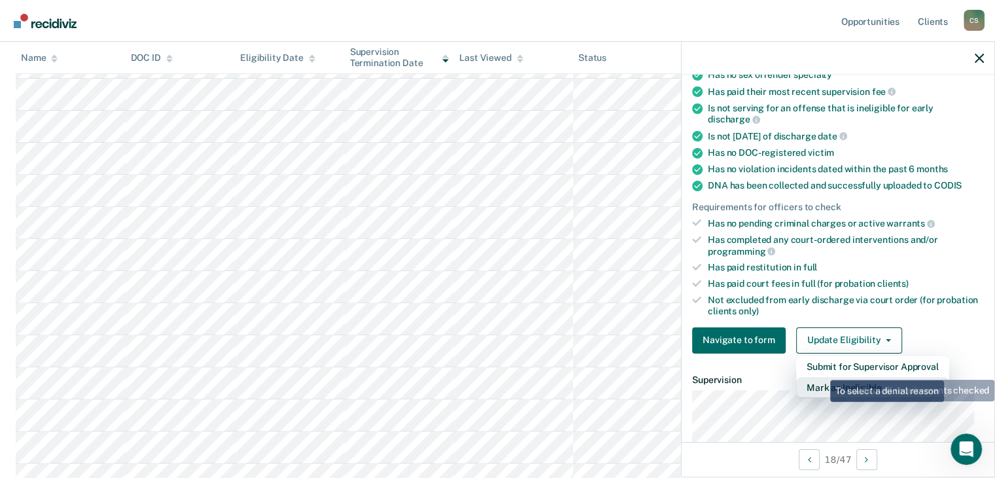
click at [821, 377] on button "Mark as Ineligible" at bounding box center [872, 387] width 153 height 21
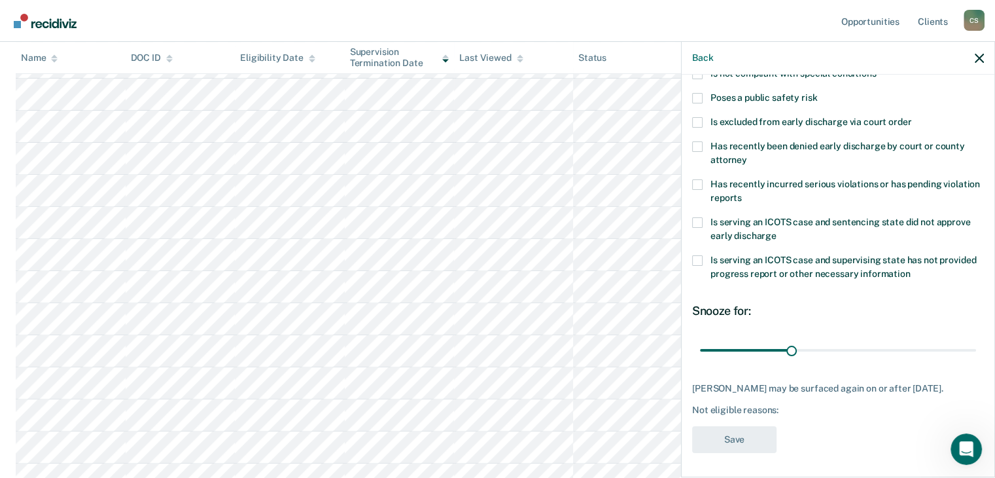
scroll to position [33, 0]
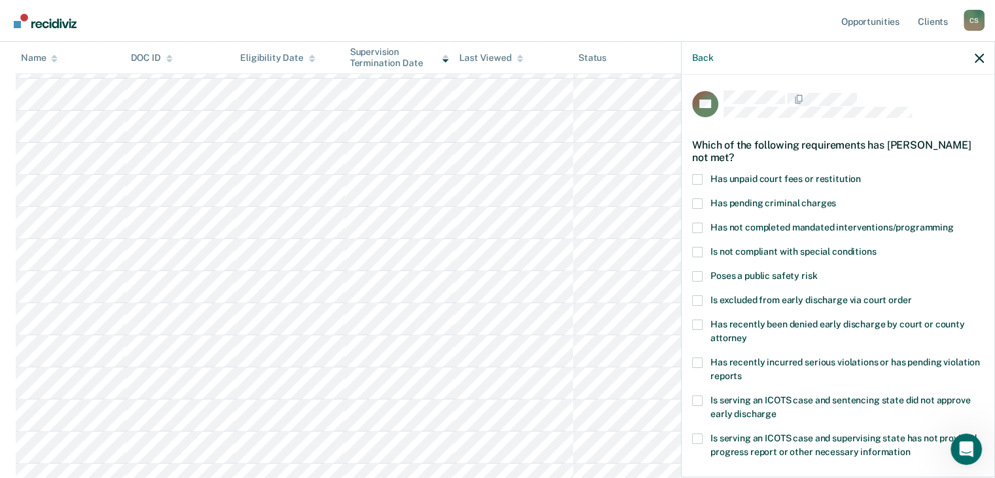
click at [700, 179] on span at bounding box center [697, 179] width 10 height 10
click at [861, 174] on input "Has unpaid court fees or restitution" at bounding box center [861, 174] width 0 height 0
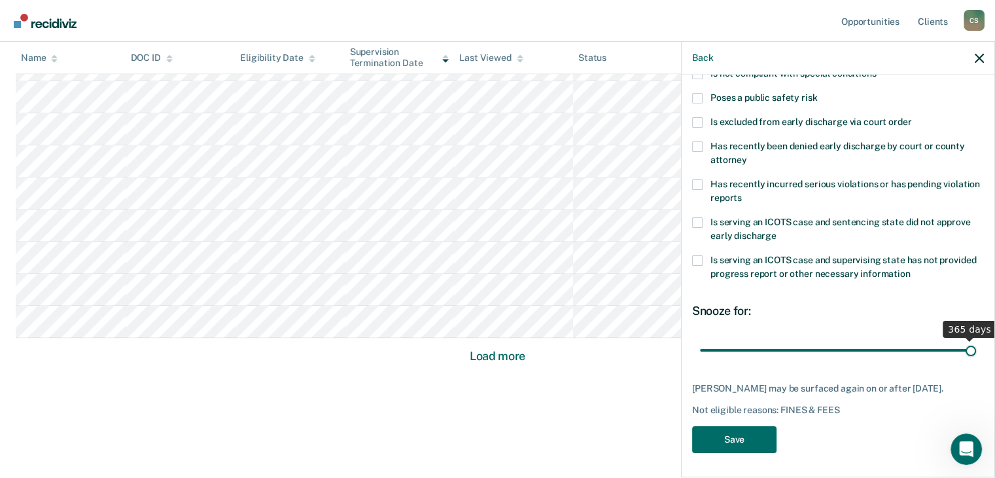
drag, startPoint x: 725, startPoint y: 347, endPoint x: 974, endPoint y: 385, distance: 252.1
type input "365"
click at [976, 362] on input "range" at bounding box center [838, 350] width 276 height 23
click at [750, 440] on button "Save" at bounding box center [734, 439] width 84 height 27
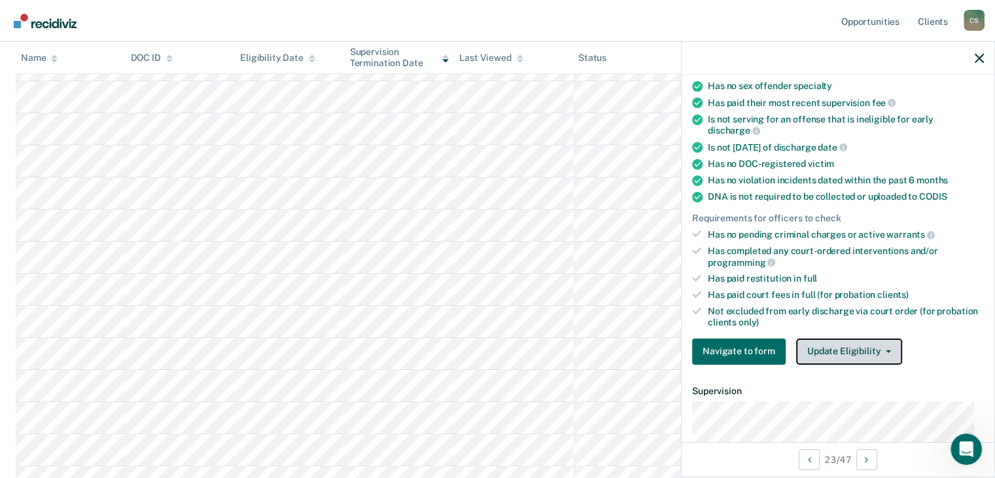
click at [866, 351] on button "Update Eligibility" at bounding box center [849, 351] width 106 height 26
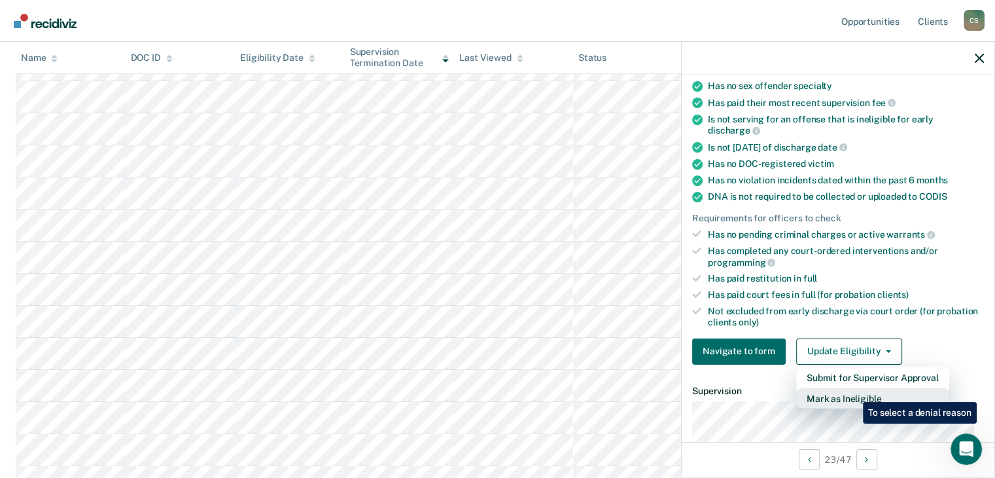
click at [852, 392] on button "Mark as Ineligible" at bounding box center [872, 398] width 153 height 21
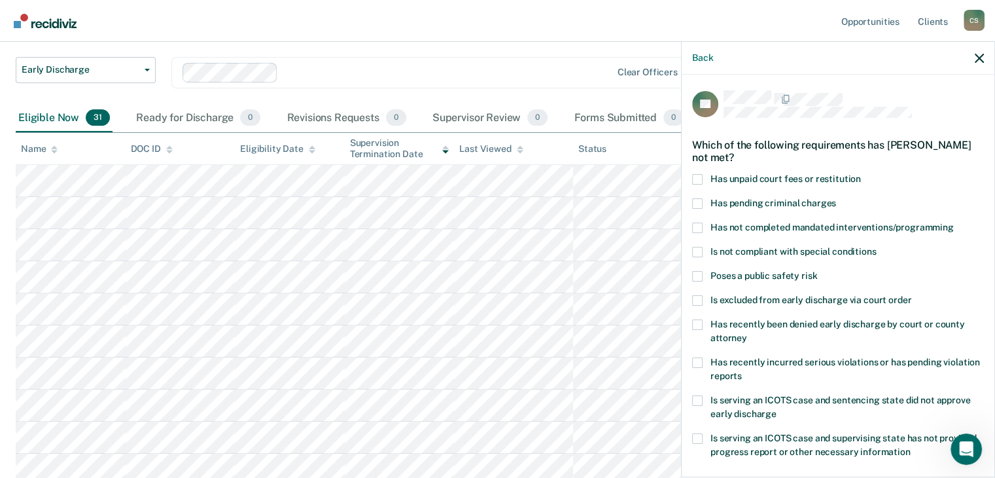
scroll to position [0, 0]
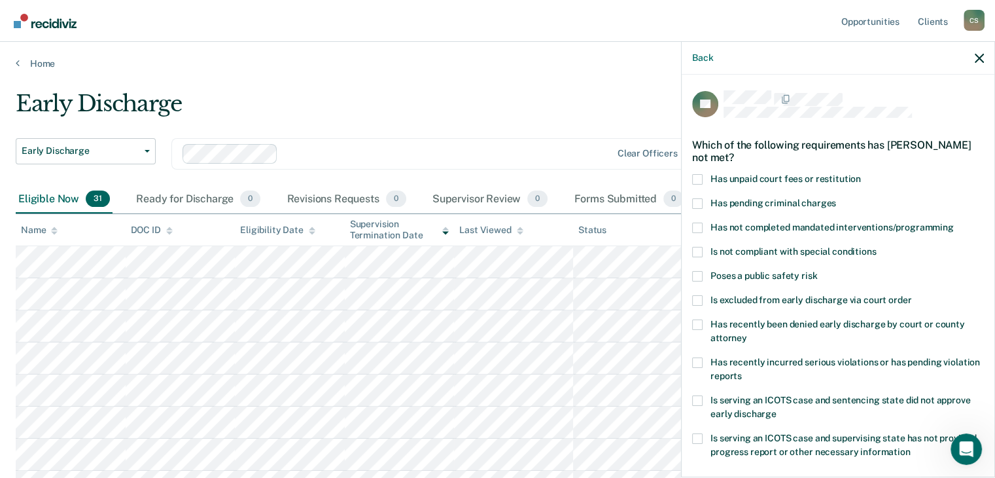
drag, startPoint x: 697, startPoint y: 175, endPoint x: 712, endPoint y: 197, distance: 26.5
click at [698, 179] on span at bounding box center [697, 179] width 10 height 10
click at [861, 174] on input "Has unpaid court fees or restitution" at bounding box center [861, 174] width 0 height 0
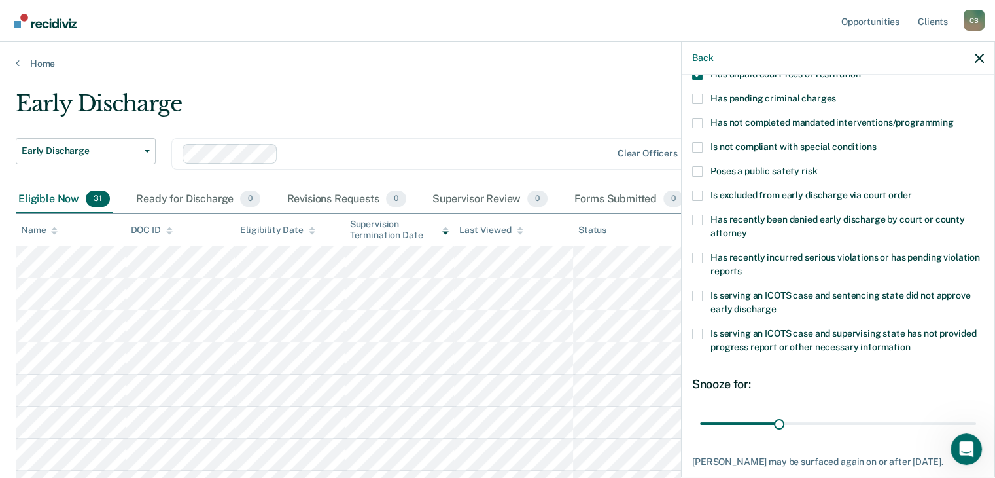
scroll to position [178, 0]
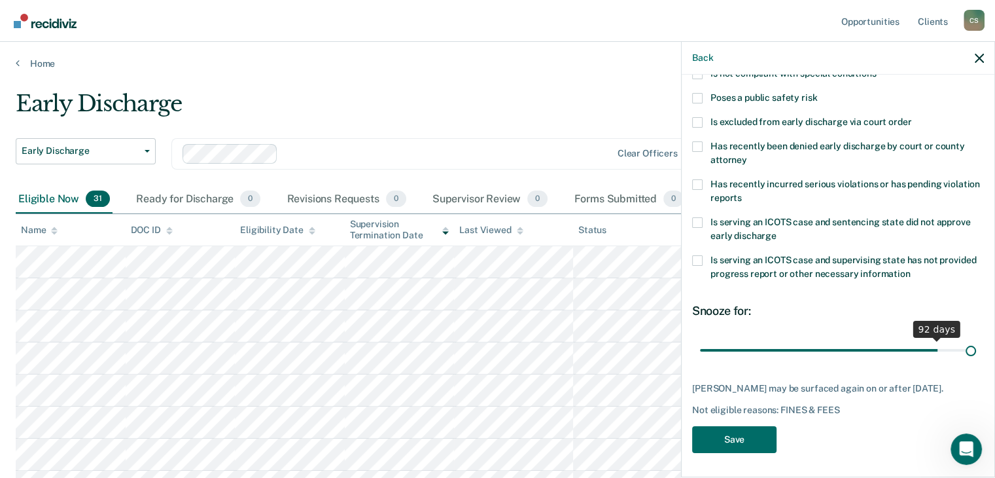
drag, startPoint x: 780, startPoint y: 353, endPoint x: 802, endPoint y: 415, distance: 65.4
type input "105"
click at [960, 362] on input "range" at bounding box center [838, 350] width 276 height 23
click at [747, 428] on button "Save" at bounding box center [734, 439] width 84 height 27
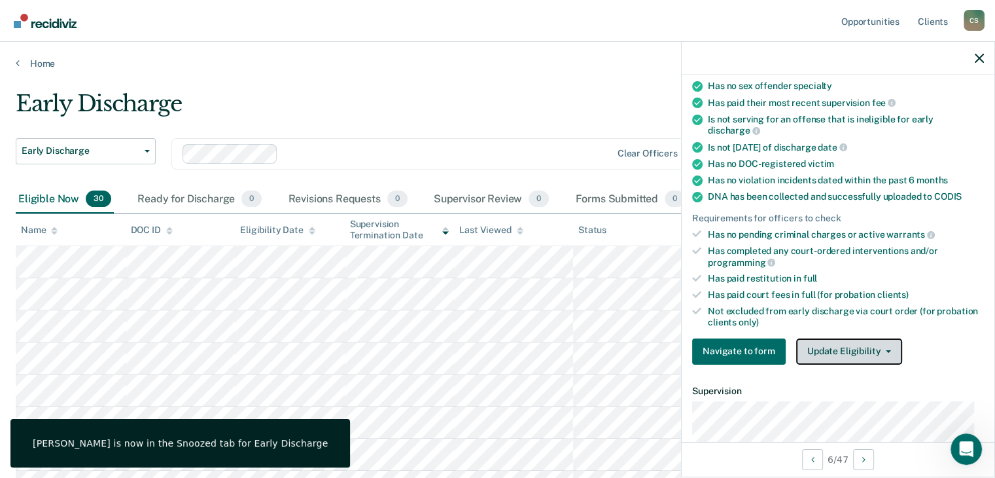
click at [866, 349] on button "Update Eligibility" at bounding box center [849, 351] width 106 height 26
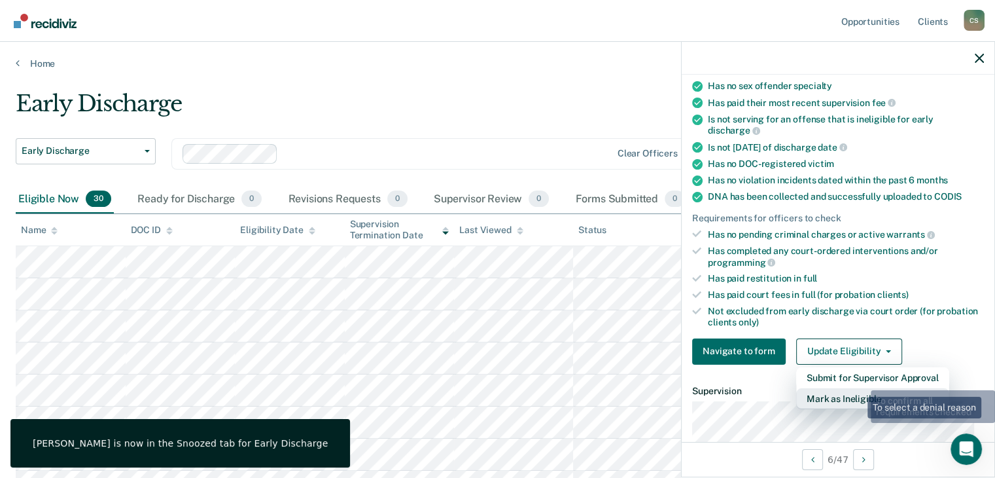
click at [856, 388] on button "Mark as Ineligible" at bounding box center [872, 398] width 153 height 21
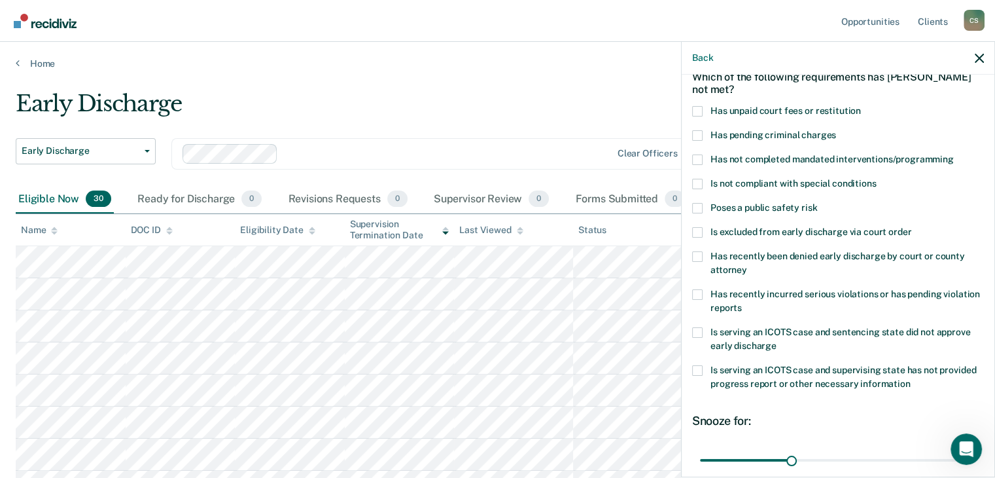
scroll to position [0, 0]
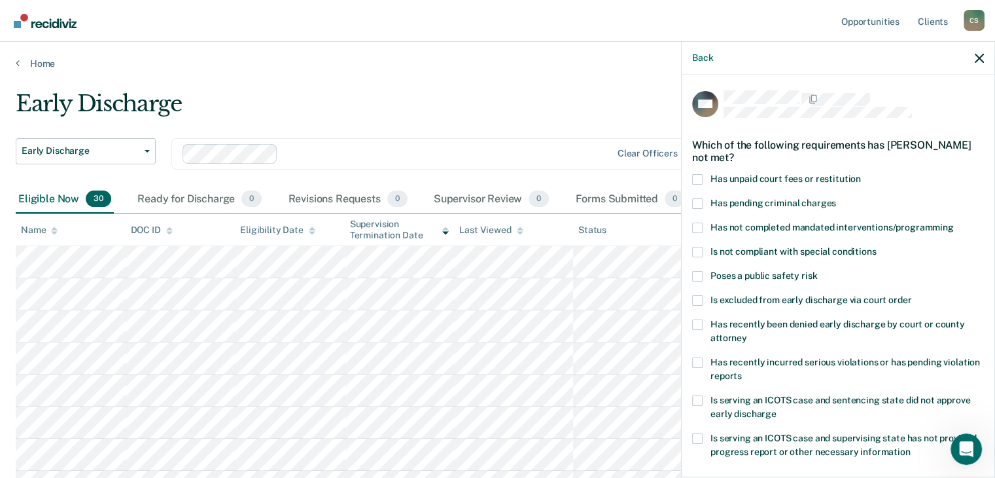
drag, startPoint x: 703, startPoint y: 175, endPoint x: 763, endPoint y: 247, distance: 94.3
click at [704, 176] on label "Has unpaid court fees or restitution" at bounding box center [838, 181] width 292 height 14
click at [861, 174] on input "Has unpaid court fees or restitution" at bounding box center [861, 174] width 0 height 0
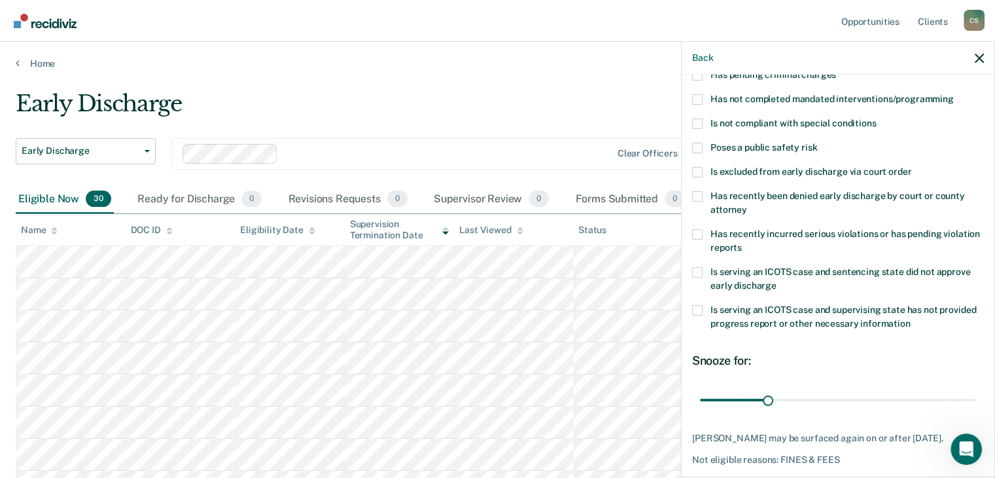
scroll to position [178, 0]
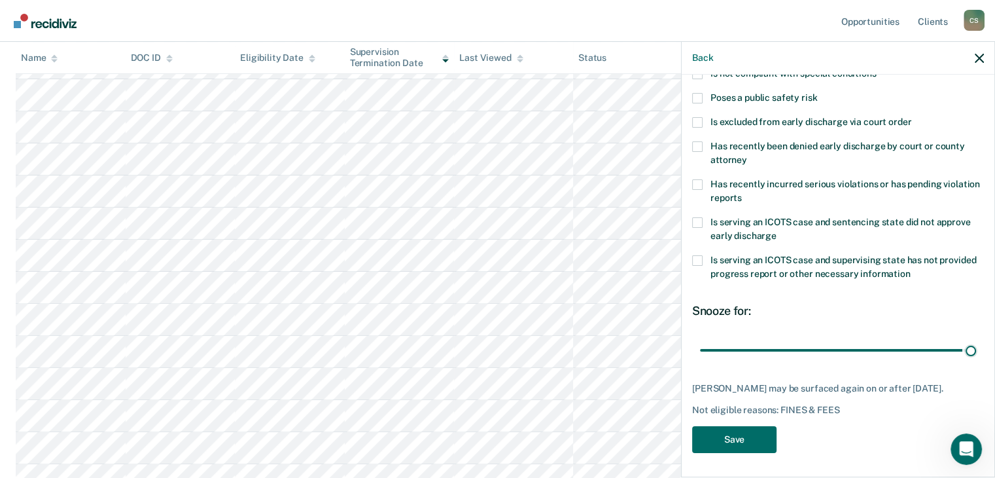
drag, startPoint x: 811, startPoint y: 354, endPoint x: 883, endPoint y: 394, distance: 82.0
type input "124"
click at [976, 362] on input "range" at bounding box center [838, 350] width 276 height 23
drag, startPoint x: 750, startPoint y: 438, endPoint x: 724, endPoint y: 428, distance: 27.7
click at [750, 437] on button "Save" at bounding box center [734, 439] width 84 height 27
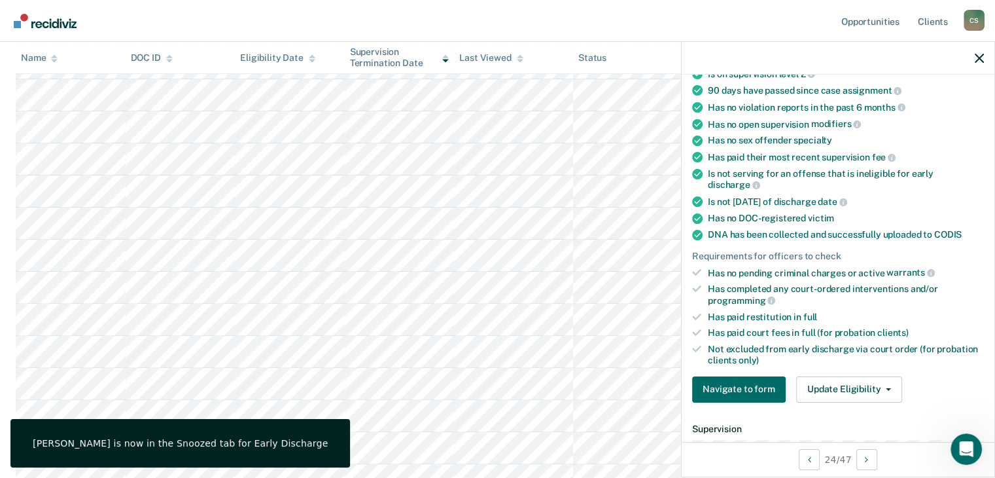
scroll to position [233, 0]
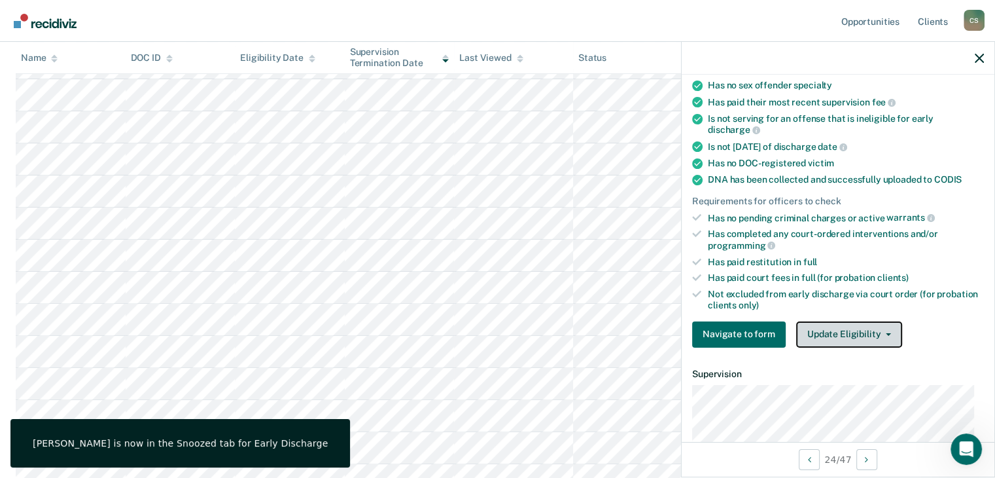
click at [864, 341] on button "Update Eligibility" at bounding box center [849, 334] width 106 height 26
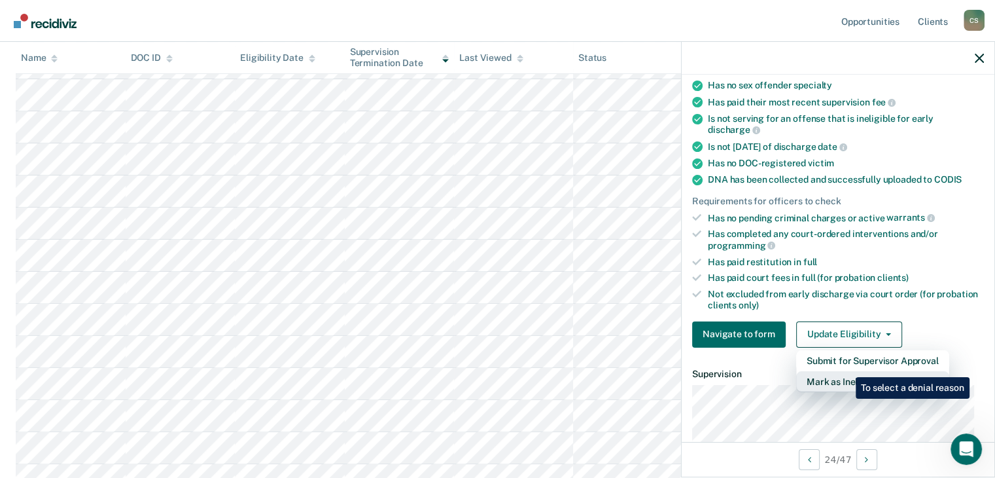
click at [846, 371] on button "Mark as Ineligible" at bounding box center [872, 381] width 153 height 21
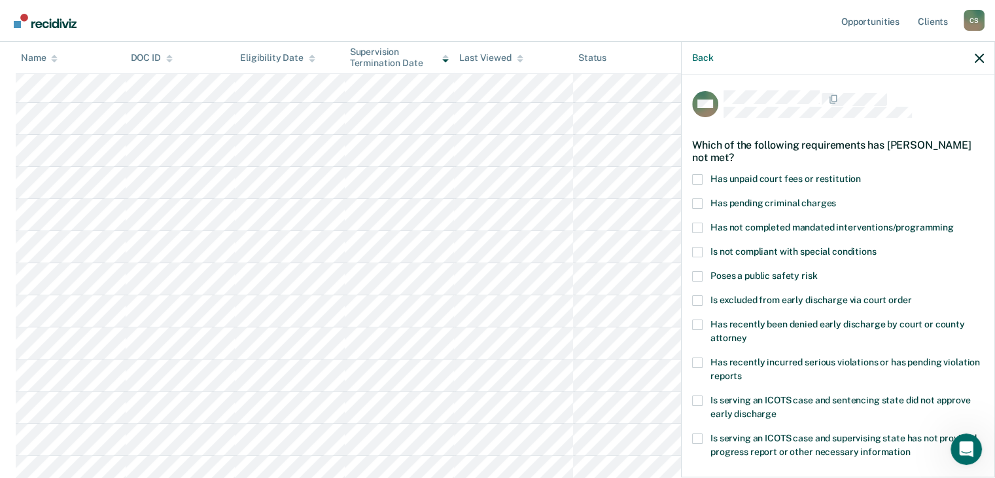
scroll to position [131, 0]
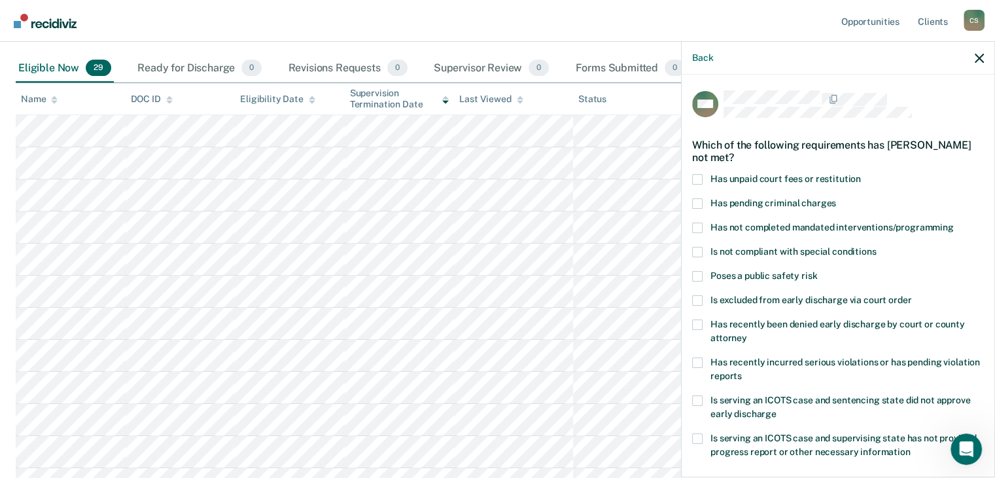
drag, startPoint x: 699, startPoint y: 179, endPoint x: 702, endPoint y: 186, distance: 7.7
click at [699, 180] on span at bounding box center [697, 179] width 10 height 10
click at [861, 174] on input "Has unpaid court fees or restitution" at bounding box center [861, 174] width 0 height 0
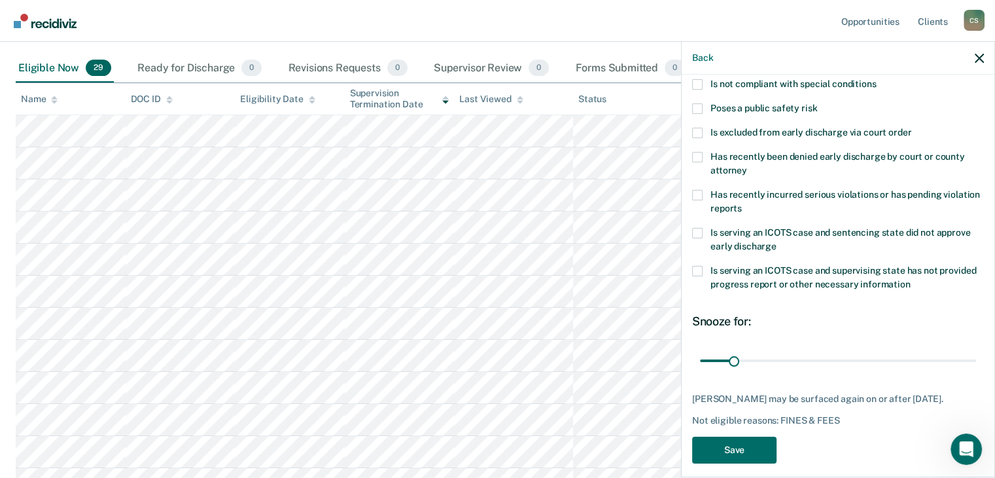
scroll to position [189, 0]
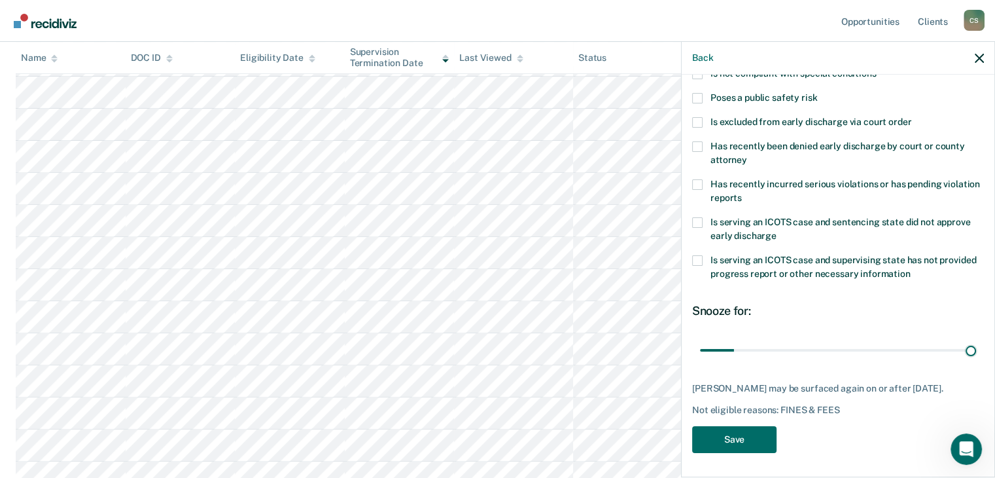
drag, startPoint x: 731, startPoint y: 337, endPoint x: 1003, endPoint y: 375, distance: 274.1
type input "270"
click at [976, 362] on input "range" at bounding box center [838, 350] width 276 height 23
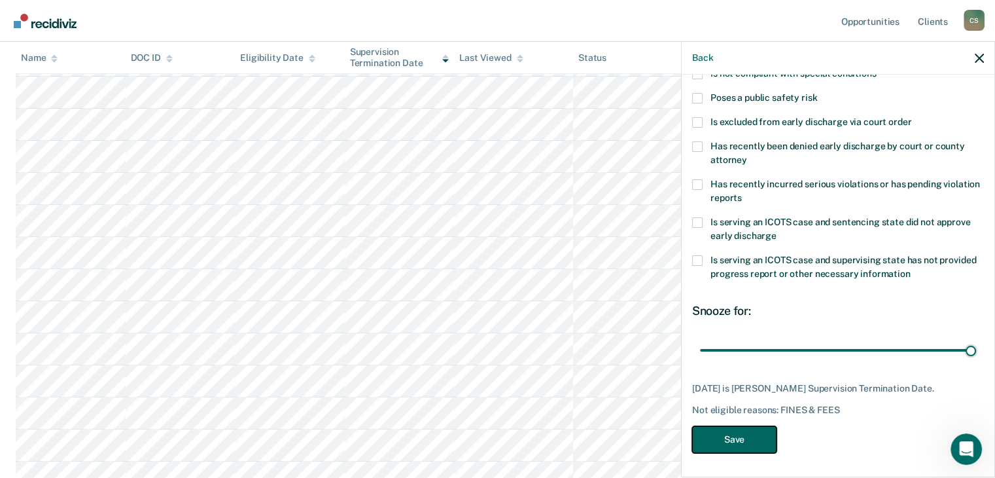
click at [744, 436] on button "Save" at bounding box center [734, 439] width 84 height 27
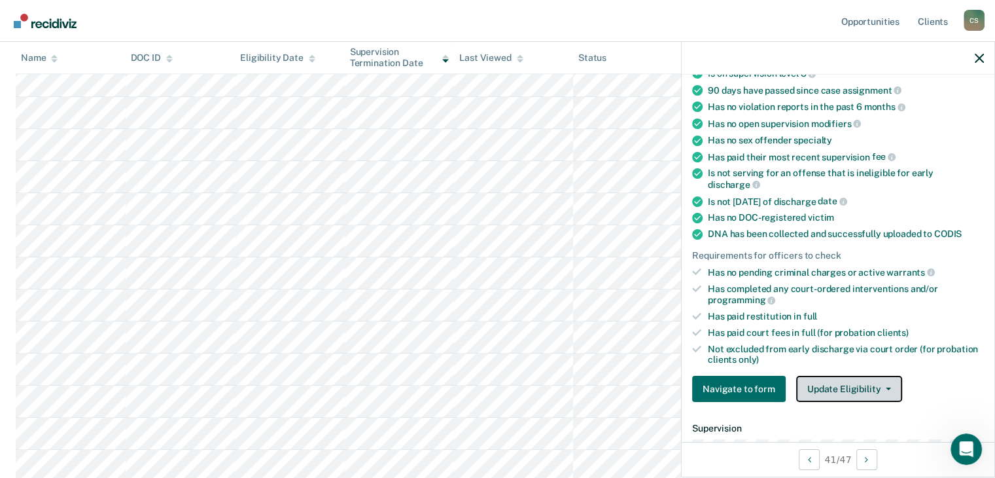
click at [863, 379] on button "Update Eligibility" at bounding box center [849, 389] width 106 height 26
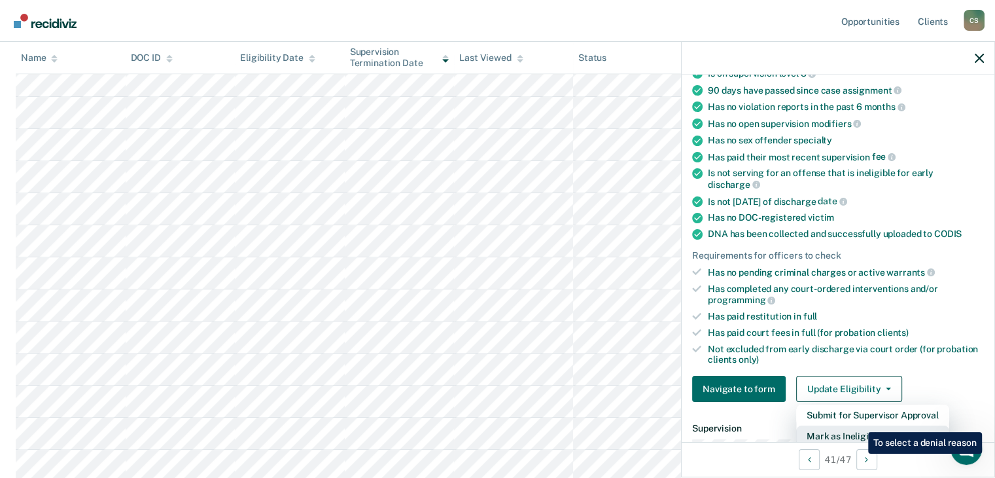
click at [858, 425] on button "Mark as Ineligible" at bounding box center [872, 435] width 153 height 21
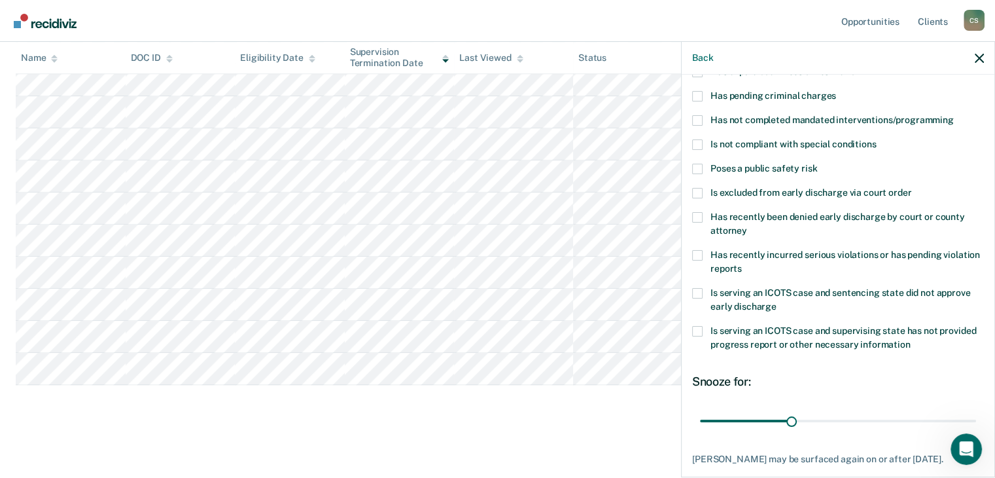
scroll to position [178, 0]
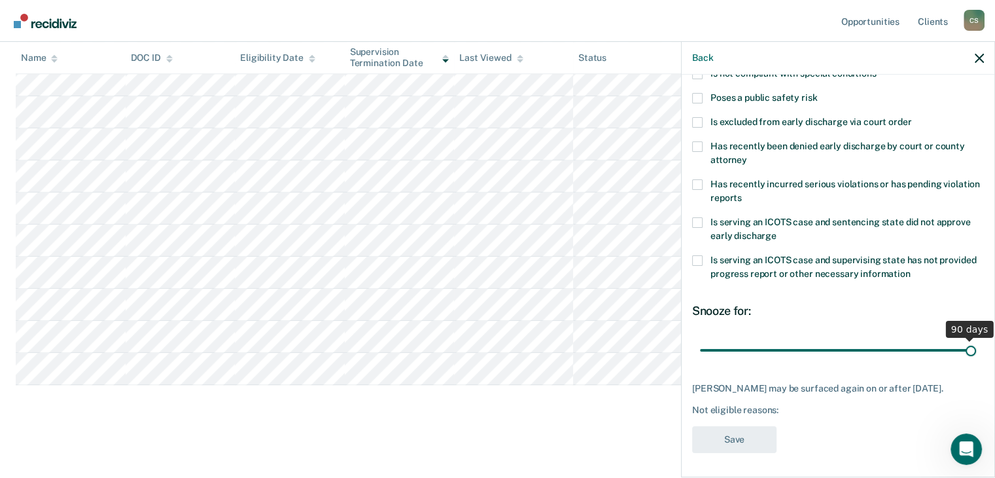
drag, startPoint x: 794, startPoint y: 351, endPoint x: 869, endPoint y: 374, distance: 79.1
type input "90"
click at [976, 356] on input "range" at bounding box center [838, 350] width 276 height 23
click at [758, 423] on div "NC Which of the following requirements has [PERSON_NAME] not met? Has unpaid co…" at bounding box center [838, 186] width 292 height 548
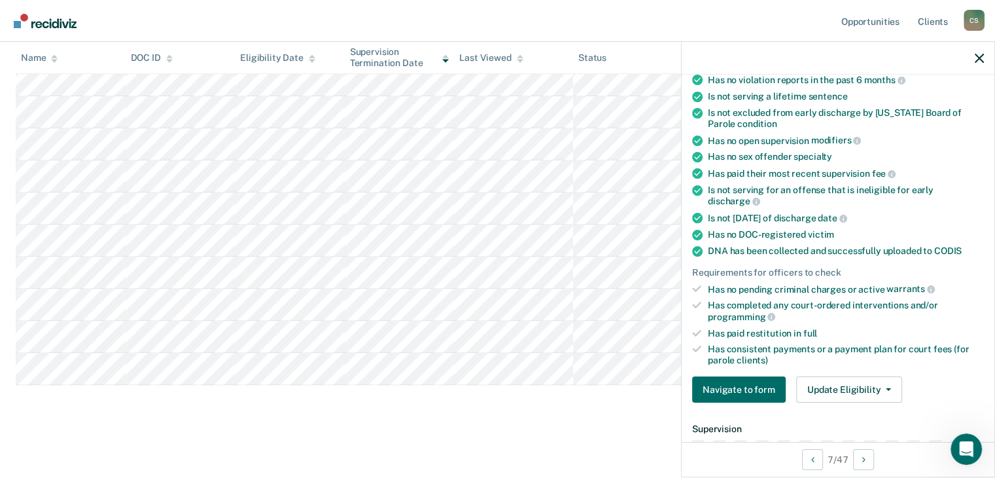
scroll to position [124, 0]
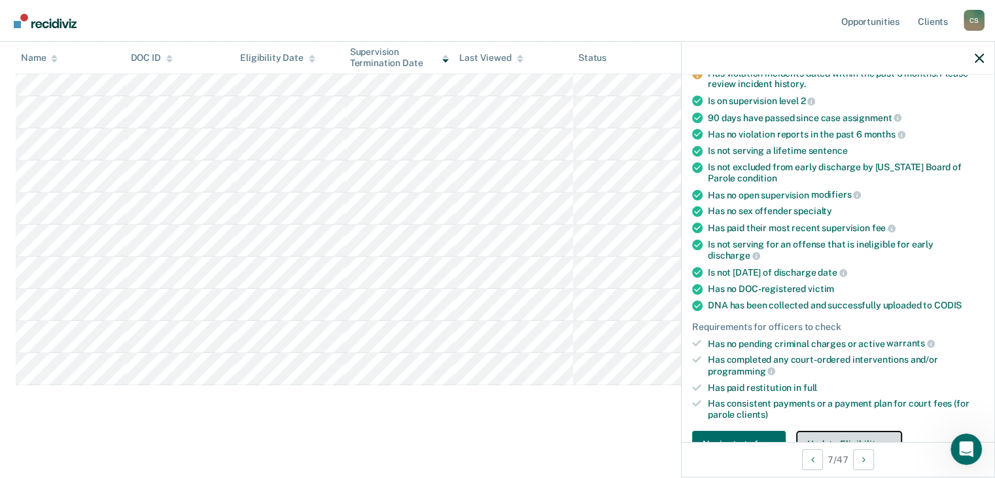
click at [863, 432] on button "Update Eligibility" at bounding box center [849, 443] width 106 height 26
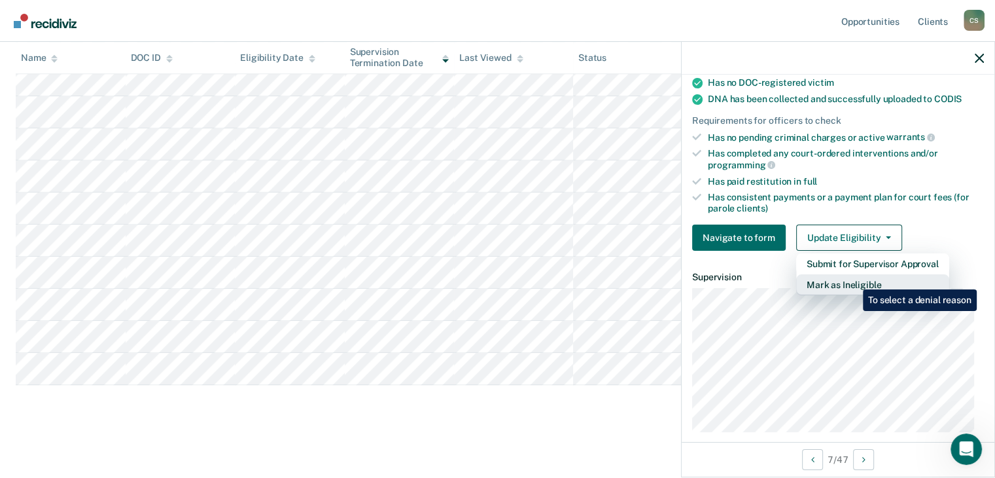
click at [853, 279] on button "Mark as Ineligible" at bounding box center [872, 284] width 153 height 21
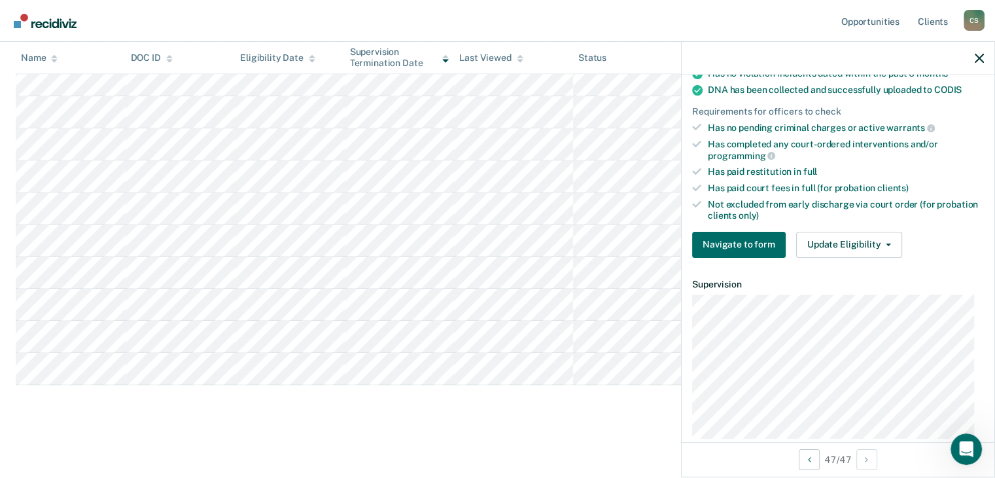
scroll to position [393, 0]
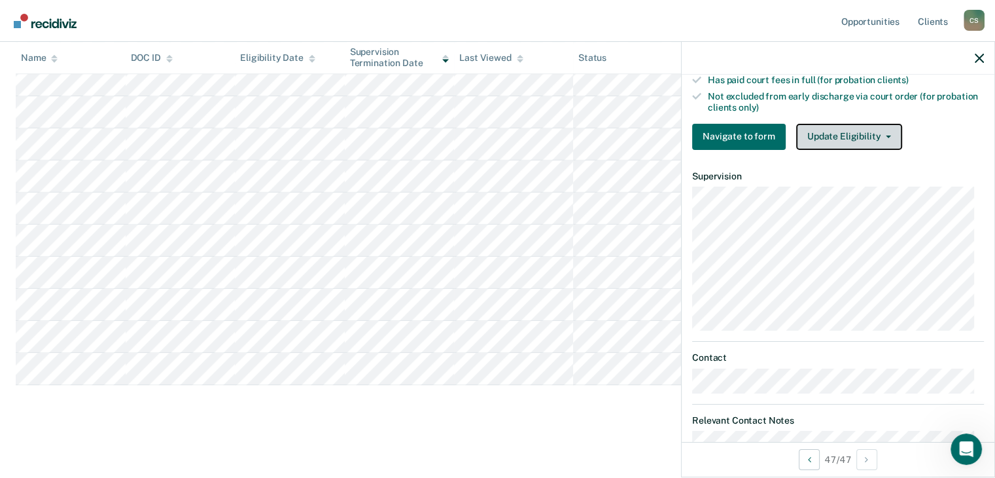
click at [869, 124] on button "Update Eligibility" at bounding box center [849, 137] width 106 height 26
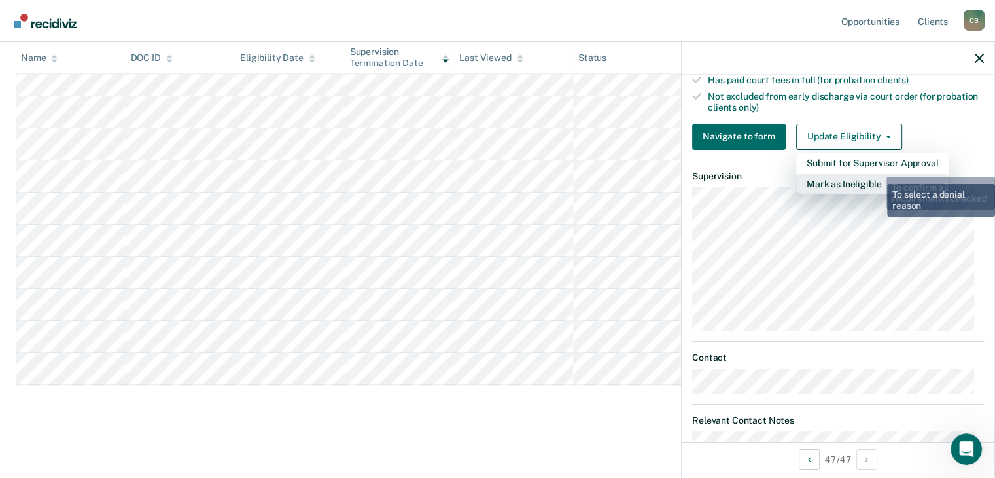
click at [874, 178] on button "Mark as Ineligible" at bounding box center [872, 183] width 153 height 21
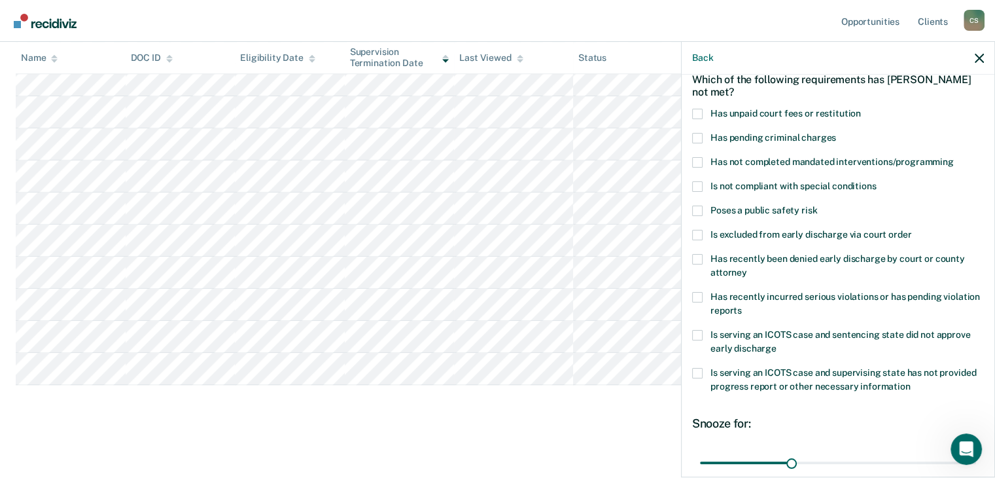
scroll to position [0, 0]
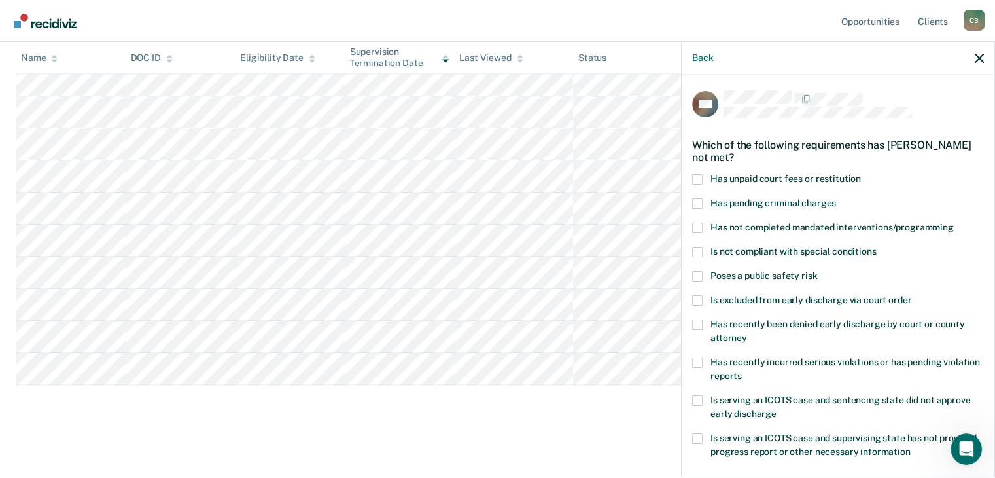
click at [695, 175] on span at bounding box center [697, 179] width 10 height 10
click at [861, 174] on input "Has unpaid court fees or restitution" at bounding box center [861, 174] width 0 height 0
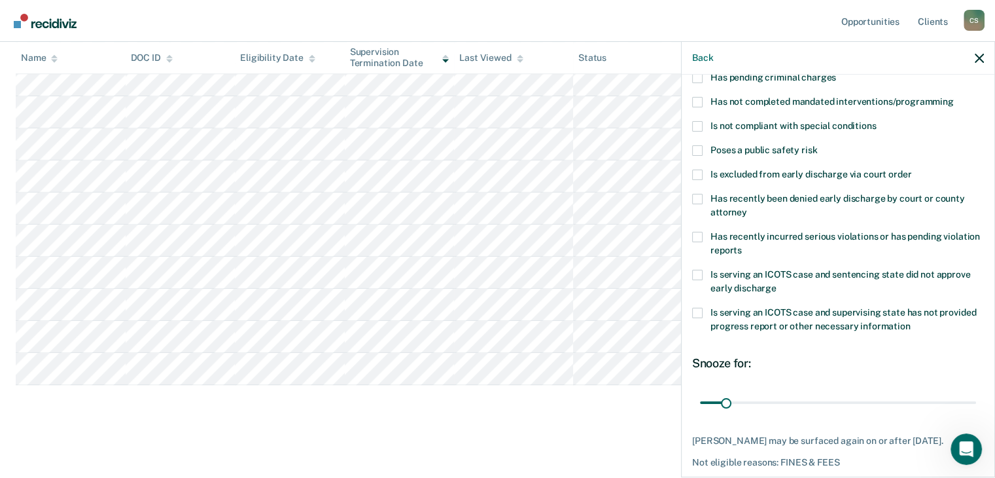
scroll to position [178, 0]
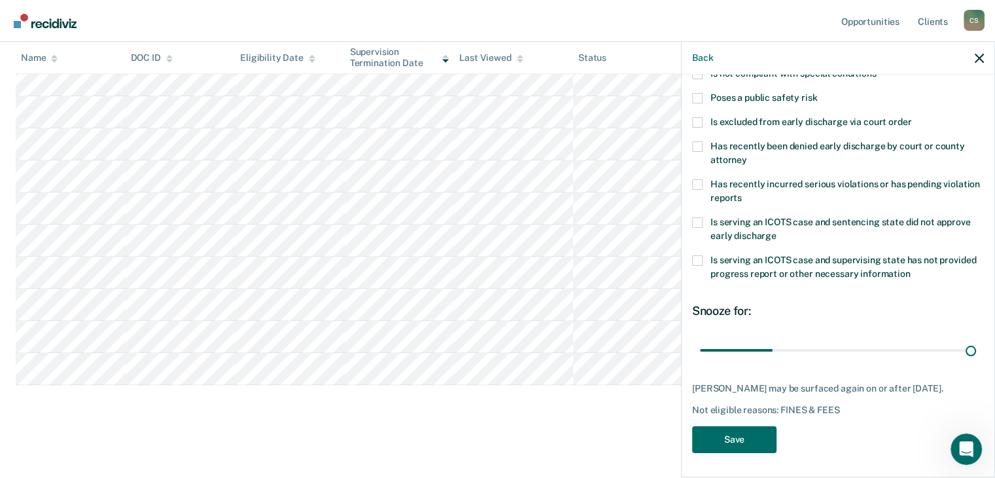
drag, startPoint x: 729, startPoint y: 351, endPoint x: 979, endPoint y: 377, distance: 250.5
type input "365"
click at [976, 362] on input "range" at bounding box center [838, 350] width 276 height 23
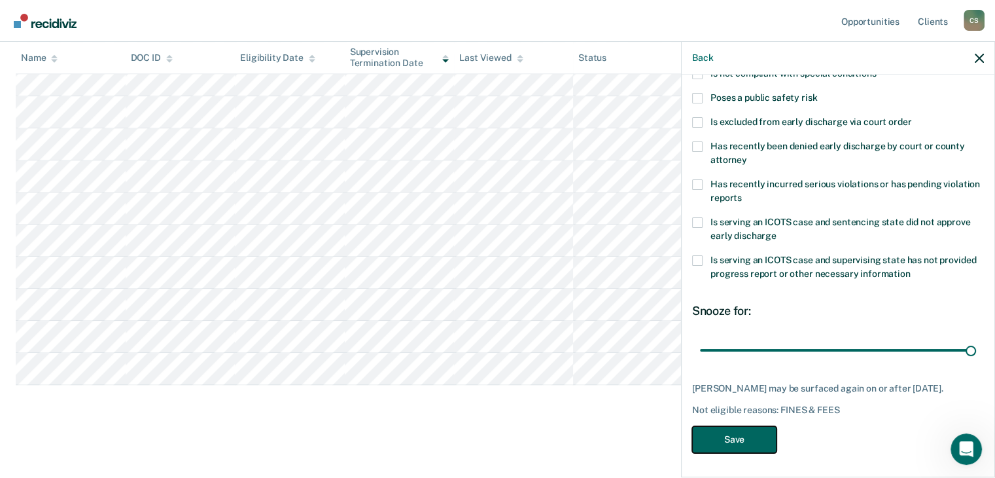
click at [749, 448] on button "Save" at bounding box center [734, 439] width 84 height 27
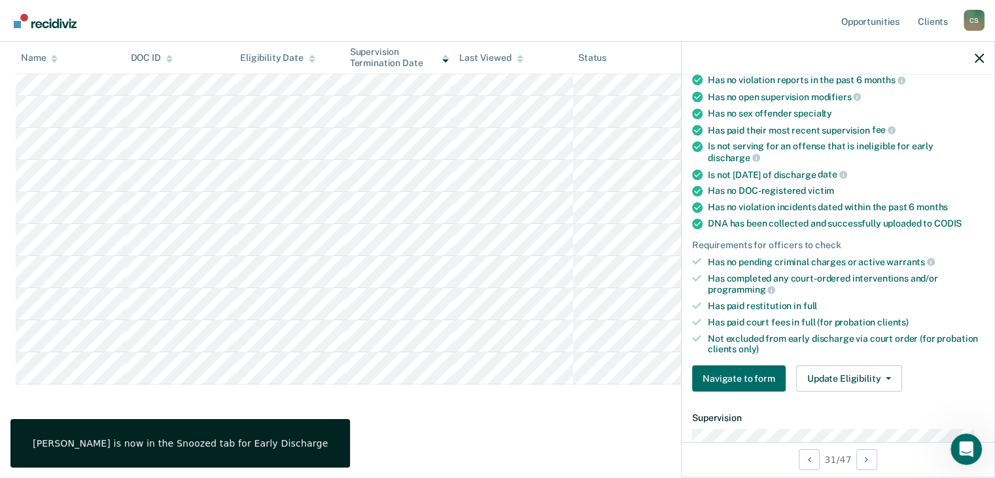
scroll to position [205, 0]
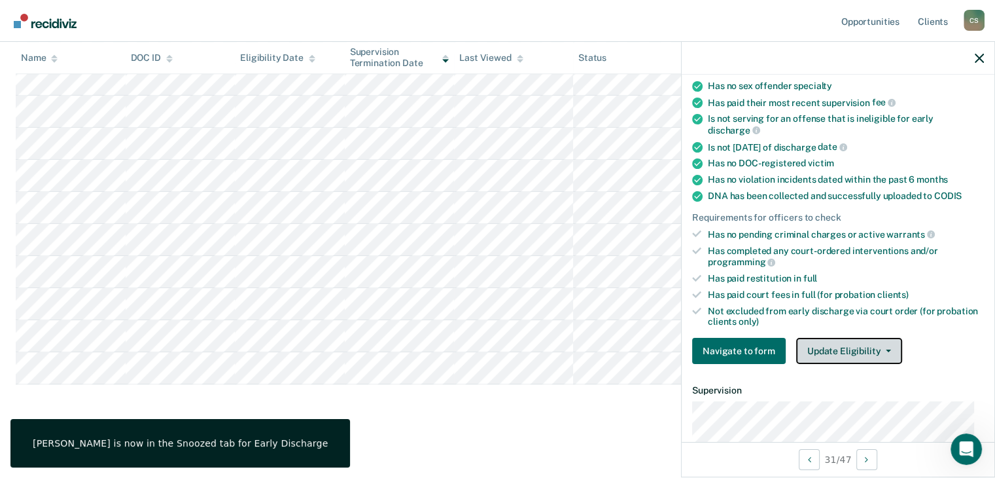
click at [865, 350] on button "Update Eligibility" at bounding box center [849, 351] width 106 height 26
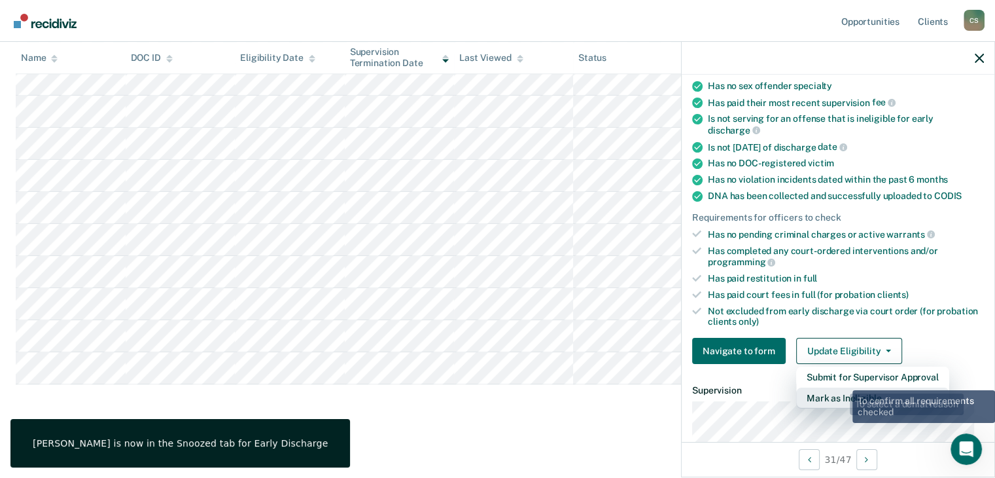
click at [837, 389] on button "Mark as Ineligible" at bounding box center [872, 397] width 153 height 21
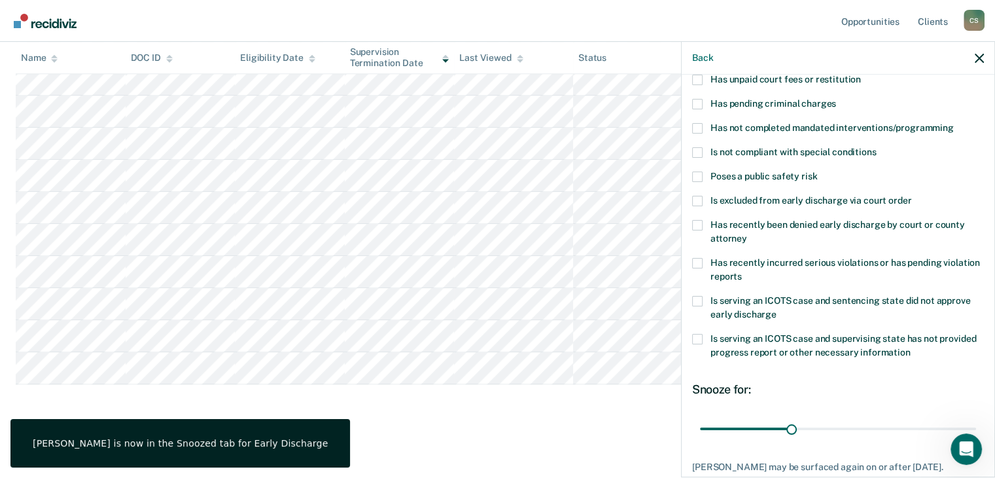
scroll to position [0, 0]
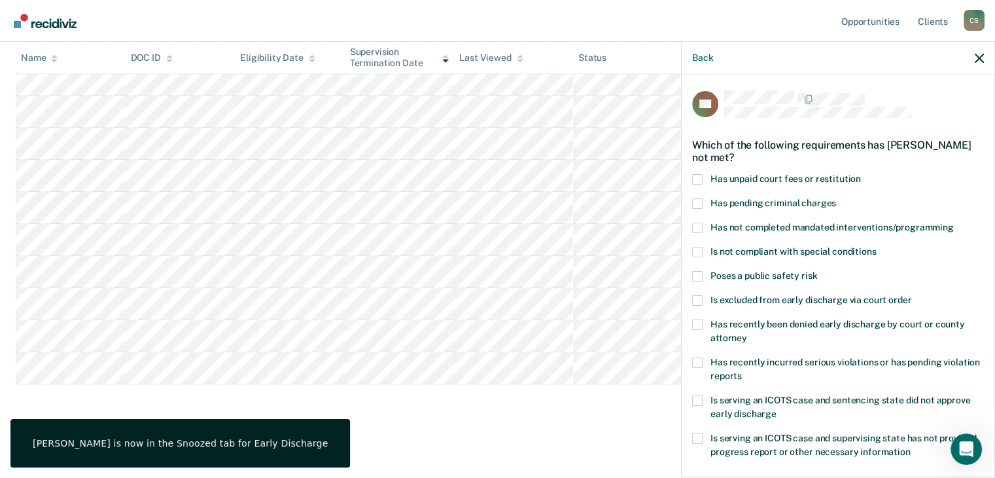
drag, startPoint x: 698, startPoint y: 178, endPoint x: 729, endPoint y: 234, distance: 63.9
click at [697, 178] on span at bounding box center [697, 179] width 10 height 10
click at [861, 174] on input "Has unpaid court fees or restitution" at bounding box center [861, 174] width 0 height 0
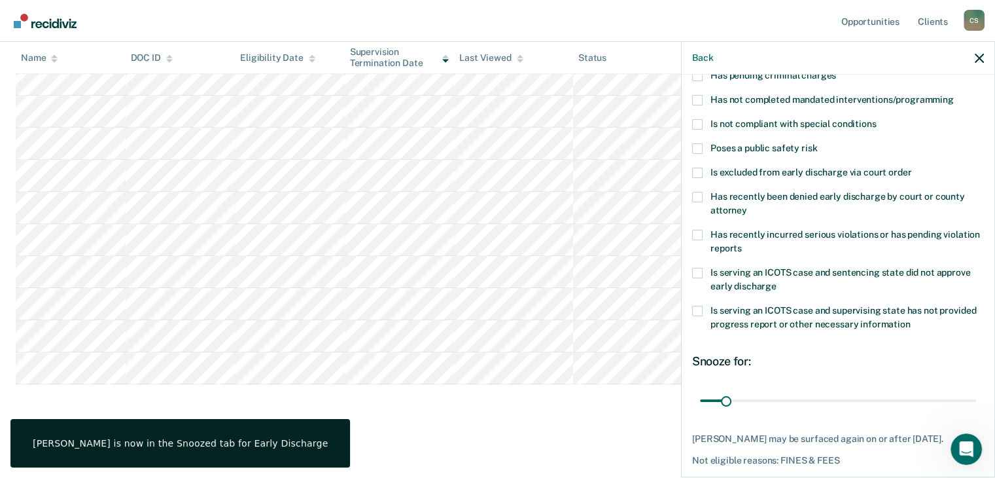
scroll to position [178, 0]
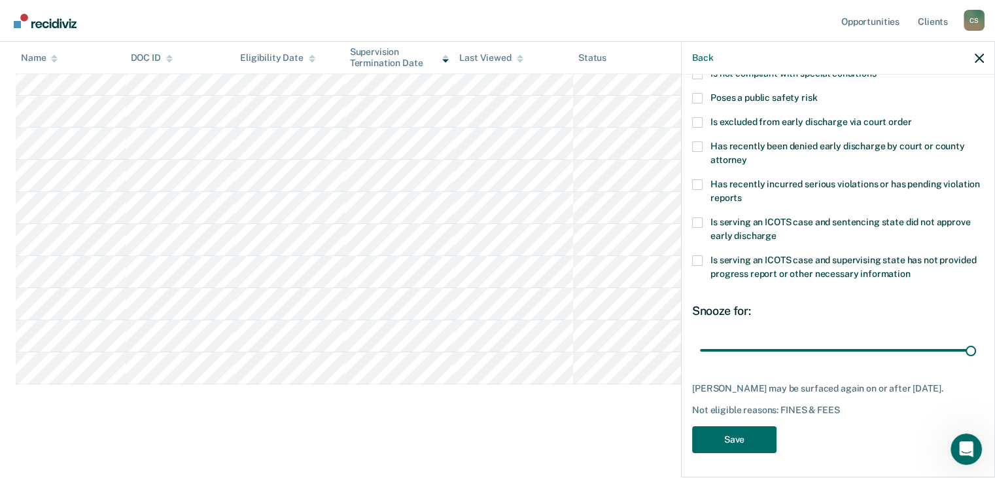
drag, startPoint x: 720, startPoint y: 351, endPoint x: 965, endPoint y: 374, distance: 246.3
type input "365"
click at [976, 362] on input "range" at bounding box center [838, 350] width 276 height 23
click at [741, 443] on button "Save" at bounding box center [734, 439] width 84 height 27
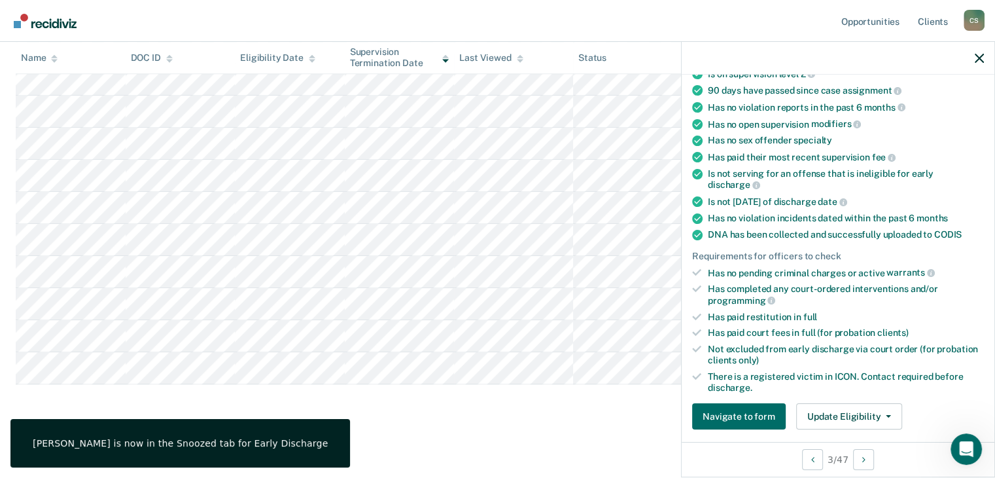
scroll to position [205, 0]
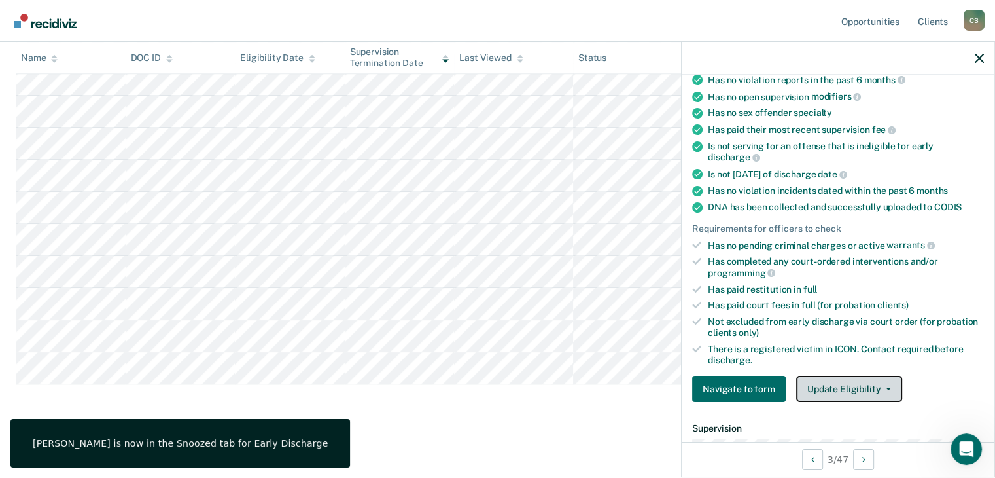
click at [835, 390] on button "Update Eligibility" at bounding box center [849, 389] width 106 height 26
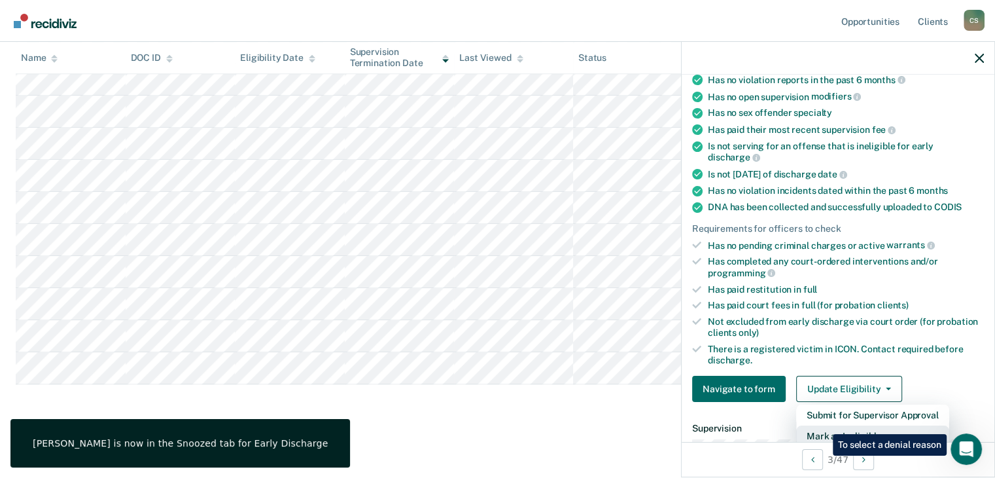
click at [822, 425] on button "Mark as Ineligible" at bounding box center [872, 435] width 153 height 21
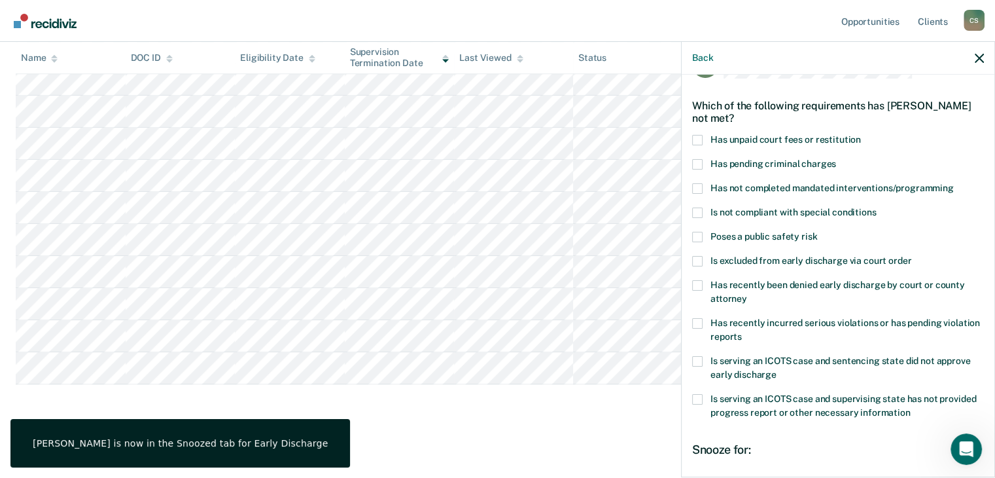
scroll to position [0, 0]
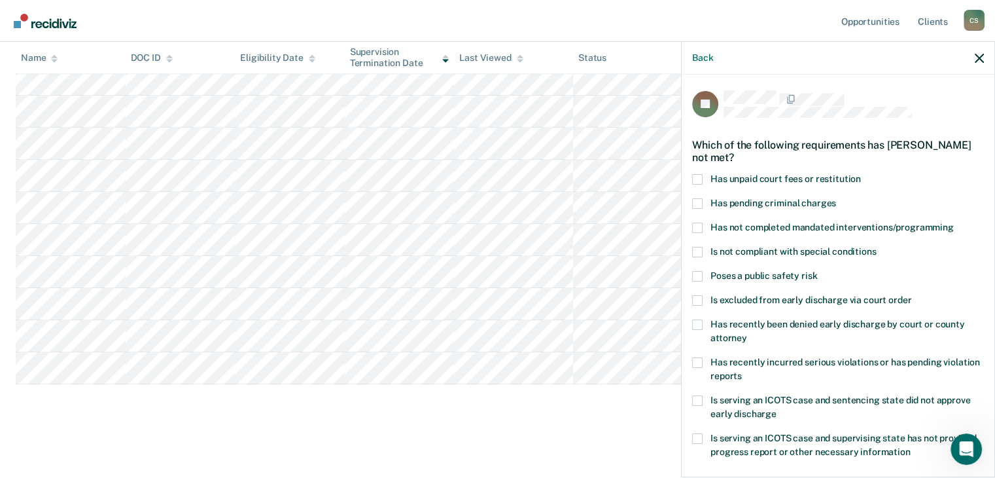
drag, startPoint x: 695, startPoint y: 300, endPoint x: 793, endPoint y: 336, distance: 104.5
click at [695, 299] on span at bounding box center [697, 300] width 10 height 10
click at [911, 295] on input "Is excluded from early discharge via court order" at bounding box center [911, 295] width 0 height 0
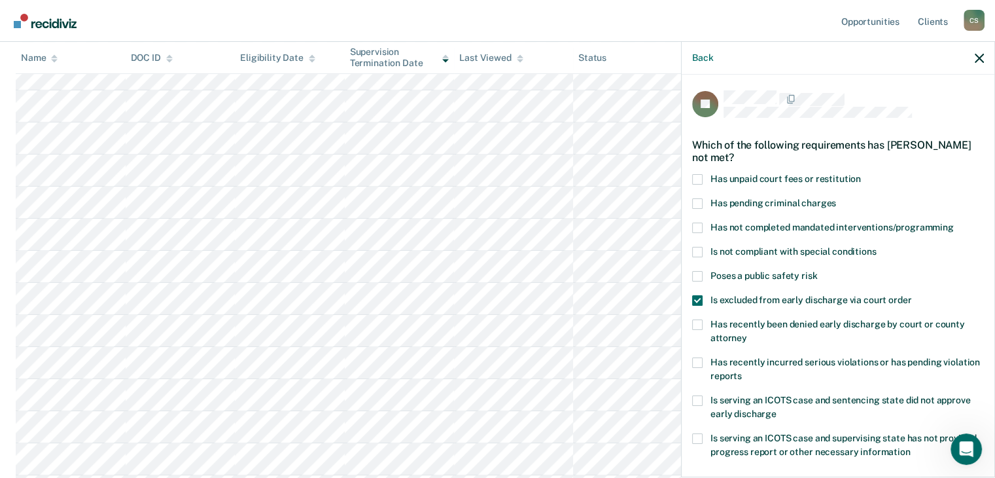
scroll to position [434, 0]
drag, startPoint x: 699, startPoint y: 175, endPoint x: 703, endPoint y: 191, distance: 16.2
click at [699, 176] on span at bounding box center [697, 179] width 10 height 10
click at [861, 174] on input "Has unpaid court fees or restitution" at bounding box center [861, 174] width 0 height 0
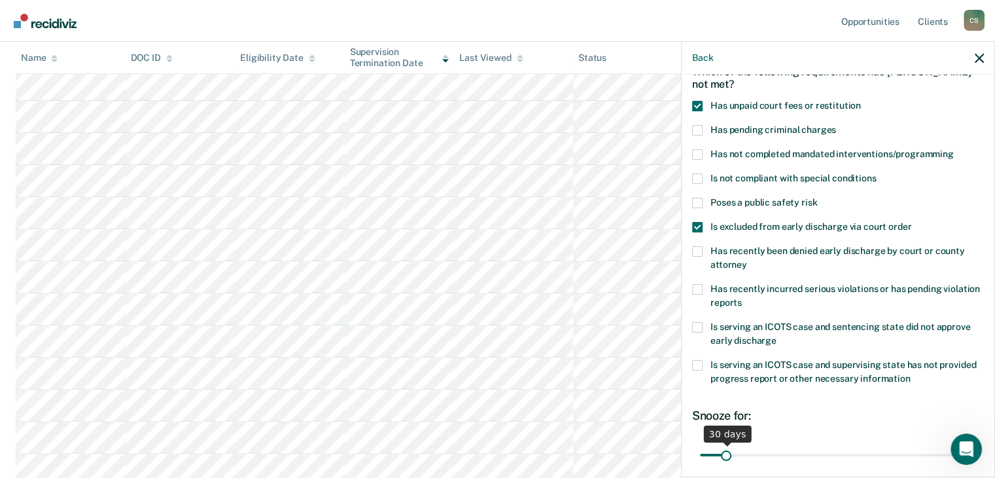
scroll to position [178, 0]
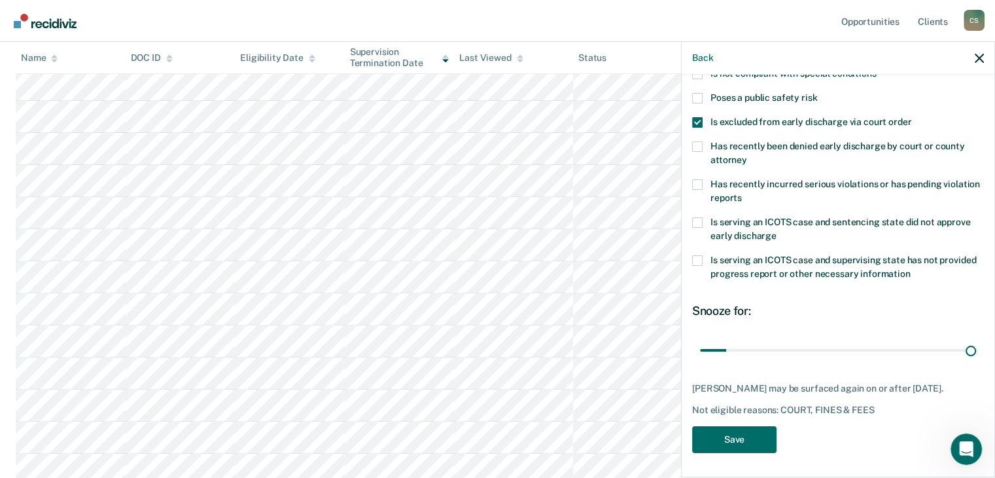
drag, startPoint x: 726, startPoint y: 351, endPoint x: 996, endPoint y: 375, distance: 270.6
type input "365"
click at [976, 362] on input "range" at bounding box center [838, 350] width 276 height 23
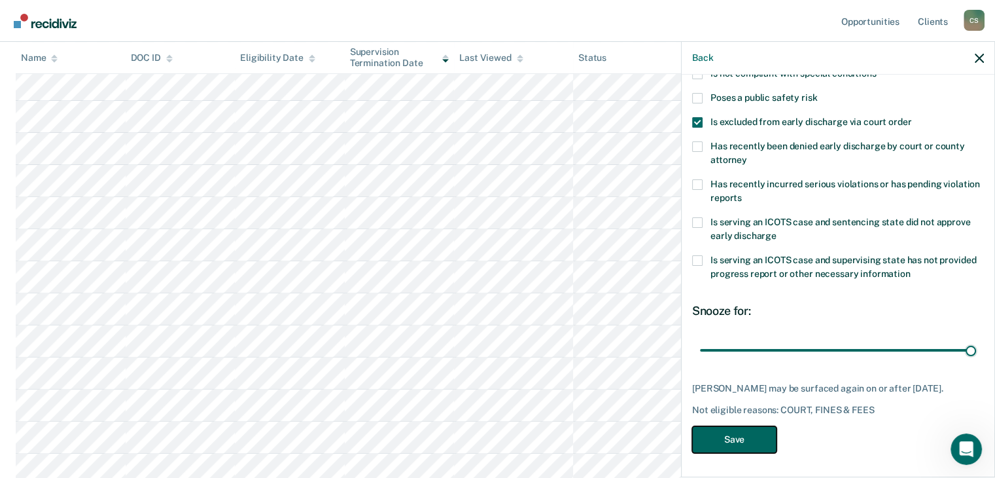
click at [740, 438] on button "Save" at bounding box center [734, 439] width 84 height 27
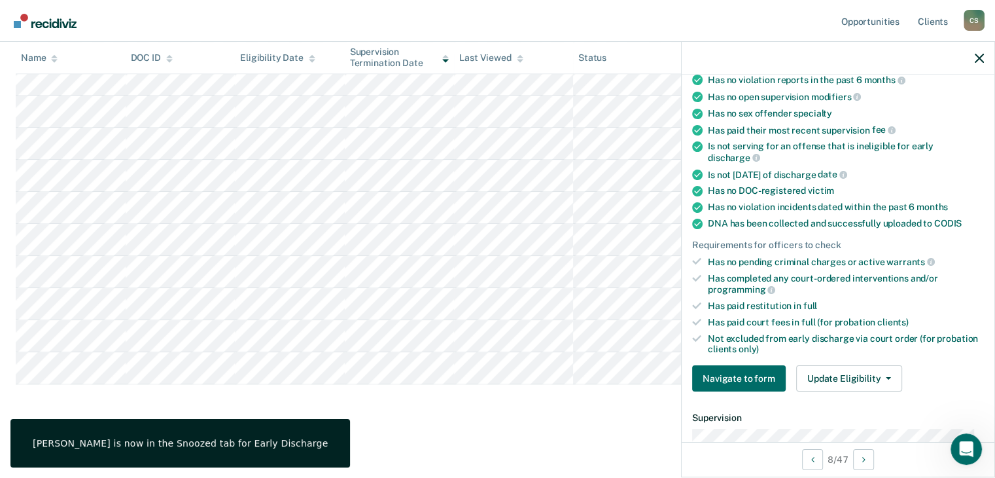
scroll to position [151, 0]
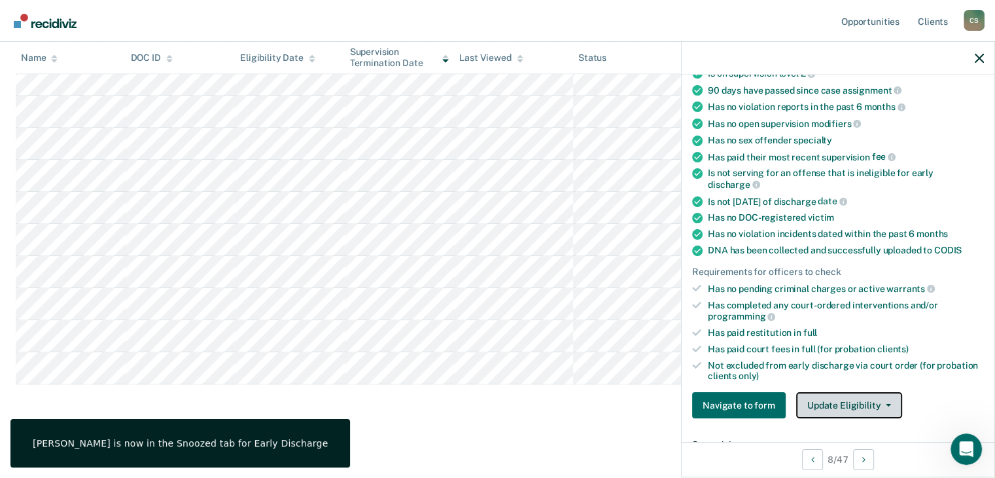
click at [858, 400] on button "Update Eligibility" at bounding box center [849, 405] width 106 height 26
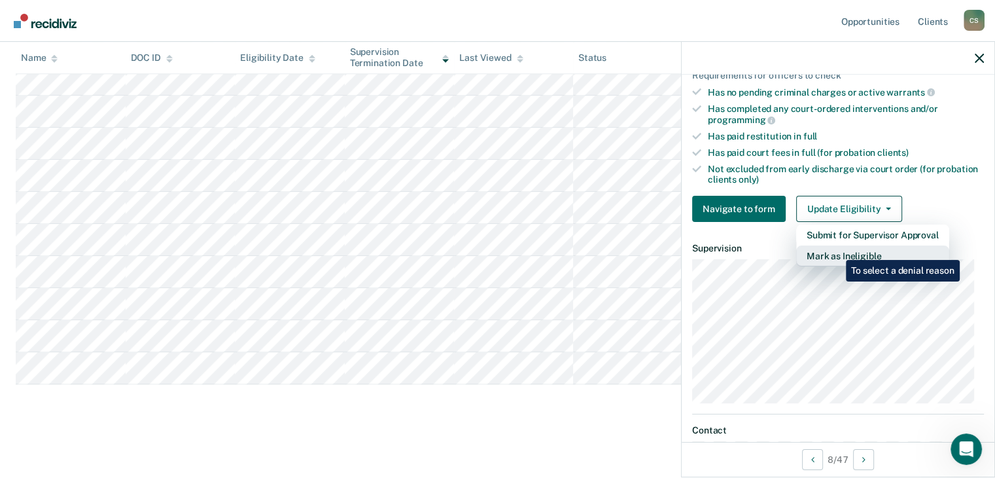
click at [836, 251] on button "Mark as Ineligible" at bounding box center [872, 255] width 153 height 21
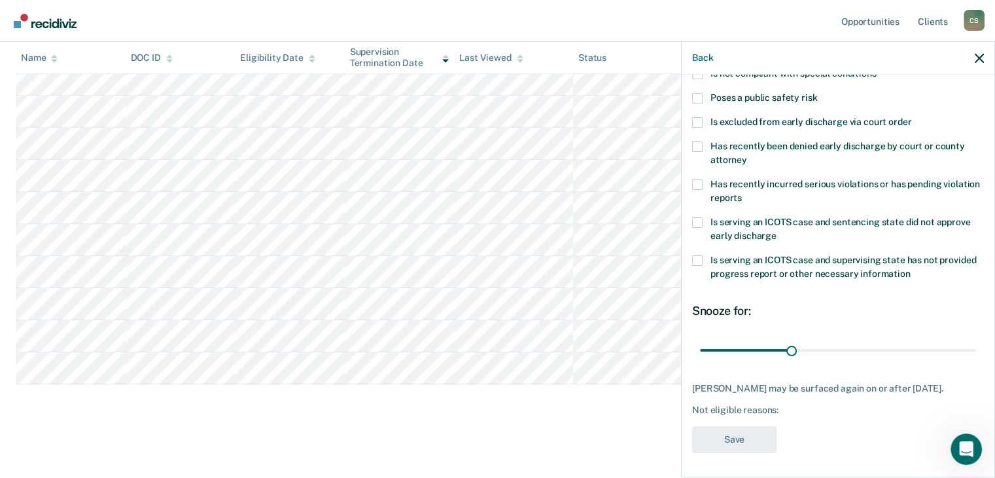
scroll to position [0, 0]
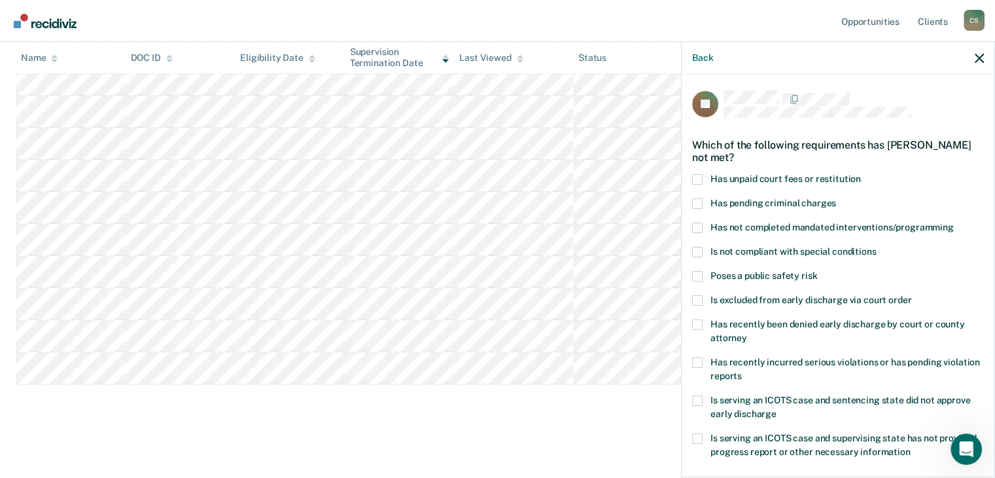
drag, startPoint x: 699, startPoint y: 173, endPoint x: 701, endPoint y: 182, distance: 8.7
click at [699, 174] on span at bounding box center [697, 179] width 10 height 10
click at [861, 174] on input "Has unpaid court fees or restitution" at bounding box center [861, 174] width 0 height 0
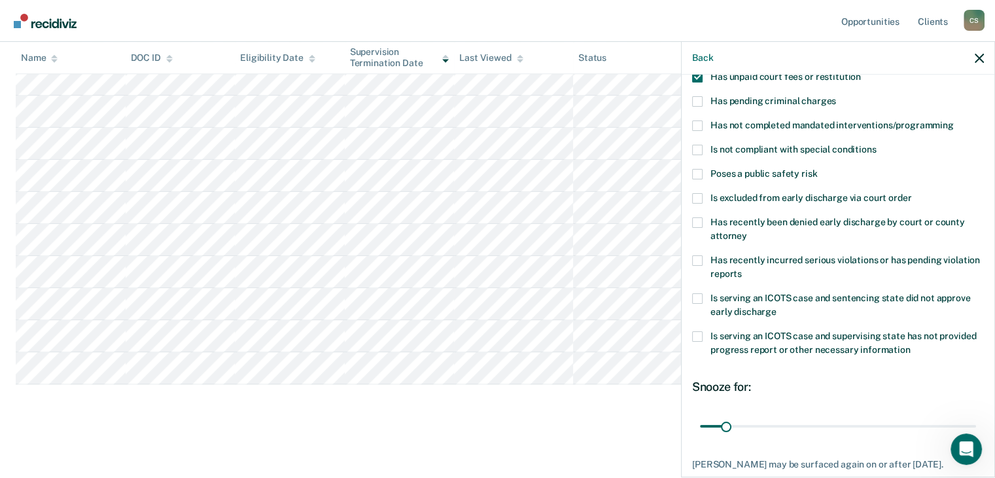
scroll to position [178, 0]
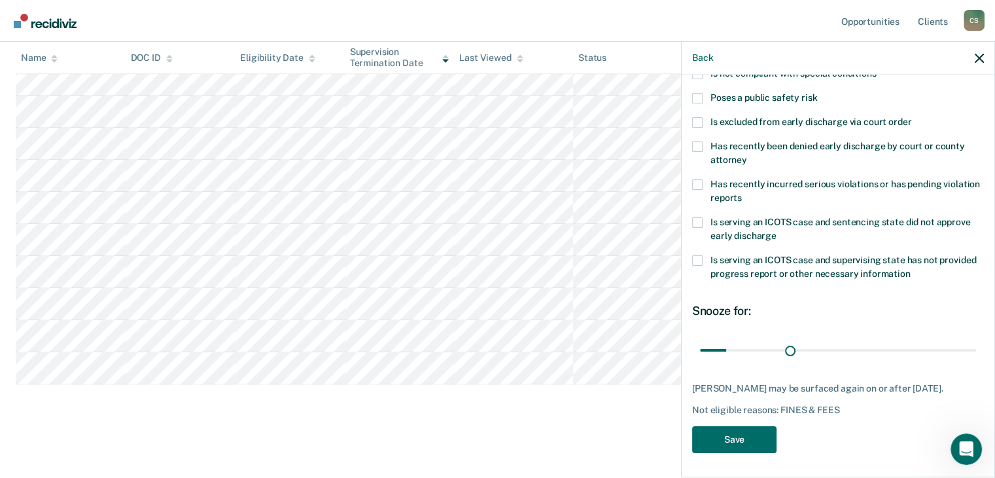
drag, startPoint x: 724, startPoint y: 345, endPoint x: 1004, endPoint y: 384, distance: 282.6
click at [848, 362] on input "range" at bounding box center [838, 350] width 276 height 23
drag, startPoint x: 848, startPoint y: 348, endPoint x: 894, endPoint y: 388, distance: 60.2
type input "365"
click at [976, 362] on input "range" at bounding box center [838, 350] width 276 height 23
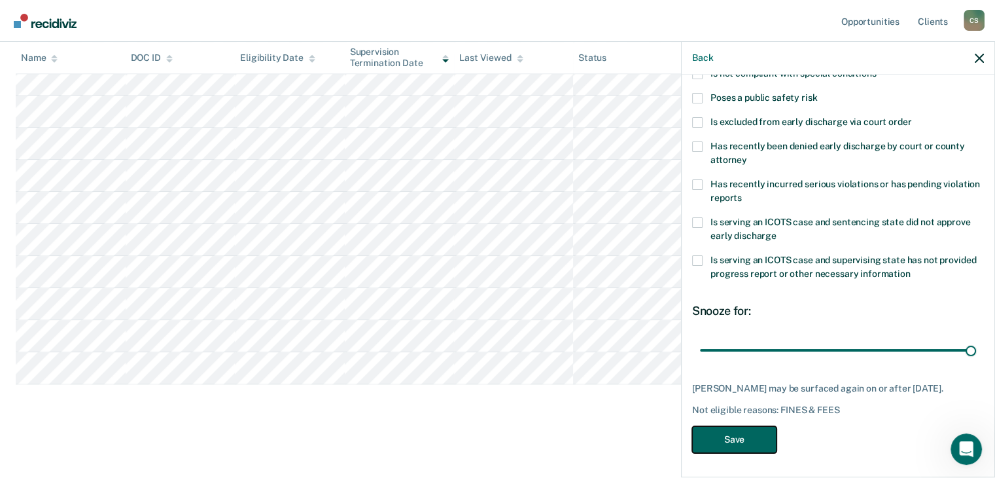
click at [731, 440] on button "Save" at bounding box center [734, 439] width 84 height 27
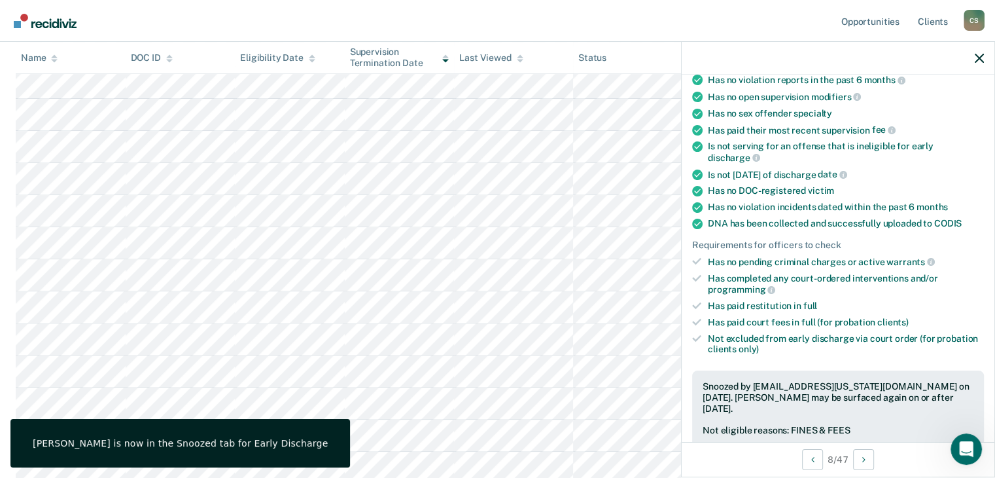
scroll to position [631, 0]
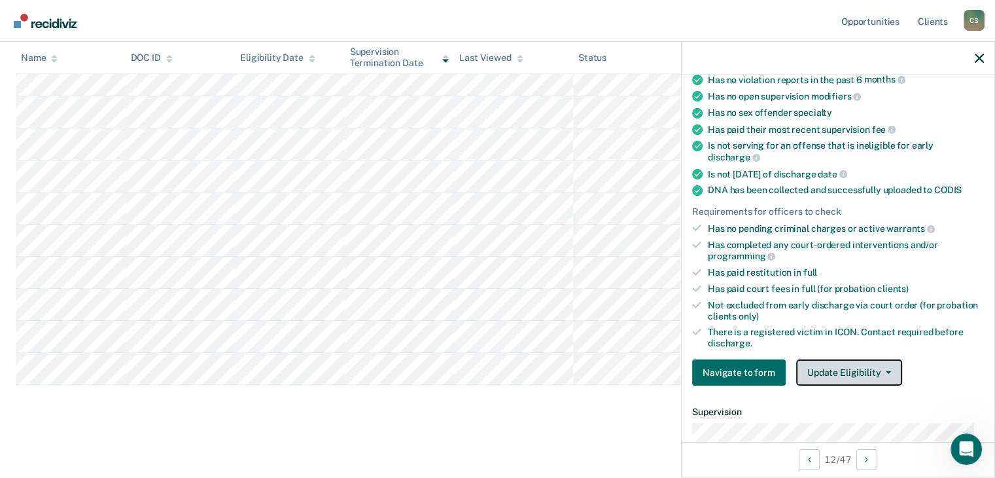
click at [837, 368] on button "Update Eligibility" at bounding box center [849, 372] width 106 height 26
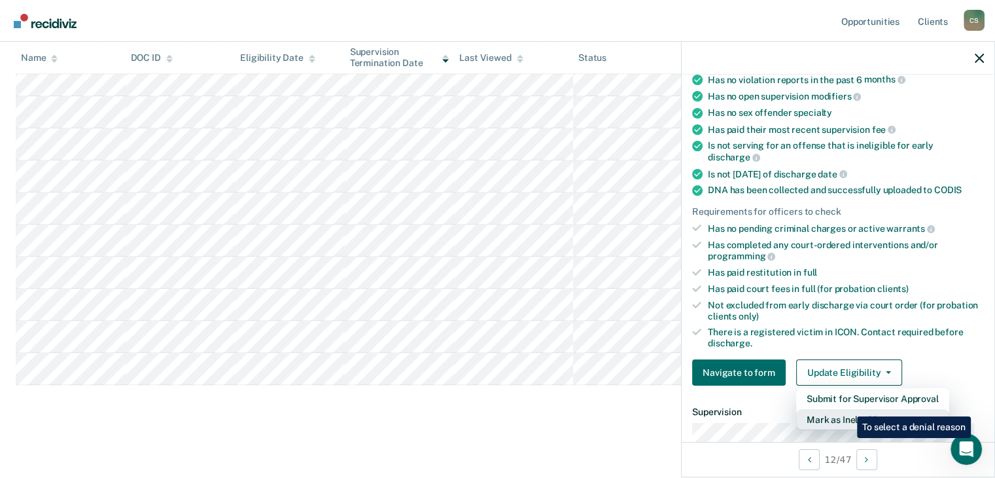
click at [847, 409] on button "Mark as Ineligible" at bounding box center [872, 419] width 153 height 21
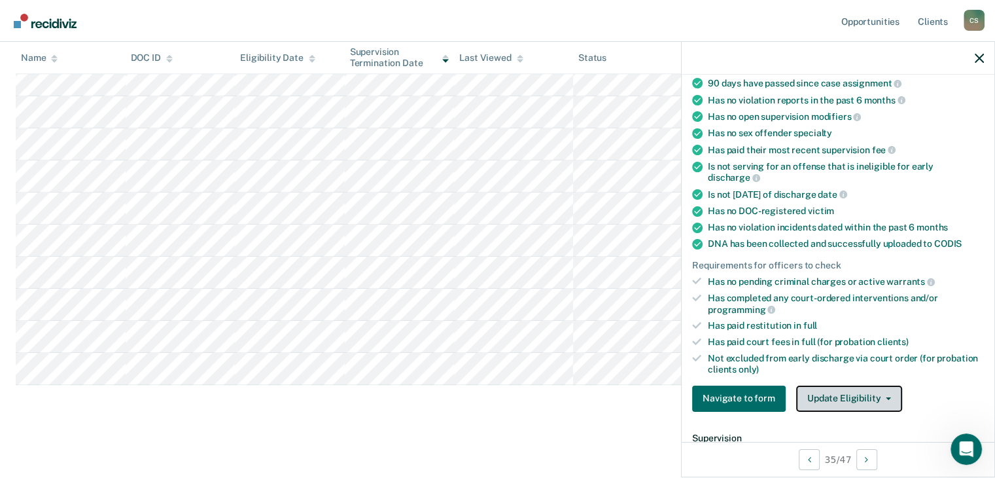
click at [875, 394] on button "Update Eligibility" at bounding box center [849, 398] width 106 height 26
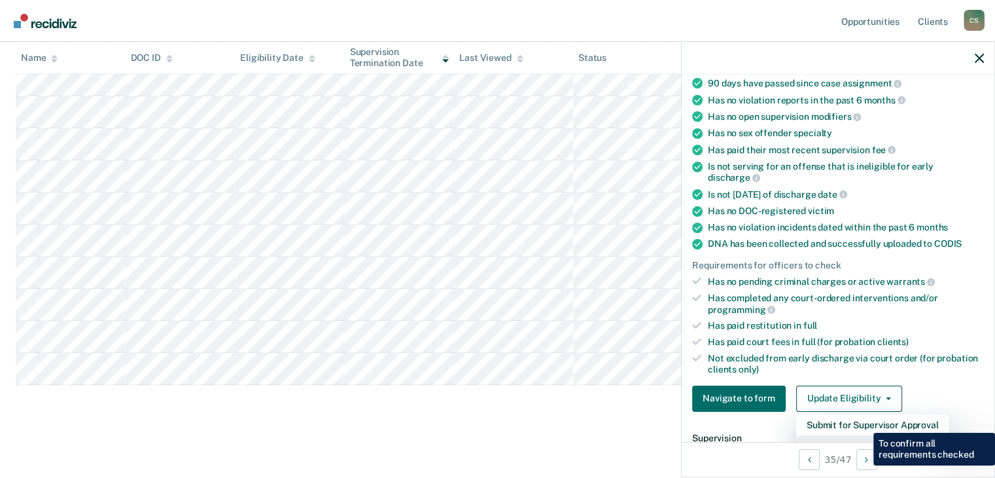
scroll to position [139, 0]
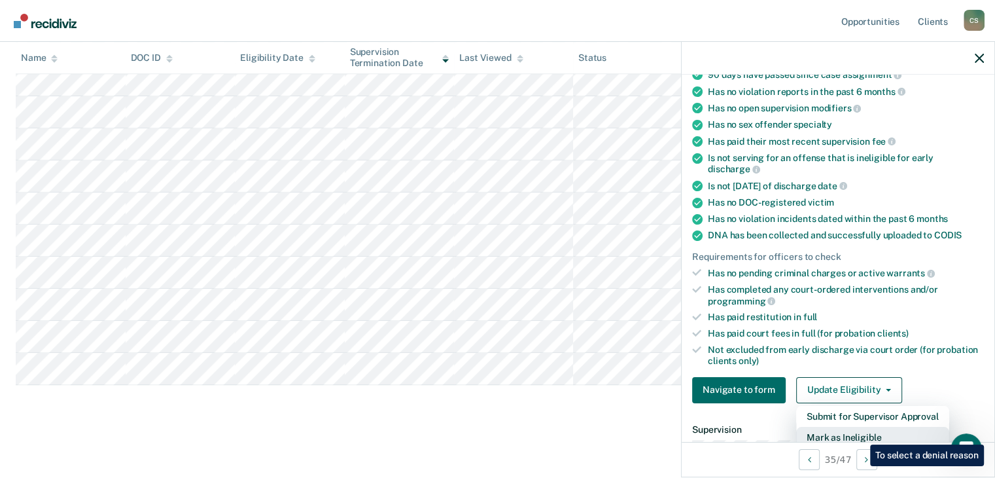
click at [860, 434] on button "Mark as Ineligible" at bounding box center [872, 437] width 153 height 21
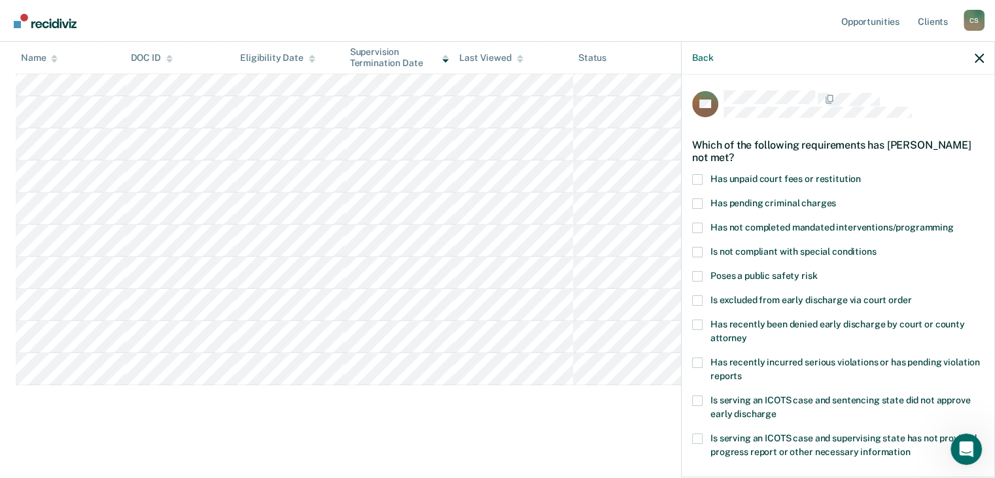
click at [698, 223] on span at bounding box center [697, 227] width 10 height 10
click at [954, 222] on input "Has not completed mandated interventions/programming" at bounding box center [954, 222] width 0 height 0
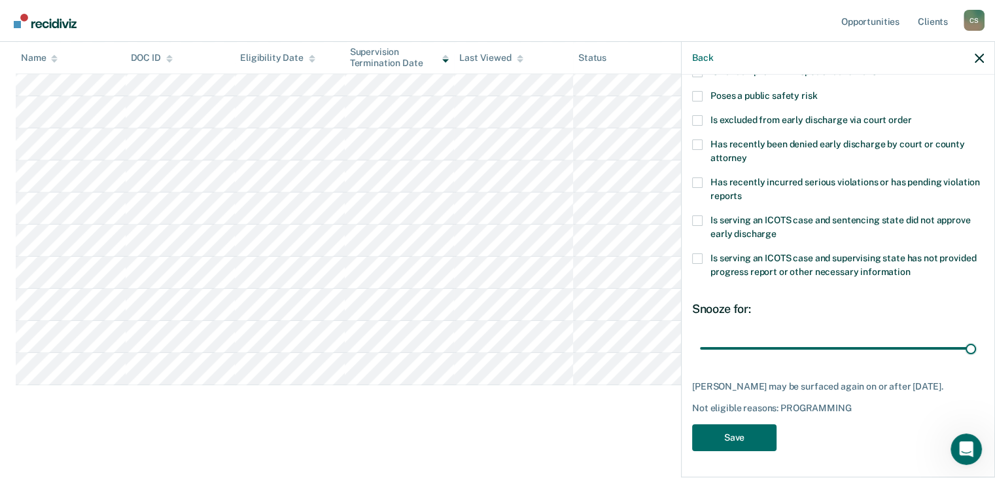
drag, startPoint x: 787, startPoint y: 335, endPoint x: 782, endPoint y: 411, distance: 76.7
type input "90"
click at [966, 354] on input "range" at bounding box center [838, 348] width 276 height 23
click at [725, 440] on button "Save" at bounding box center [734, 437] width 84 height 27
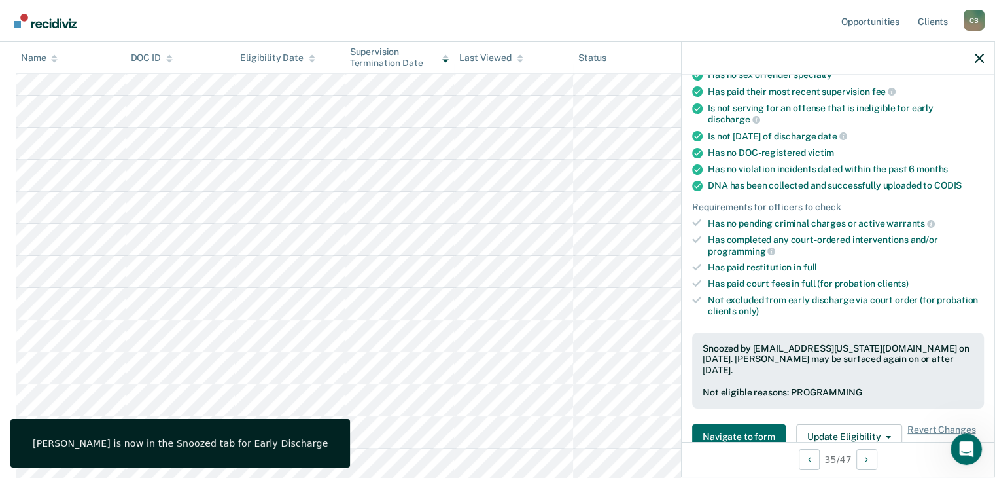
scroll to position [117, 0]
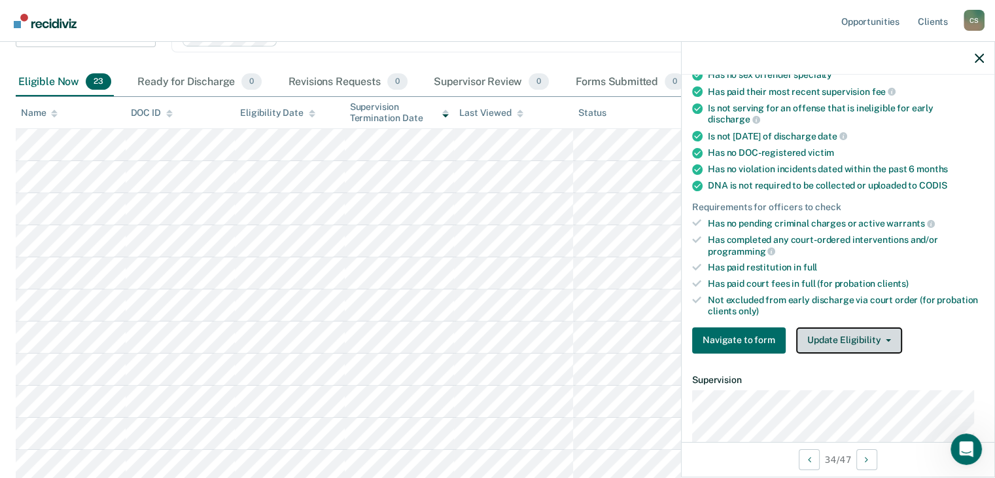
click at [869, 327] on button "Update Eligibility" at bounding box center [849, 340] width 106 height 26
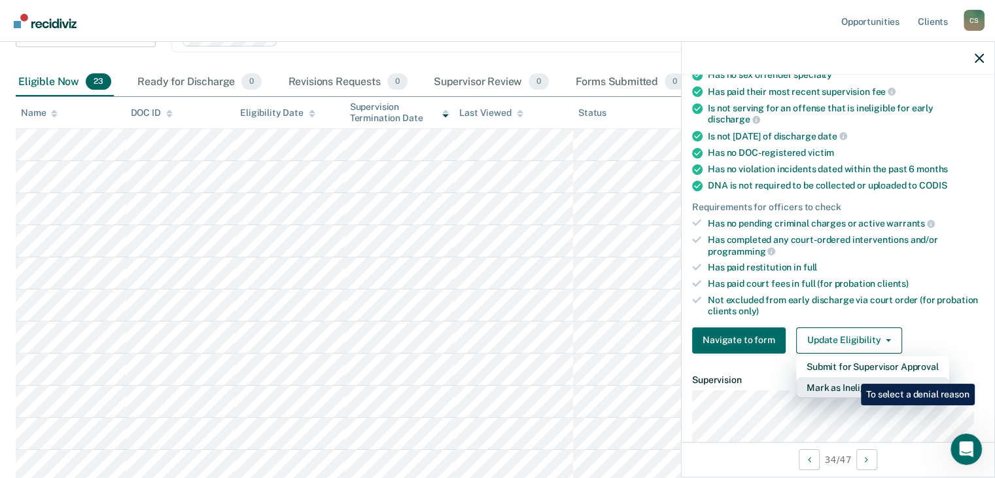
click at [850, 377] on button "Mark as Ineligible" at bounding box center [872, 387] width 153 height 21
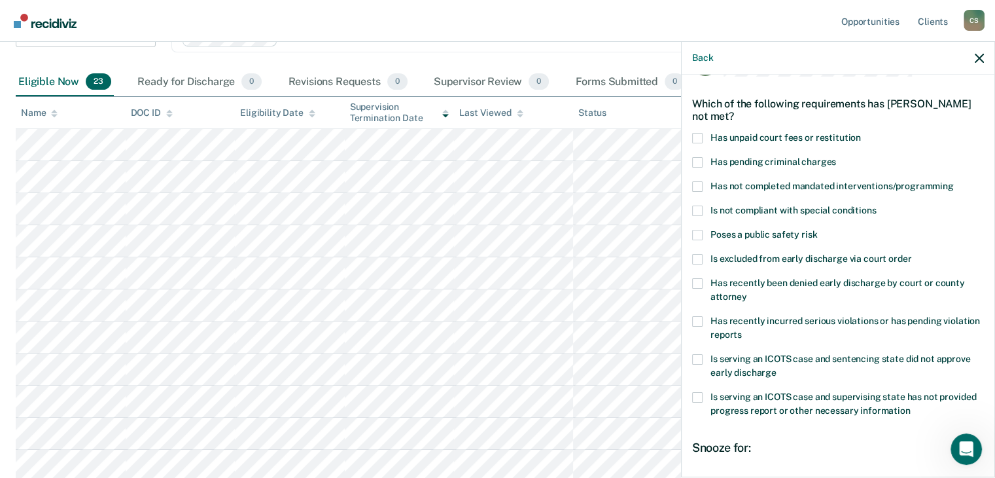
scroll to position [0, 0]
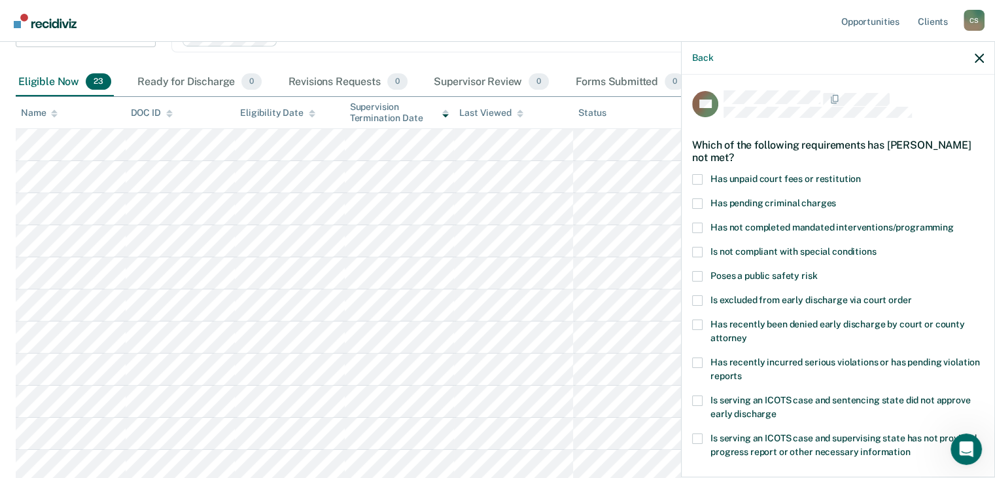
drag, startPoint x: 700, startPoint y: 177, endPoint x: 731, endPoint y: 290, distance: 116.8
click at [700, 179] on span at bounding box center [697, 179] width 10 height 10
click at [861, 174] on input "Has unpaid court fees or restitution" at bounding box center [861, 174] width 0 height 0
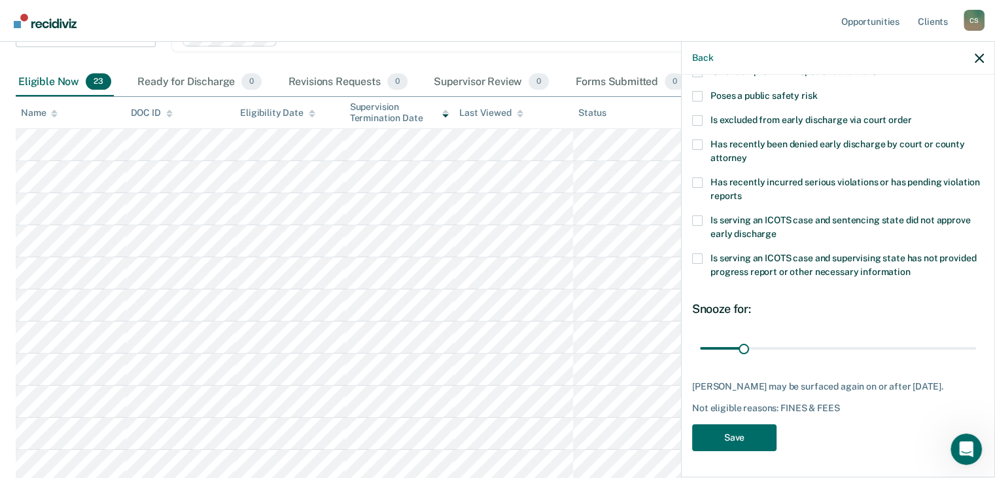
scroll to position [444, 0]
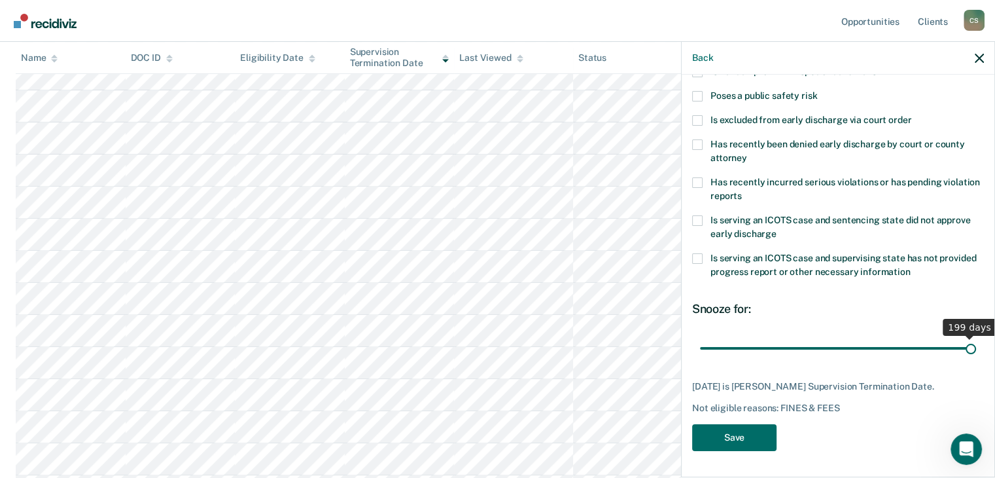
drag, startPoint x: 747, startPoint y: 341, endPoint x: 1004, endPoint y: 372, distance: 259.0
type input "199"
click at [976, 360] on input "range" at bounding box center [838, 348] width 276 height 23
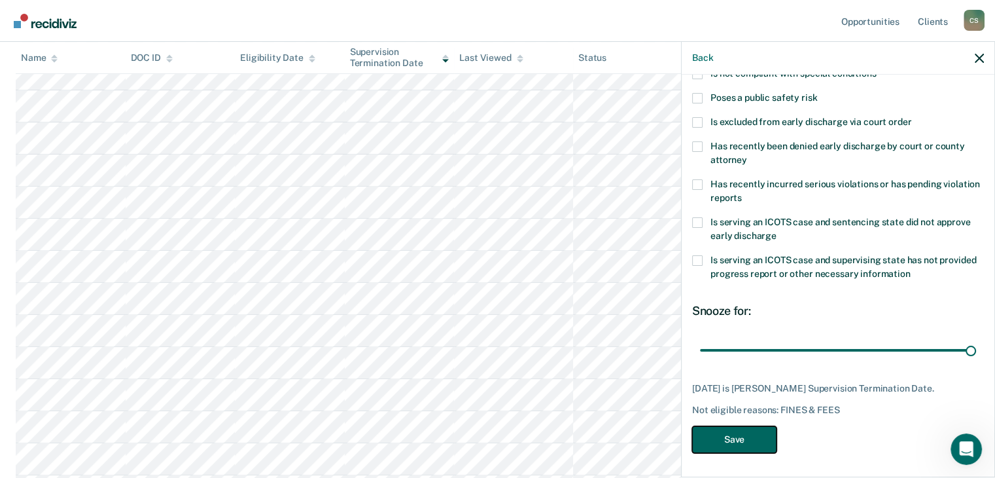
click at [756, 438] on button "Save" at bounding box center [734, 439] width 84 height 27
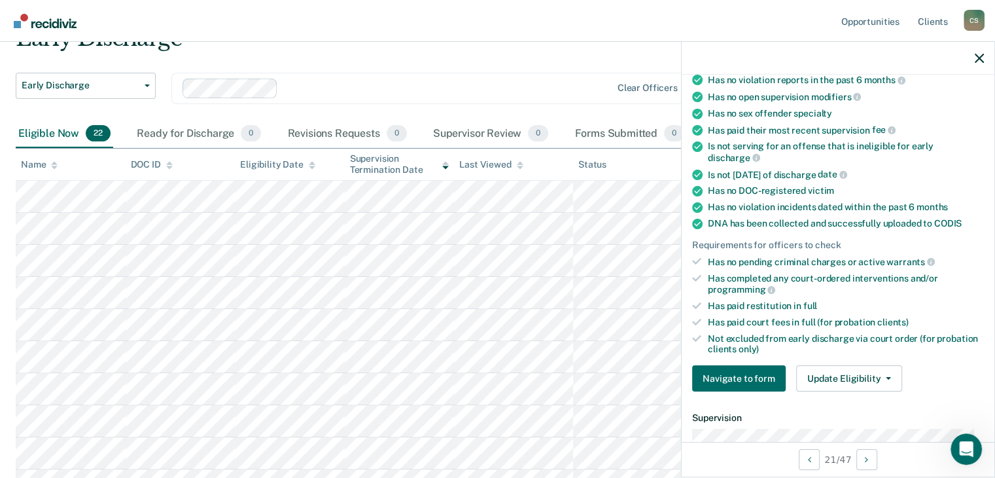
scroll to position [205, 0]
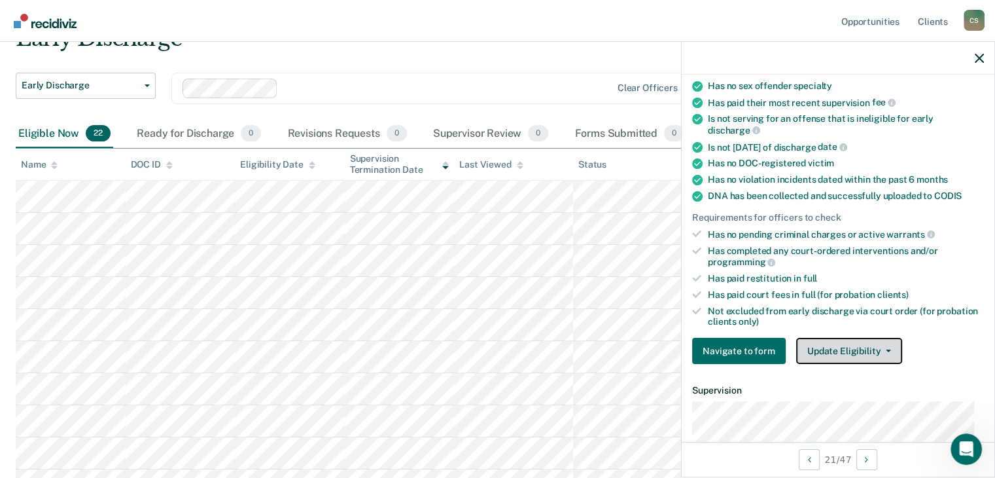
drag, startPoint x: 857, startPoint y: 336, endPoint x: 856, endPoint y: 356, distance: 20.3
click at [857, 340] on button "Update Eligibility" at bounding box center [849, 351] width 106 height 26
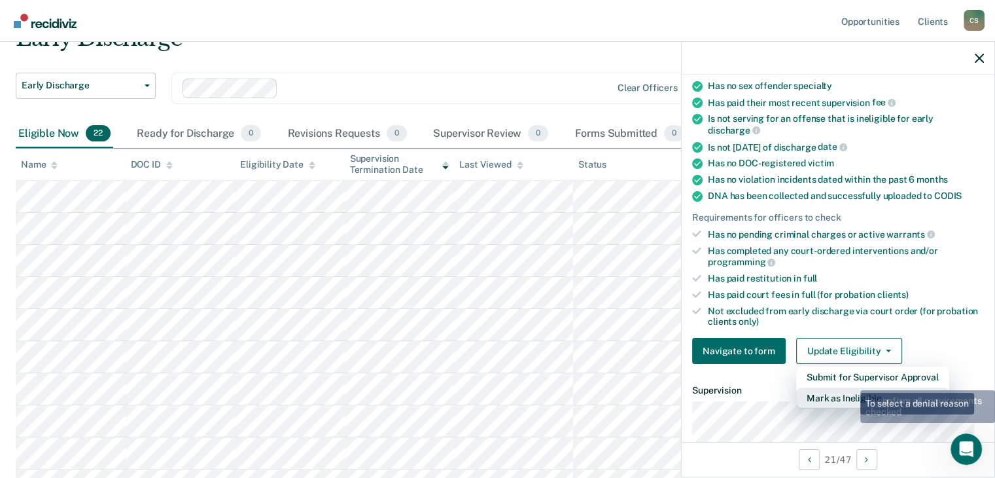
click at [850, 387] on button "Mark as Ineligible" at bounding box center [872, 397] width 153 height 21
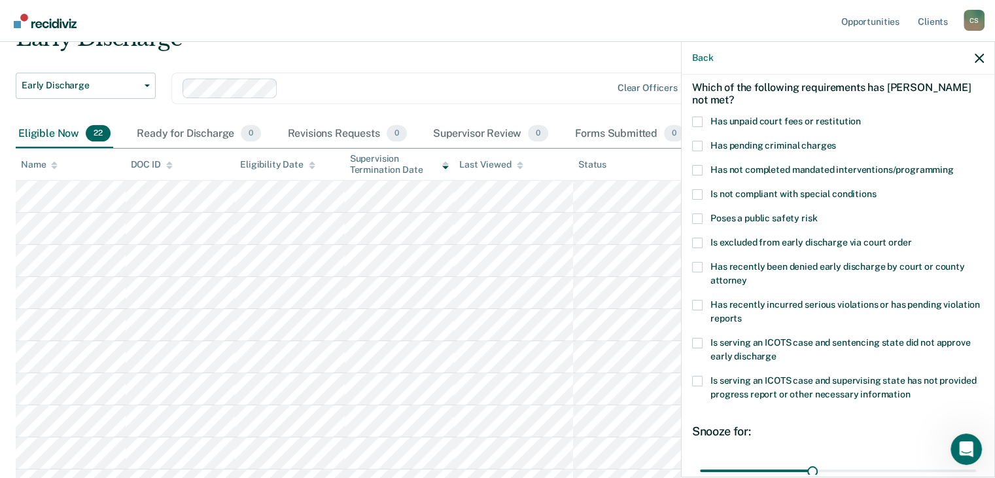
scroll to position [0, 0]
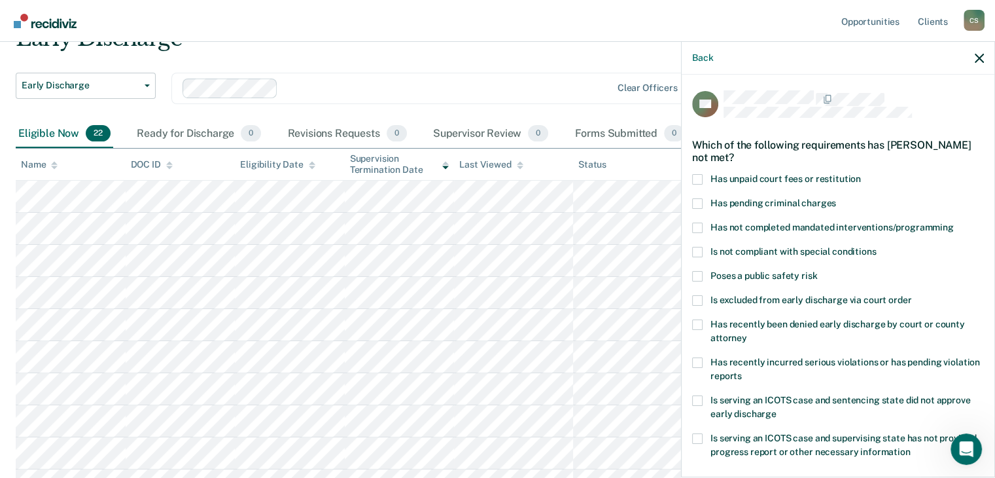
click at [696, 226] on span at bounding box center [697, 227] width 10 height 10
click at [954, 222] on input "Has not completed mandated interventions/programming" at bounding box center [954, 222] width 0 height 0
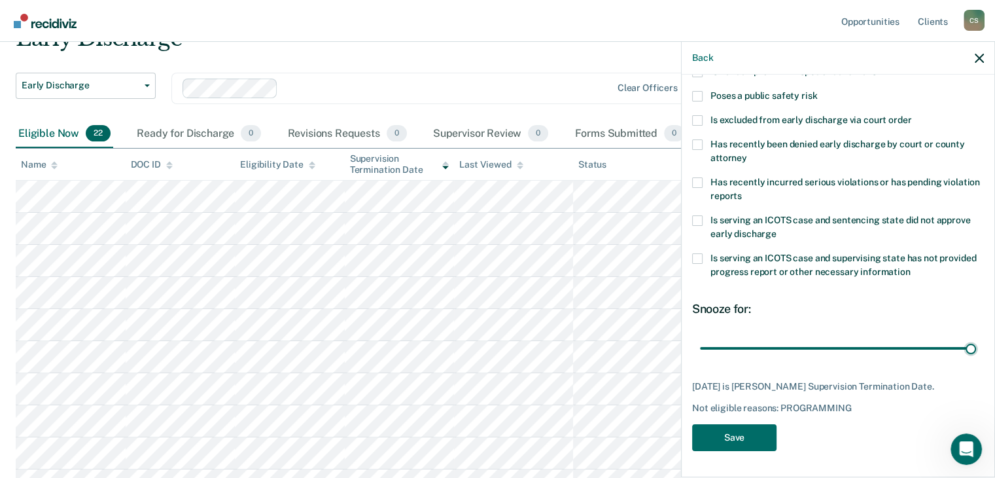
drag, startPoint x: 896, startPoint y: 338, endPoint x: 973, endPoint y: 364, distance: 80.9
type input "73"
click at [976, 357] on input "range" at bounding box center [838, 348] width 276 height 23
drag, startPoint x: 747, startPoint y: 432, endPoint x: 689, endPoint y: 415, distance: 60.8
click at [744, 430] on button "Save" at bounding box center [734, 437] width 84 height 27
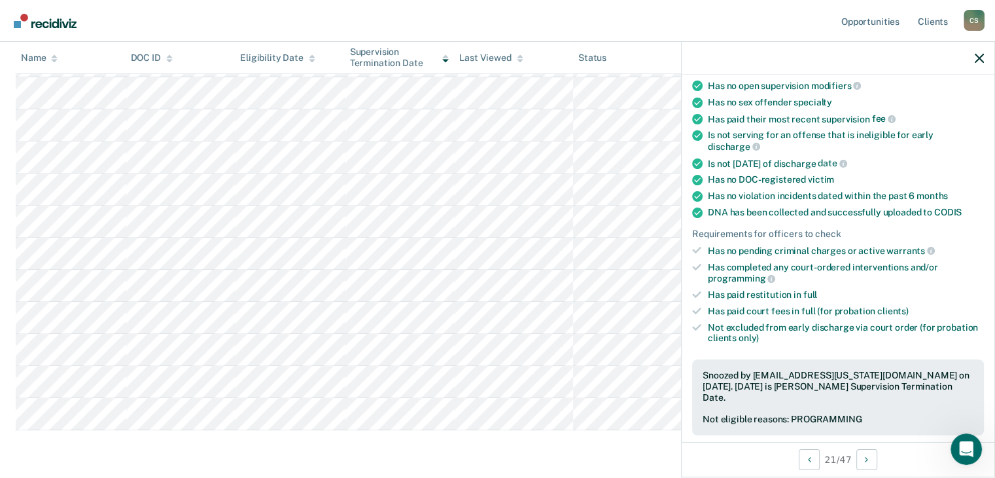
scroll to position [470, 0]
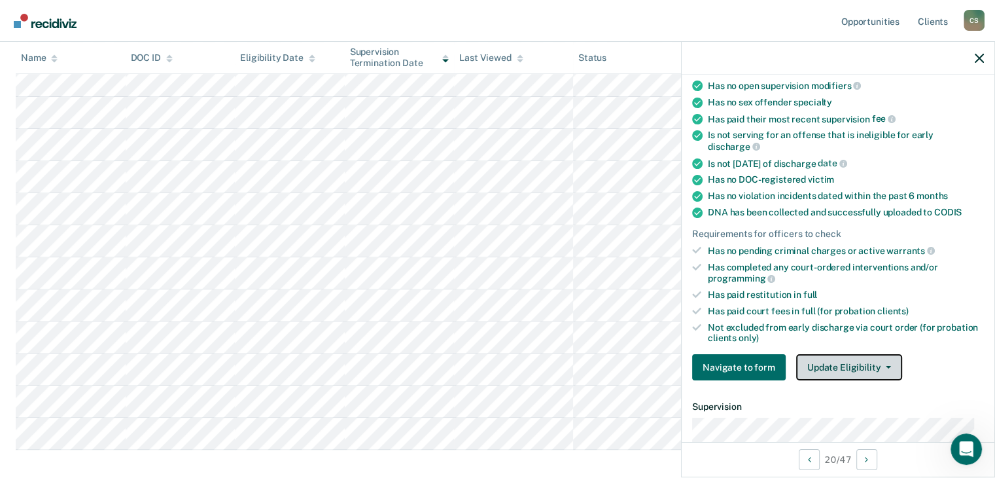
click at [837, 360] on button "Update Eligibility" at bounding box center [849, 367] width 106 height 26
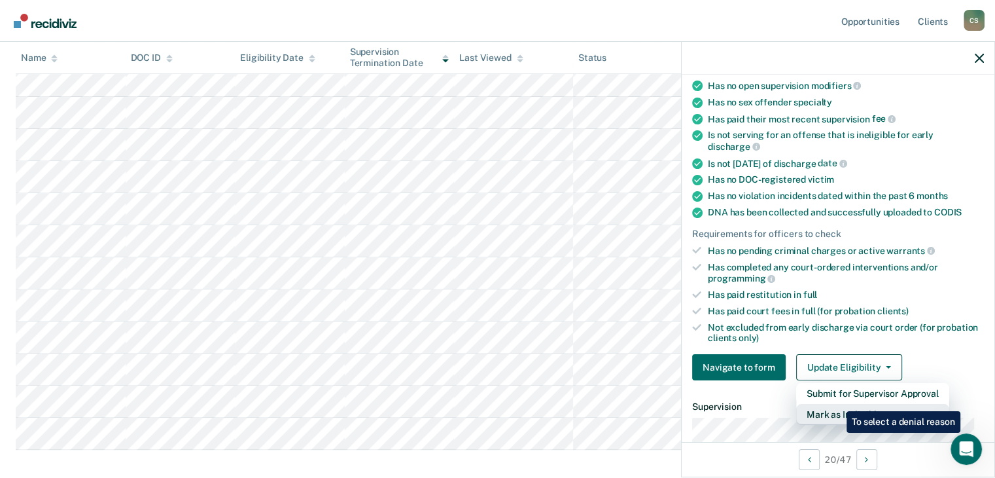
click at [834, 404] on button "Mark as Ineligible" at bounding box center [872, 414] width 153 height 21
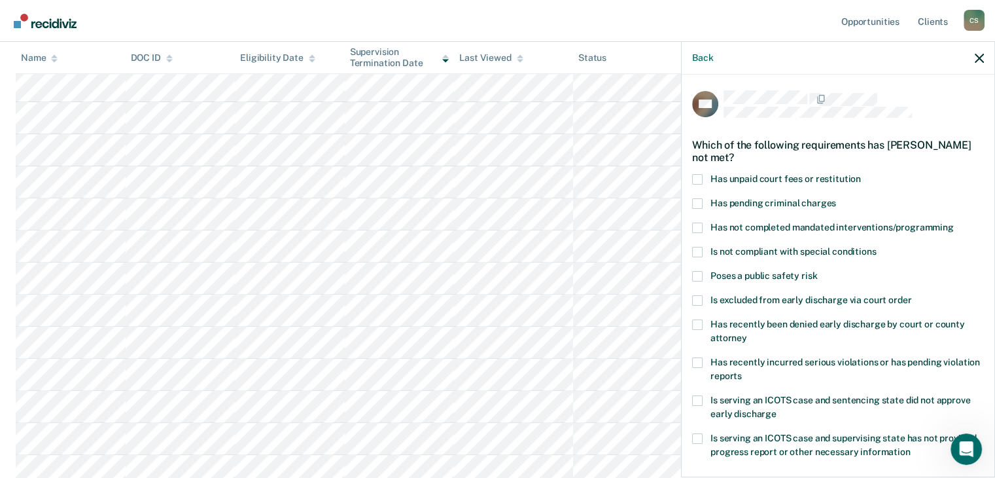
scroll to position [404, 0]
click at [699, 176] on span at bounding box center [697, 179] width 10 height 10
click at [861, 174] on input "Has unpaid court fees or restitution" at bounding box center [861, 174] width 0 height 0
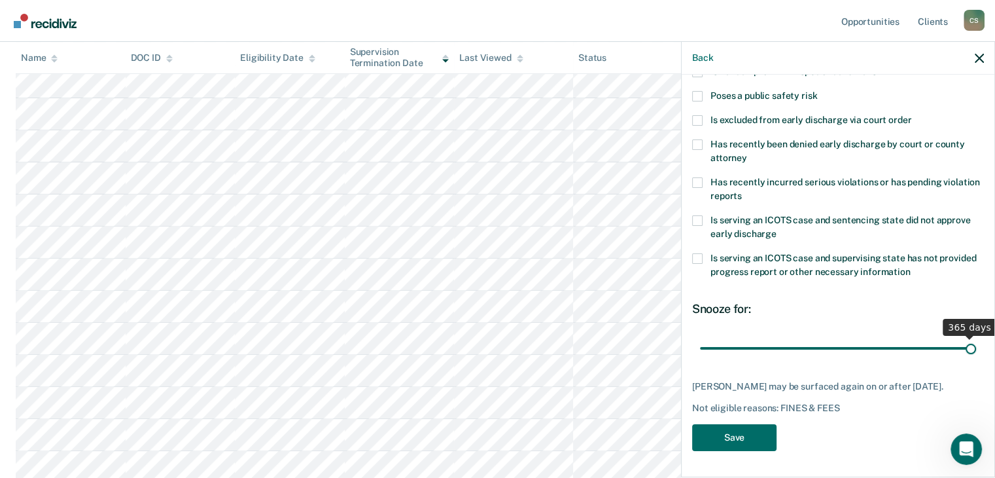
drag, startPoint x: 722, startPoint y: 338, endPoint x: 1004, endPoint y: 370, distance: 284.3
type input "365"
click at [976, 360] on input "range" at bounding box center [838, 348] width 276 height 23
click at [752, 438] on button "Save" at bounding box center [734, 437] width 84 height 27
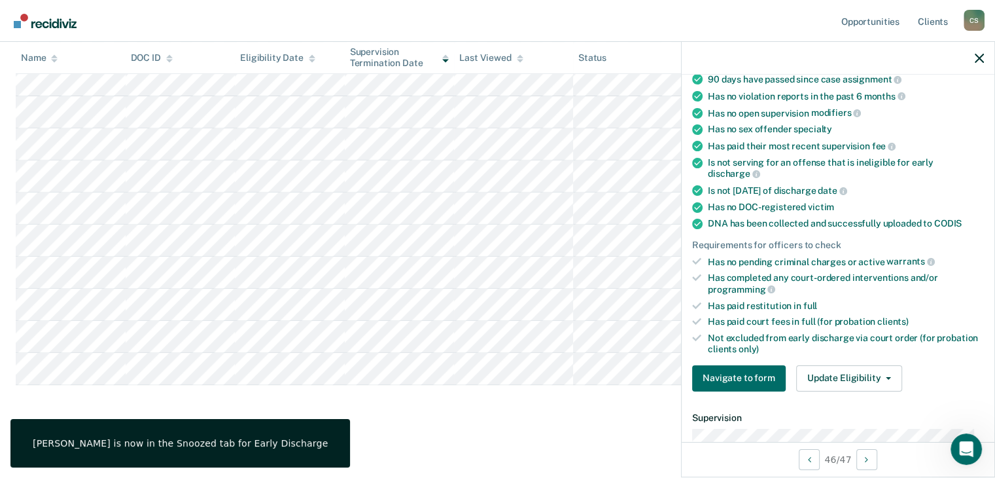
scroll to position [217, 0]
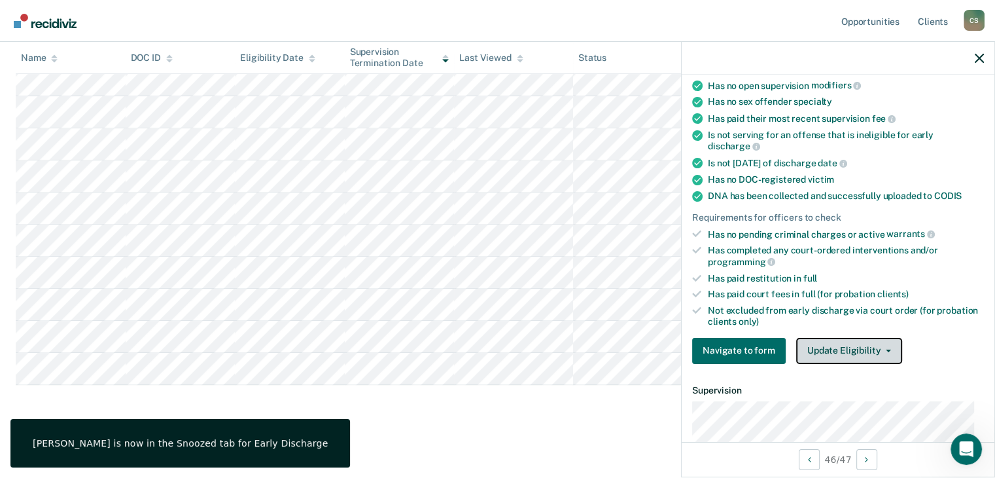
click at [839, 346] on button "Update Eligibility" at bounding box center [849, 351] width 106 height 26
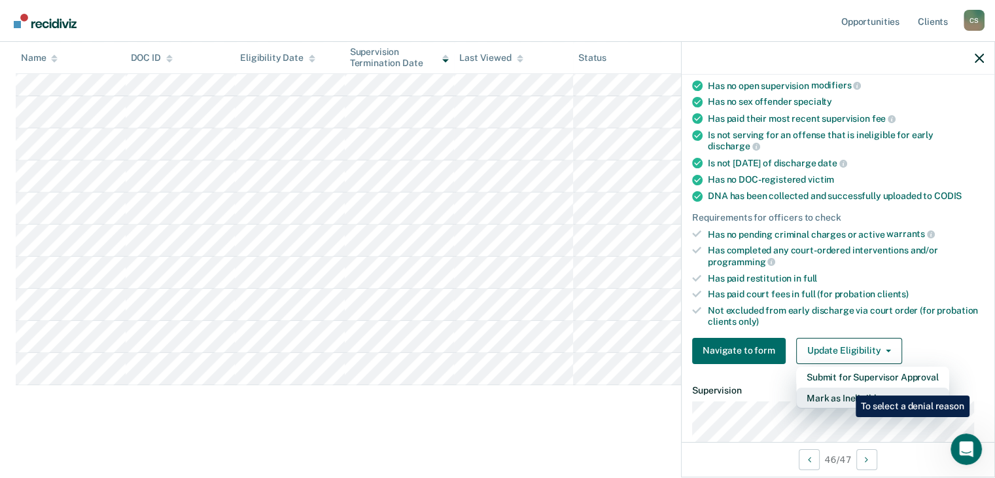
click at [845, 387] on button "Mark as Ineligible" at bounding box center [872, 397] width 153 height 21
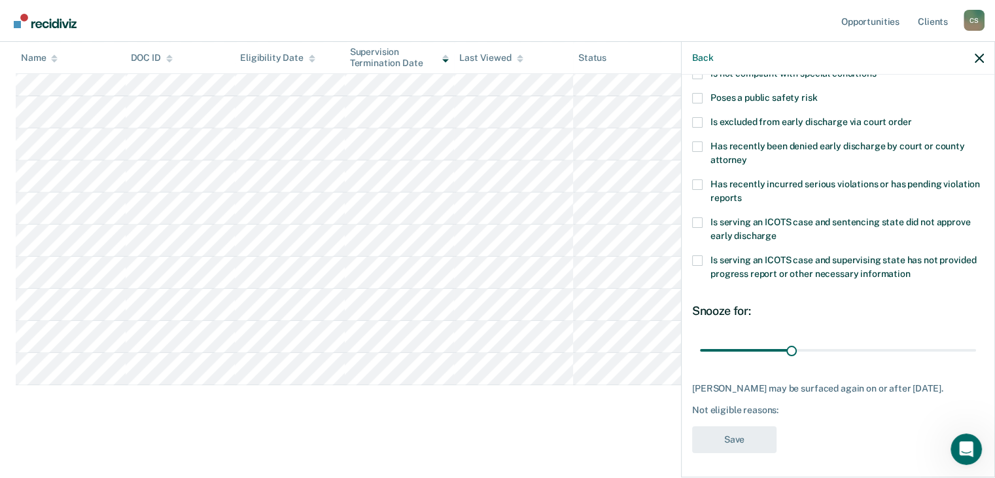
scroll to position [113, 0]
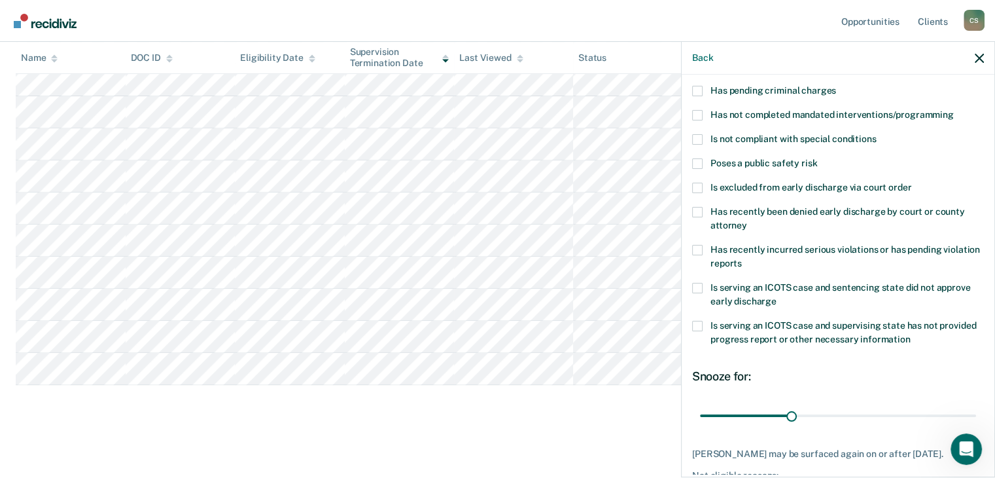
click at [700, 241] on div "TA Which of the following requirements has [PERSON_NAME] not met? Has unpaid co…" at bounding box center [838, 252] width 292 height 548
click at [693, 245] on span at bounding box center [697, 250] width 10 height 10
click at [742, 258] on input "Has recently incurred serious violations or has pending violation reports" at bounding box center [742, 258] width 0 height 0
drag, startPoint x: 801, startPoint y: 414, endPoint x: 918, endPoint y: 417, distance: 117.1
click at [926, 420] on input "range" at bounding box center [838, 415] width 276 height 23
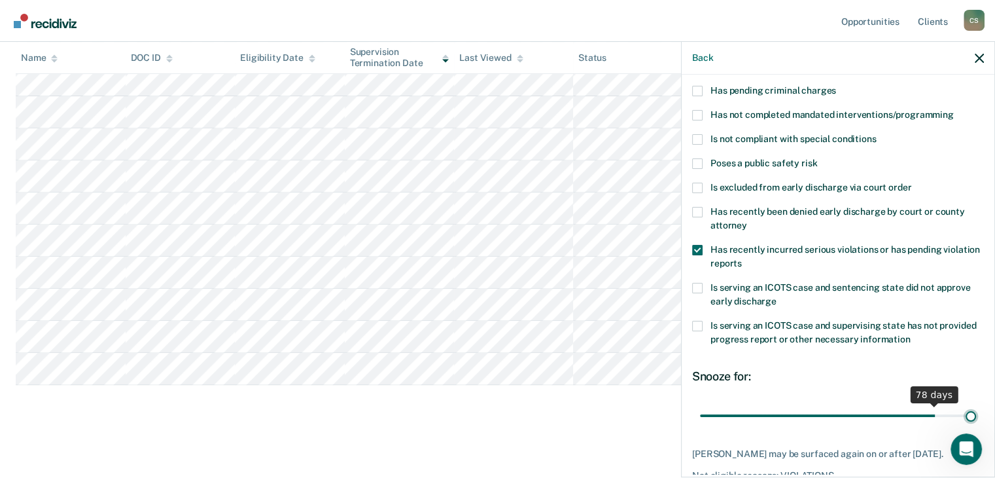
drag, startPoint x: 926, startPoint y: 415, endPoint x: 985, endPoint y: 417, distance: 58.3
type input "90"
click at [976, 417] on input "range" at bounding box center [838, 415] width 276 height 23
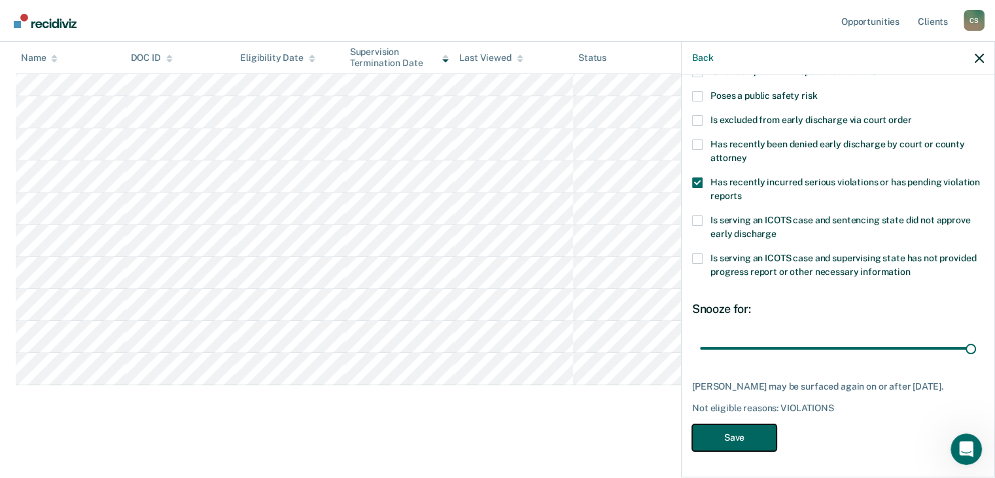
drag, startPoint x: 737, startPoint y: 433, endPoint x: 728, endPoint y: 430, distance: 8.9
click at [736, 432] on button "Save" at bounding box center [734, 437] width 84 height 27
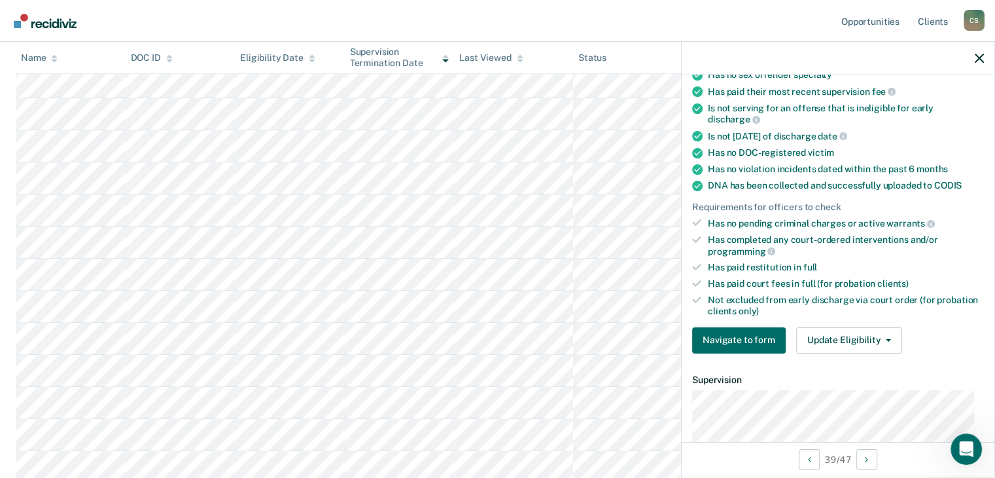
scroll to position [135, 0]
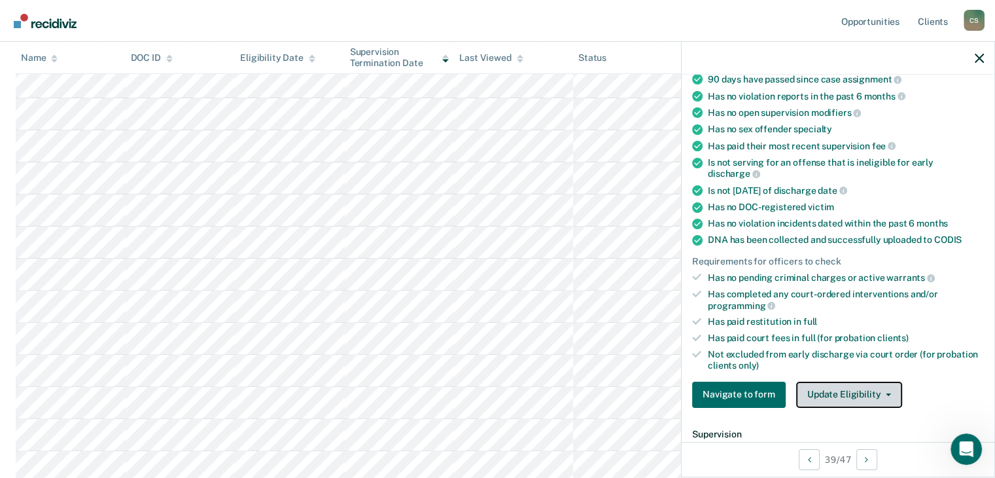
click at [838, 393] on button "Update Eligibility" at bounding box center [849, 394] width 106 height 26
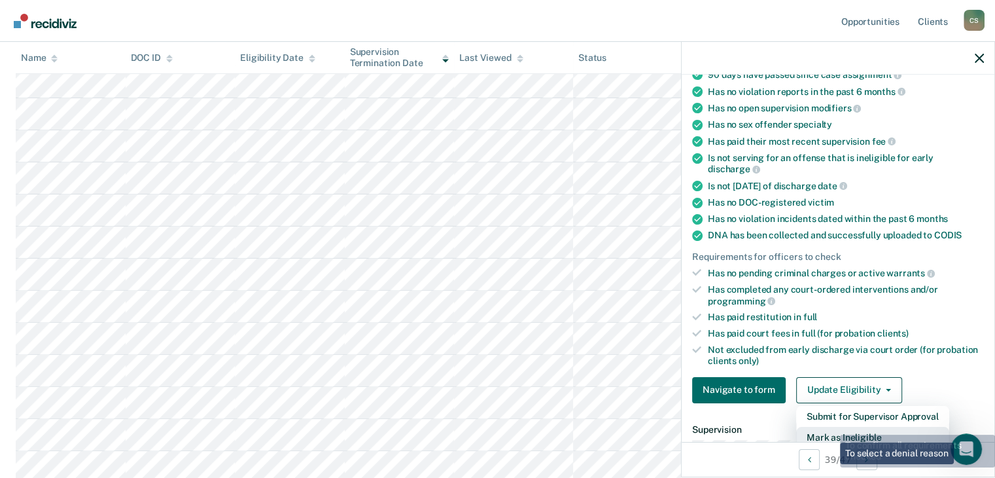
click at [831, 433] on button "Mark as Ineligible" at bounding box center [872, 437] width 153 height 21
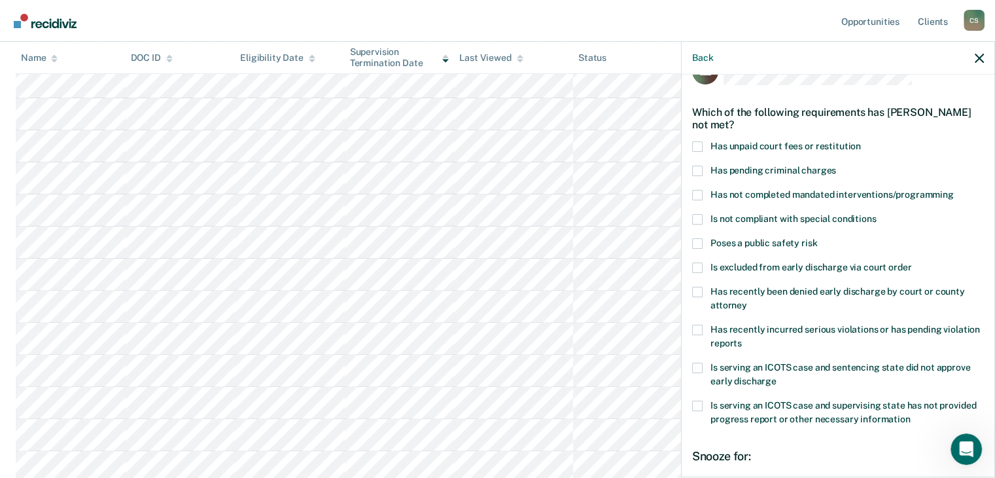
scroll to position [0, 0]
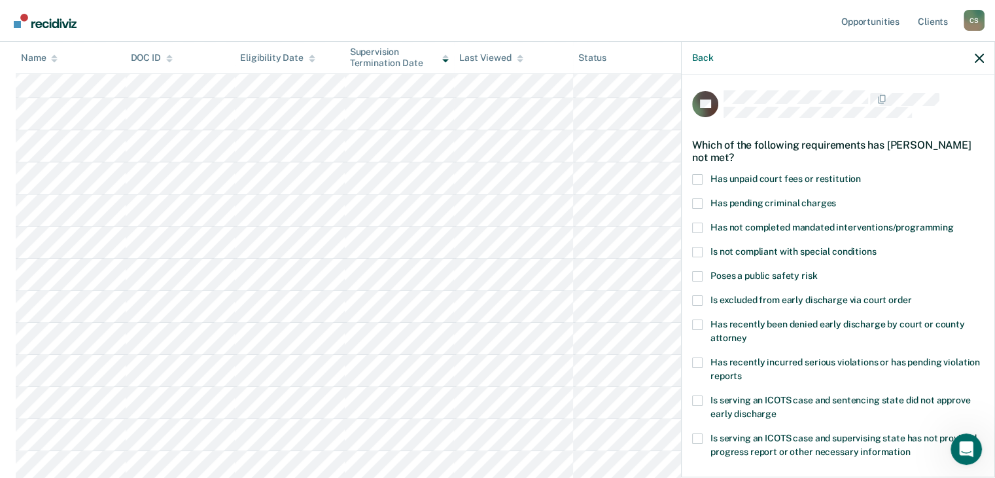
click at [696, 176] on span at bounding box center [697, 179] width 10 height 10
click at [861, 174] on input "Has unpaid court fees or restitution" at bounding box center [861, 174] width 0 height 0
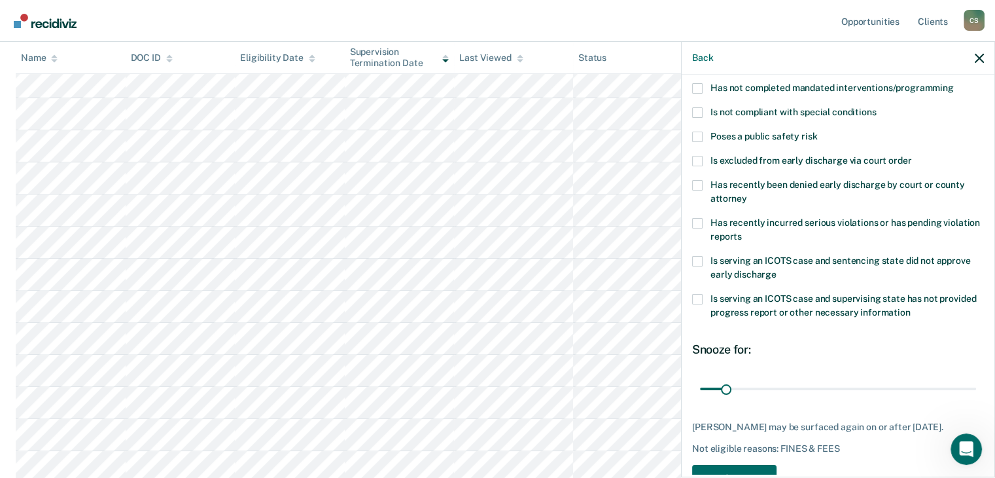
scroll to position [189, 0]
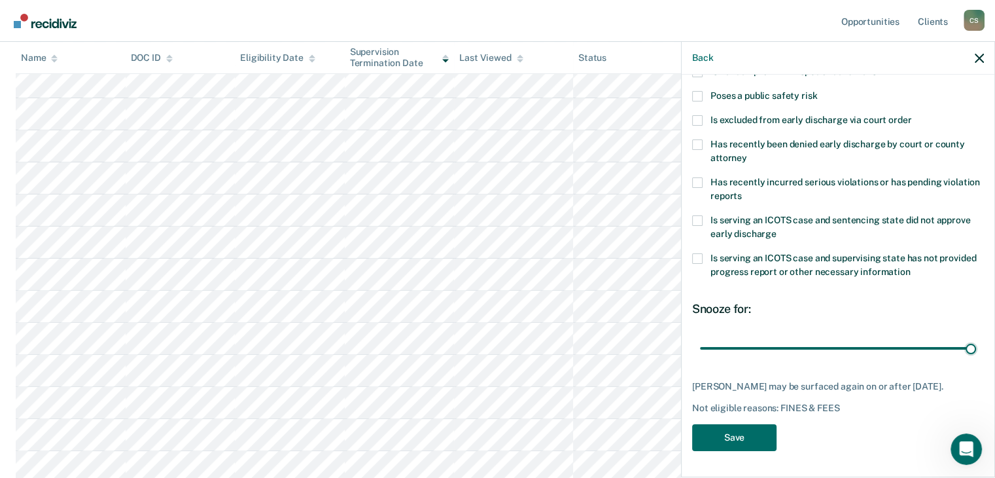
drag, startPoint x: 725, startPoint y: 337, endPoint x: 963, endPoint y: 362, distance: 239.5
type input "365"
click at [963, 360] on input "range" at bounding box center [838, 348] width 276 height 23
drag, startPoint x: 754, startPoint y: 432, endPoint x: 744, endPoint y: 432, distance: 9.8
click at [753, 432] on button "Save" at bounding box center [734, 437] width 84 height 27
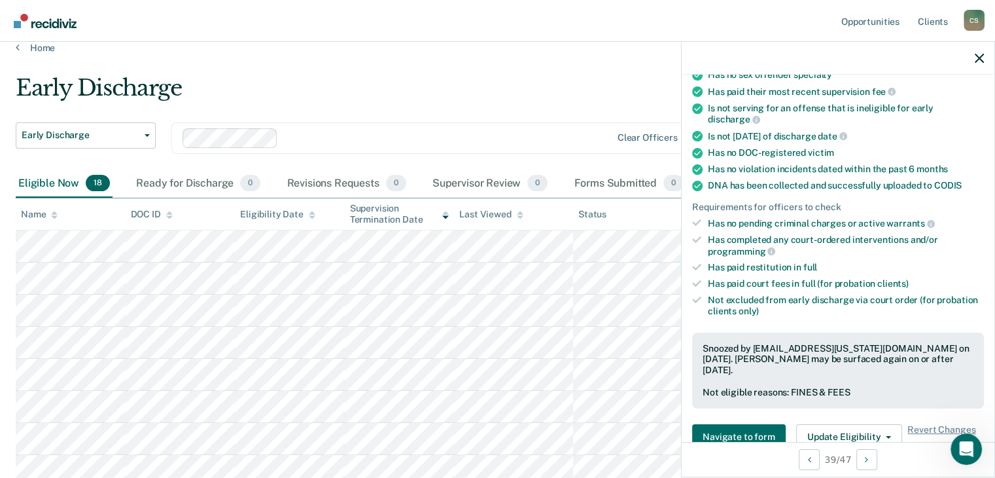
scroll to position [0, 0]
